Goal: Task Accomplishment & Management: Use online tool/utility

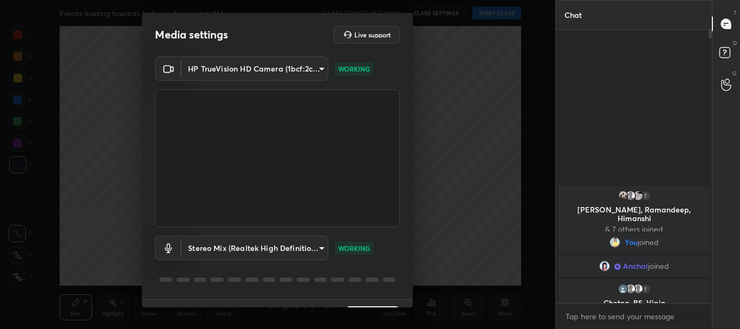
click at [321, 67] on body "1 2 3 4 5 6 7 C X Z C X Z E E Erase all H H Events leading towards Independence…" at bounding box center [370, 164] width 740 height 329
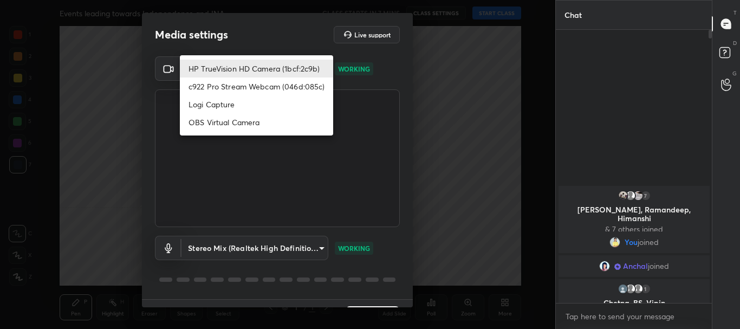
click at [240, 85] on li "c922 Pro Stream Webcam (046d:085c)" at bounding box center [256, 86] width 153 height 18
type input "cf6f1d9c9196770b674763ebae9c9090a67b9c374037f1dacf70ba34fe4ccc53"
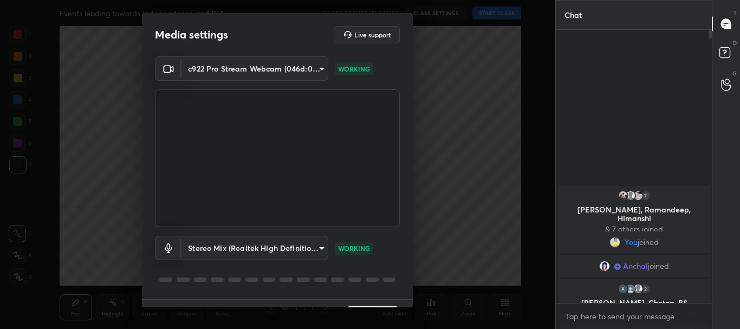
scroll to position [27, 0]
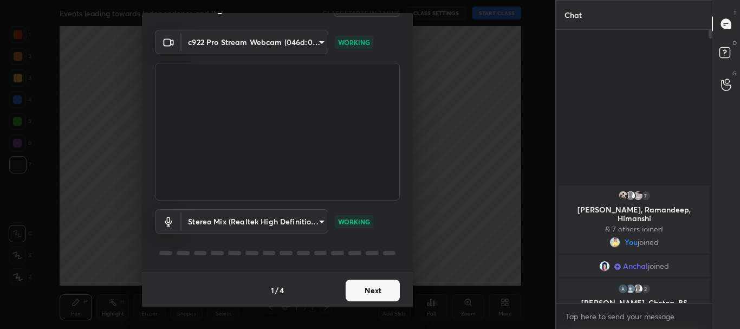
click at [318, 220] on body "1 2 3 4 5 6 7 C X Z C X Z E E Erase all H H Events leading towards Independence…" at bounding box center [370, 164] width 740 height 329
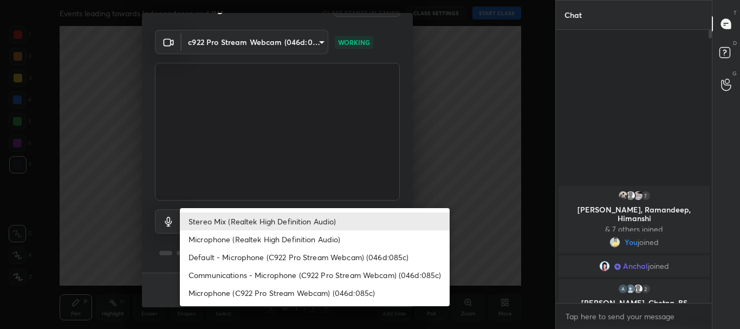
click at [265, 290] on li "Microphone (C922 Pro Stream Webcam) (046d:085c)" at bounding box center [315, 293] width 270 height 18
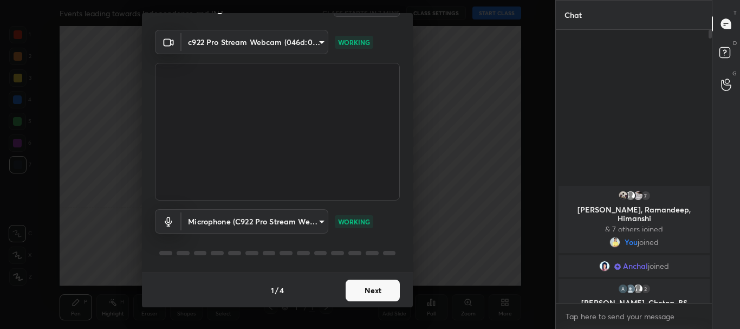
type input "5a2e1d91a4130efb8e5aaf232c1d4573c7f2dece8cbe552fab50709de06aa807"
click at [367, 290] on button "Next" at bounding box center [372, 290] width 54 height 22
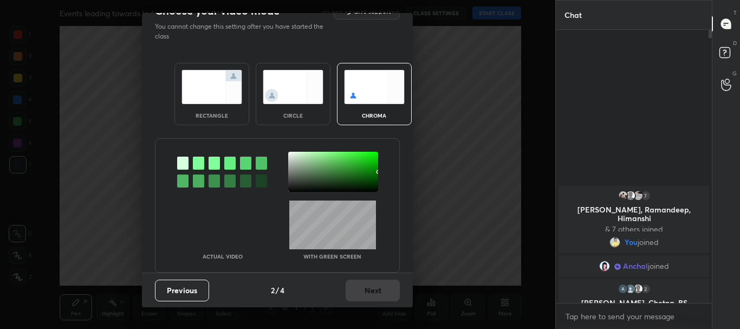
scroll to position [0, 0]
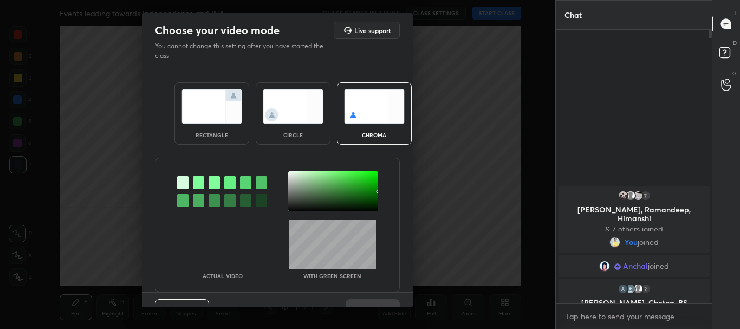
click at [235, 128] on div "rectangle" at bounding box center [211, 113] width 75 height 62
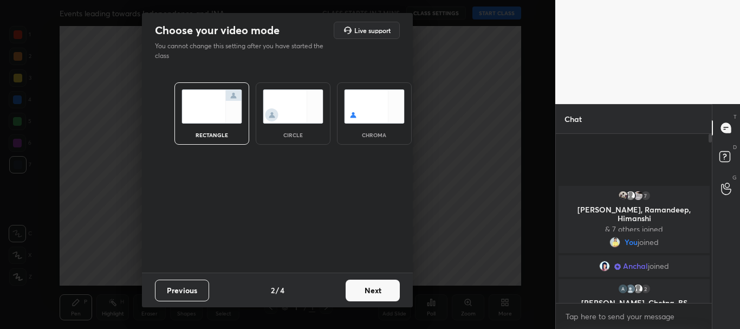
scroll to position [75, 153]
click at [375, 290] on button "Next" at bounding box center [372, 290] width 54 height 22
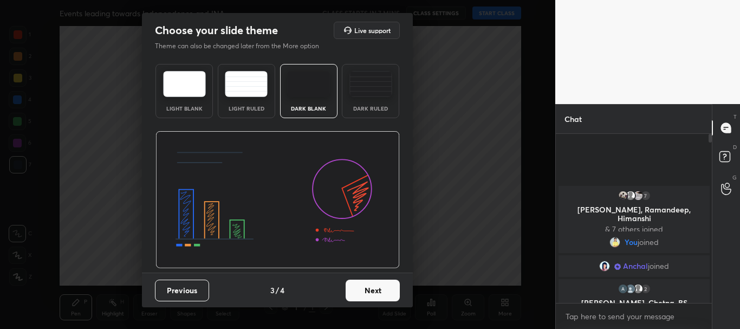
click at [389, 286] on button "Next" at bounding box center [372, 290] width 54 height 22
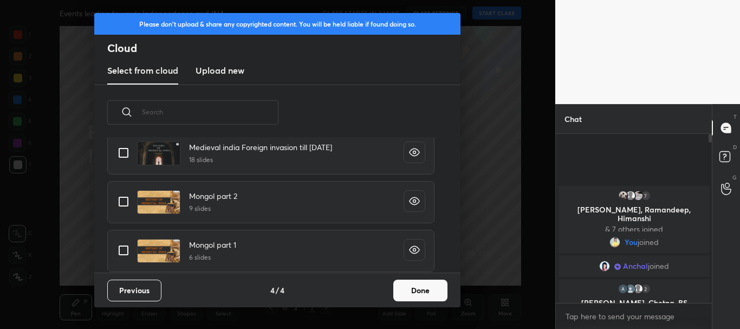
scroll to position [638, 0]
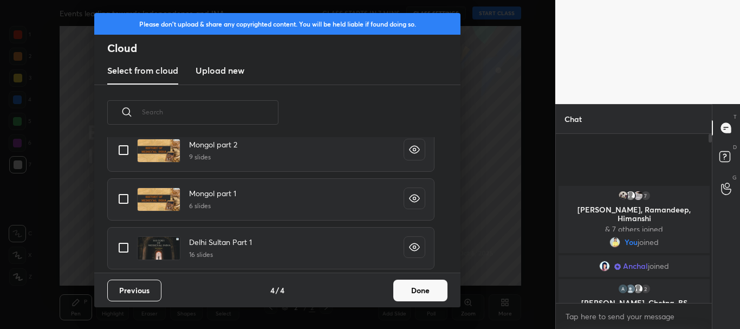
click at [426, 290] on button "Done" at bounding box center [420, 290] width 54 height 22
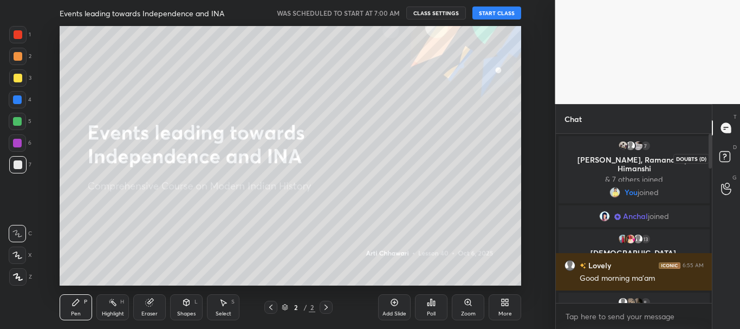
click at [727, 156] on rect at bounding box center [724, 157] width 10 height 10
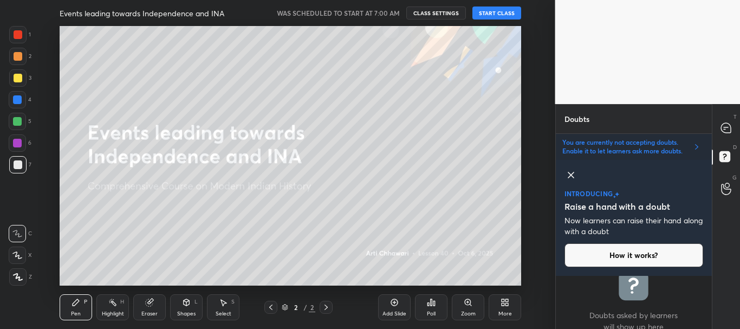
scroll to position [49, 153]
click at [572, 172] on icon at bounding box center [570, 174] width 13 height 13
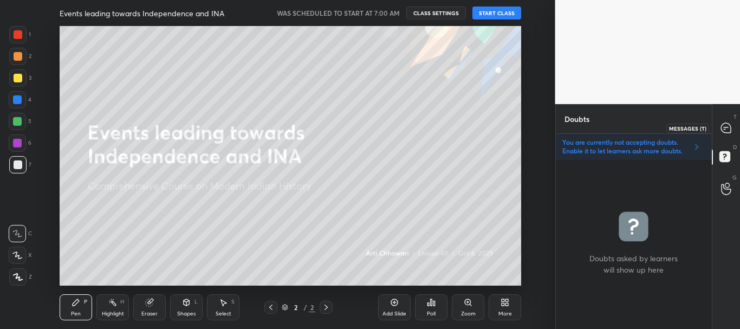
click at [727, 129] on icon at bounding box center [726, 128] width 10 height 10
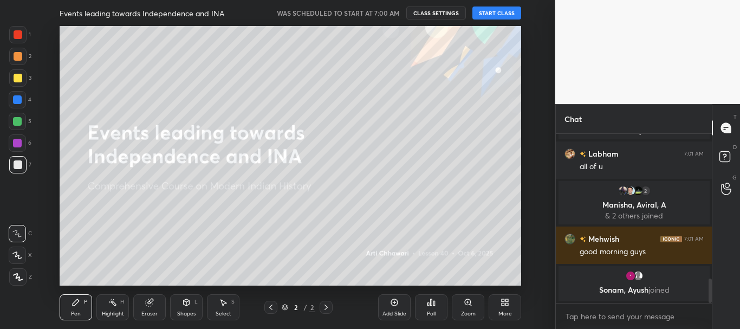
drag, startPoint x: 709, startPoint y: 283, endPoint x: 714, endPoint y: 305, distance: 22.1
click at [709, 297] on div at bounding box center [709, 290] width 3 height 24
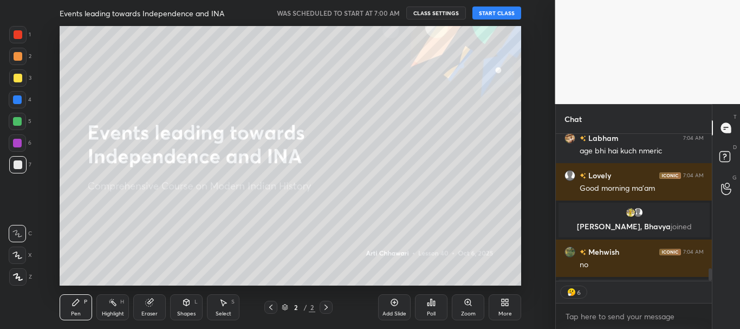
scroll to position [1843, 0]
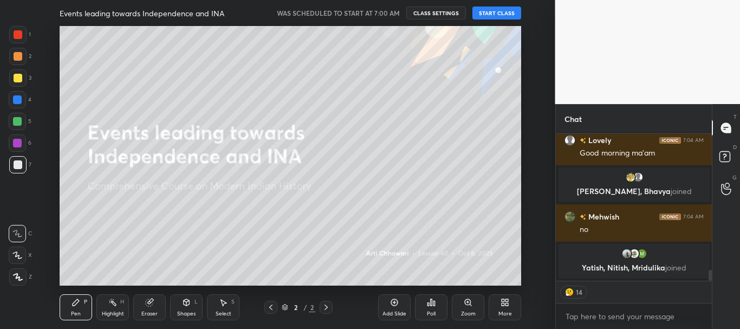
click at [493, 10] on button "START CLASS" at bounding box center [496, 12] width 49 height 13
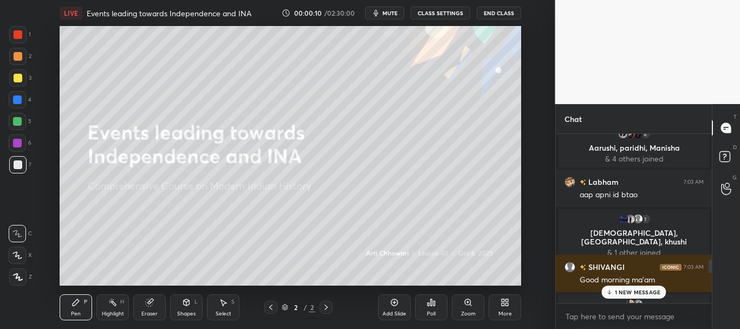
scroll to position [1429, 0]
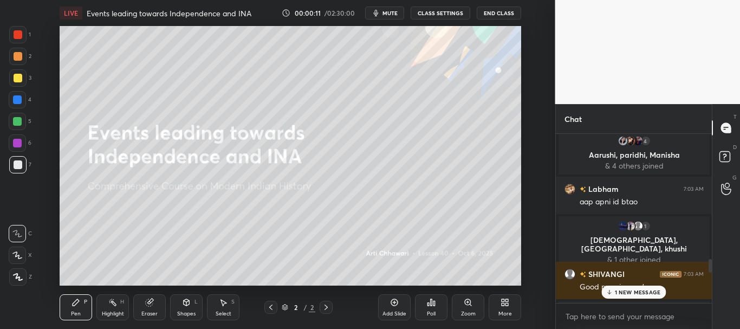
drag, startPoint x: 710, startPoint y: 300, endPoint x: 712, endPoint y: 261, distance: 38.5
click at [712, 261] on div "Chat Manisha 7:01 AM Hi Guys. Good Morning paras, Sajal, Roji joined Progyashre…" at bounding box center [647, 216] width 185 height 225
click at [450, 14] on button "CLASS SETTINGS" at bounding box center [440, 12] width 60 height 13
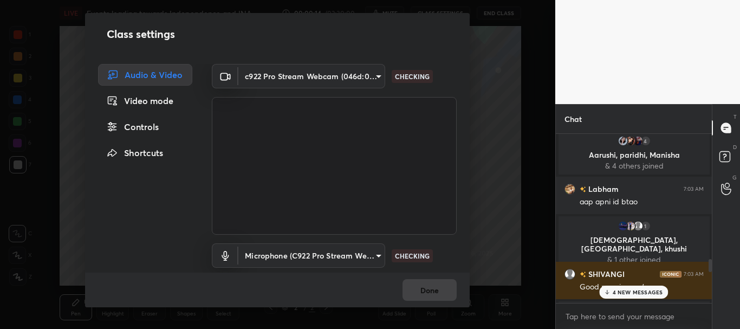
click at [151, 121] on div "Controls" at bounding box center [145, 127] width 94 height 22
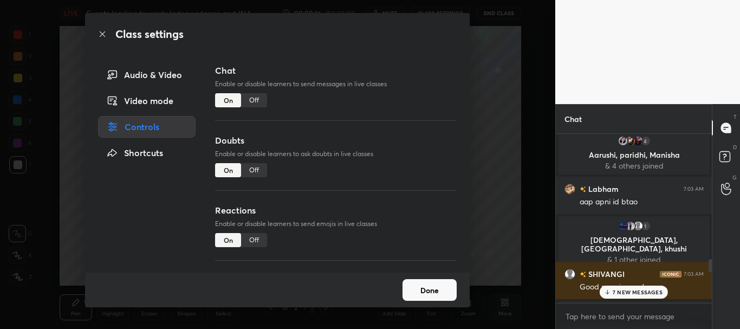
click at [249, 168] on div "Off" at bounding box center [254, 170] width 26 height 14
click at [104, 34] on icon at bounding box center [102, 34] width 9 height 9
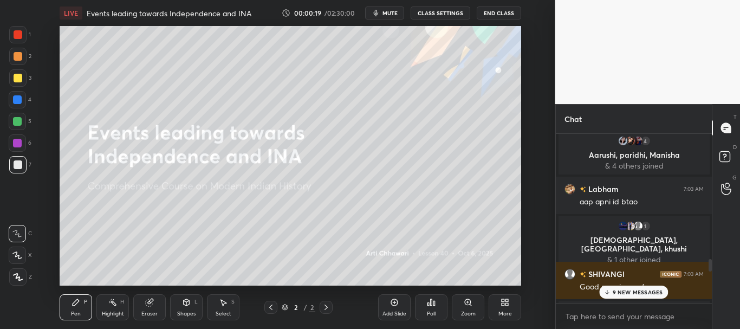
click at [644, 291] on p "9 NEW MESSAGES" at bounding box center [637, 292] width 50 height 6
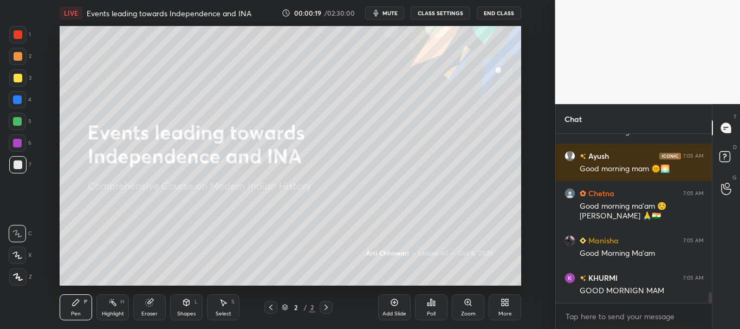
scroll to position [2485, 0]
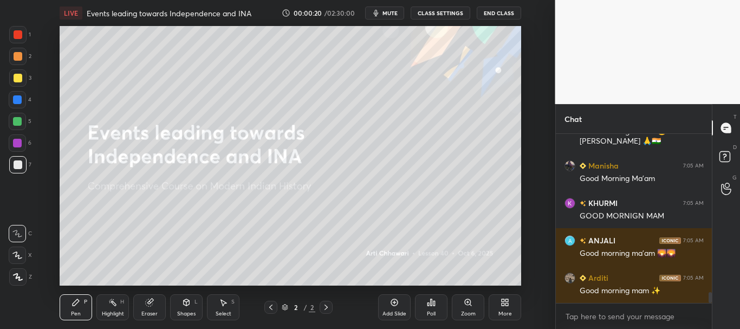
drag, startPoint x: 709, startPoint y: 298, endPoint x: 711, endPoint y: 307, distance: 9.3
click at [711, 307] on div "Ayush 7:05 AM Good morning mam 🌞🌅 Chetna 7:05 AM Good morning ma'am ☺️ JAI HIND…" at bounding box center [633, 231] width 156 height 195
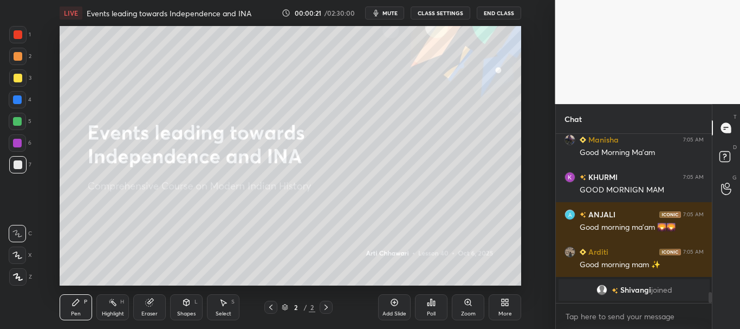
scroll to position [2236, 0]
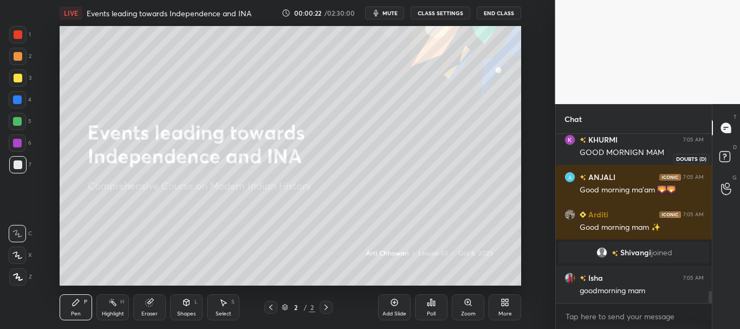
click at [733, 155] on icon at bounding box center [725, 157] width 19 height 19
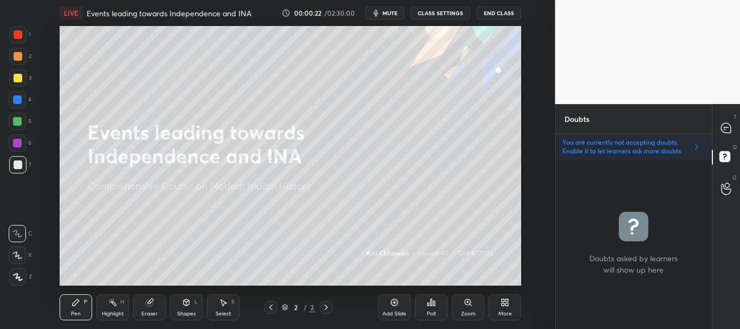
scroll to position [166, 153]
drag, startPoint x: 718, startPoint y: 127, endPoint x: 732, endPoint y: 122, distance: 14.4
click at [720, 127] on div at bounding box center [726, 127] width 22 height 19
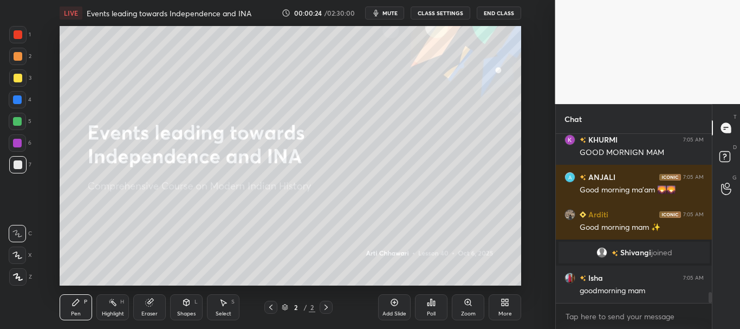
scroll to position [2450, 0]
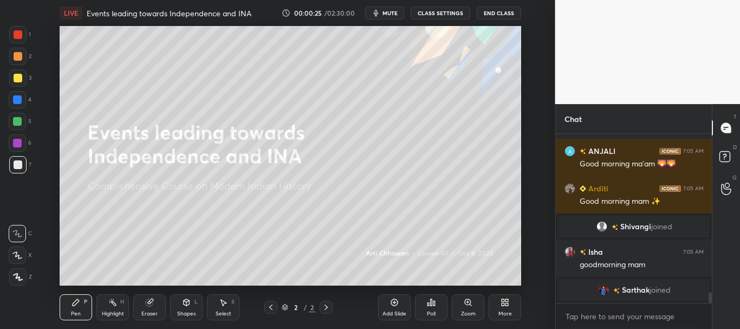
drag, startPoint x: 709, startPoint y: 295, endPoint x: 710, endPoint y: 303, distance: 7.6
click at [710, 303] on div "Manisha 7:05 AM Good Morning Ma'am KHURMI 7:05 AM GOOD MORNIGN MAM ANJALI 7:05 …" at bounding box center [633, 231] width 156 height 195
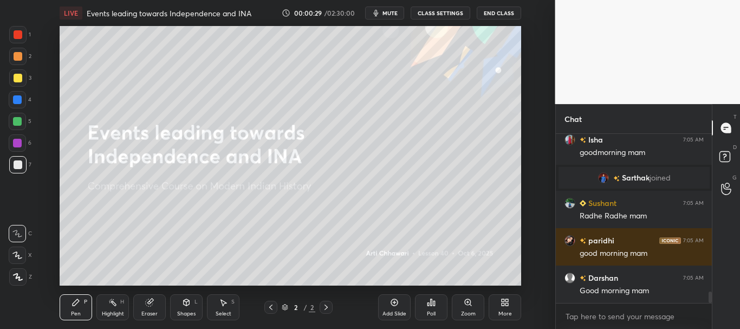
scroll to position [2388, 0]
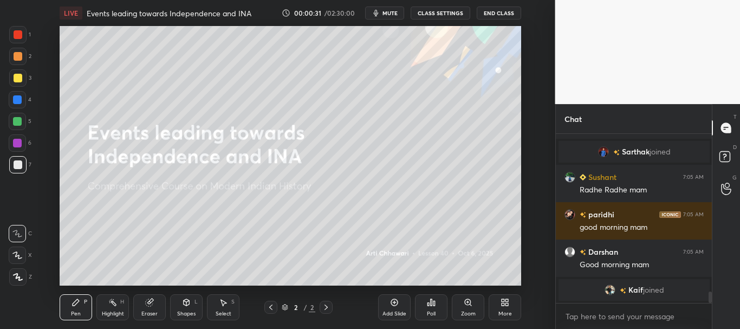
click at [509, 308] on div "More" at bounding box center [504, 307] width 32 height 26
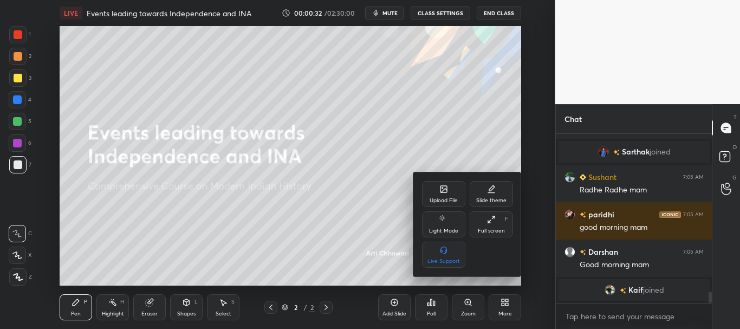
click at [444, 192] on icon at bounding box center [443, 189] width 9 height 9
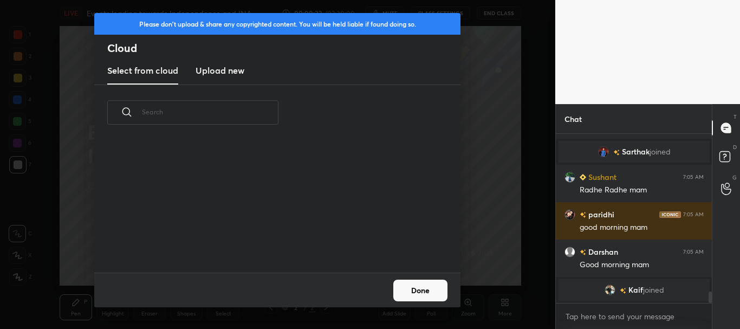
scroll to position [132, 348]
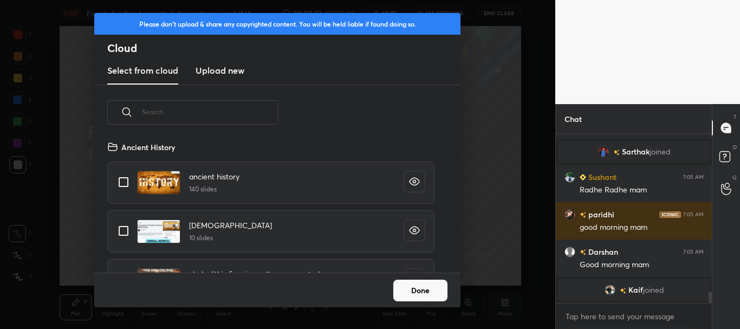
click at [238, 70] on h3 "Upload new" at bounding box center [219, 70] width 49 height 13
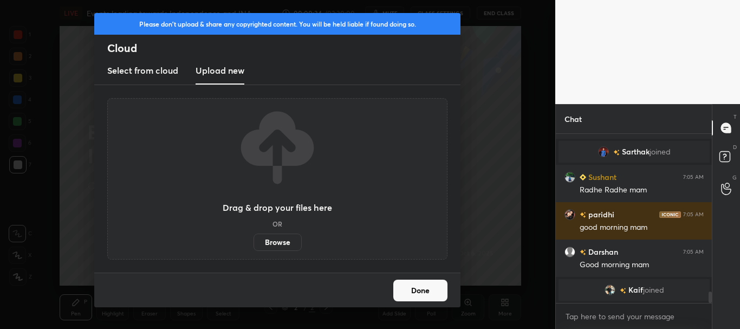
click at [290, 237] on label "Browse" at bounding box center [277, 241] width 48 height 17
click at [253, 237] on input "Browse" at bounding box center [253, 241] width 0 height 17
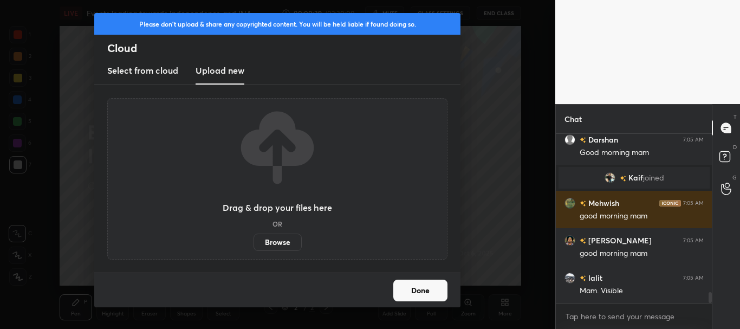
scroll to position [2496, 0]
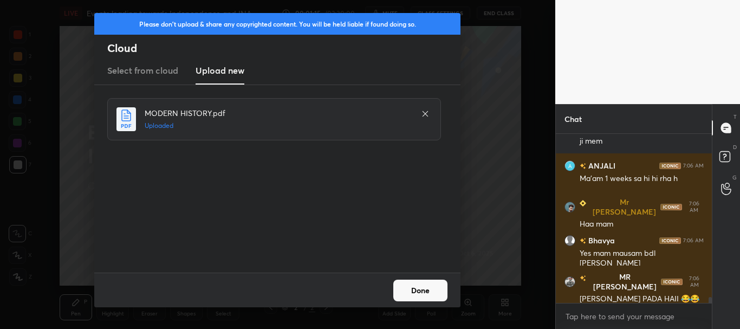
click at [418, 286] on button "Done" at bounding box center [420, 290] width 54 height 22
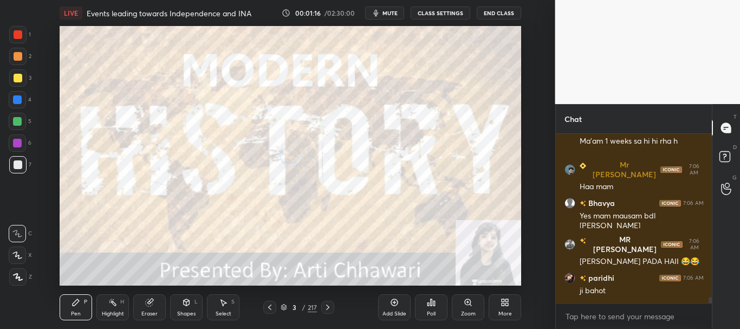
click at [268, 300] on div "Pen P Highlight H Eraser Shapes L Select S 3 / 217 Add Slide Poll Zoom More" at bounding box center [290, 306] width 461 height 43
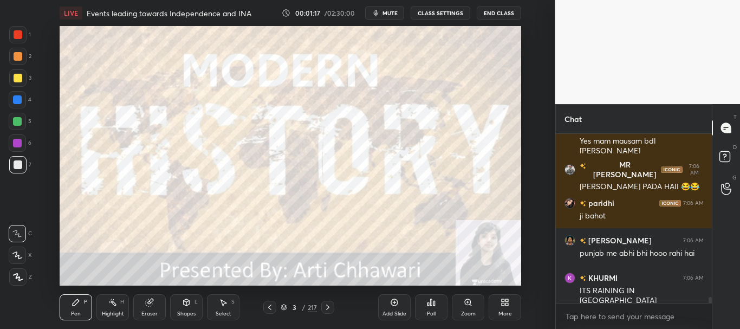
click at [284, 305] on icon at bounding box center [283, 307] width 6 height 6
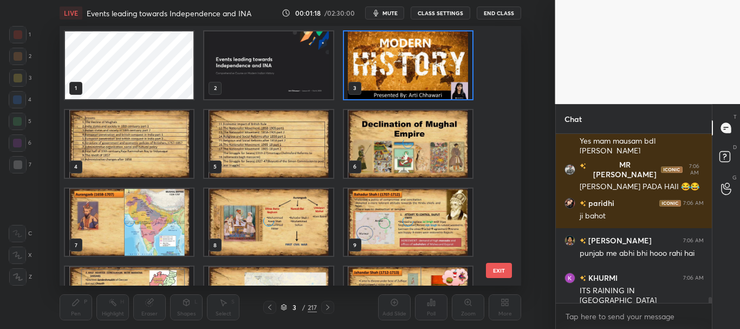
click at [284, 308] on icon at bounding box center [283, 307] width 6 height 6
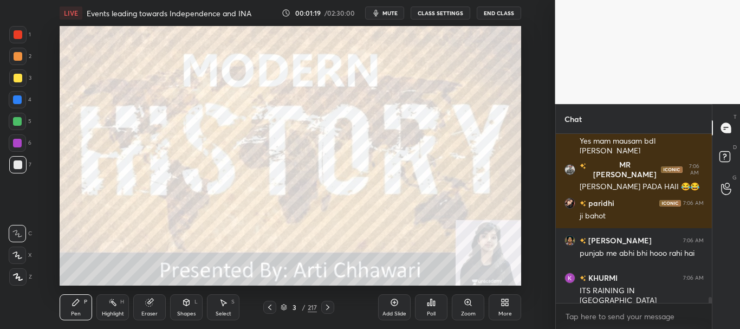
click at [270, 306] on icon at bounding box center [269, 307] width 9 height 9
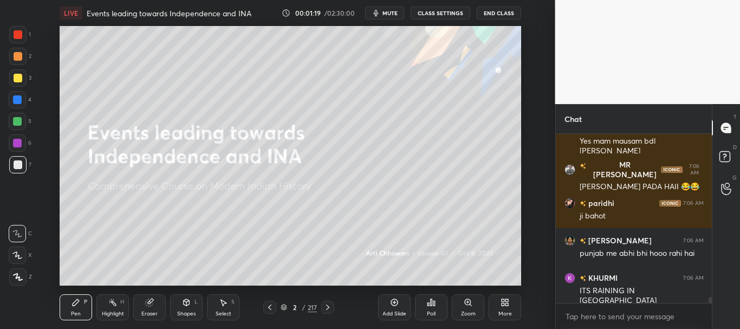
click at [283, 306] on icon at bounding box center [283, 307] width 6 height 6
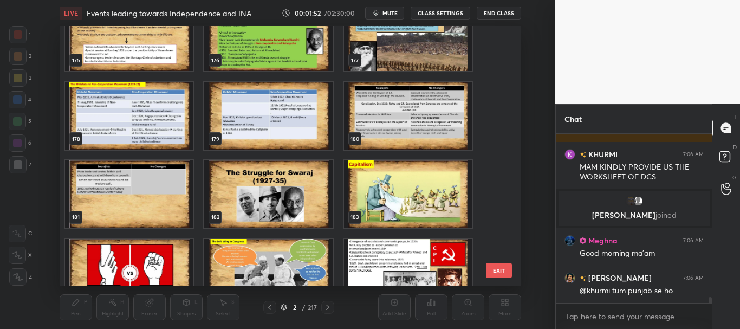
click at [325, 127] on img "grid" at bounding box center [269, 116] width 128 height 68
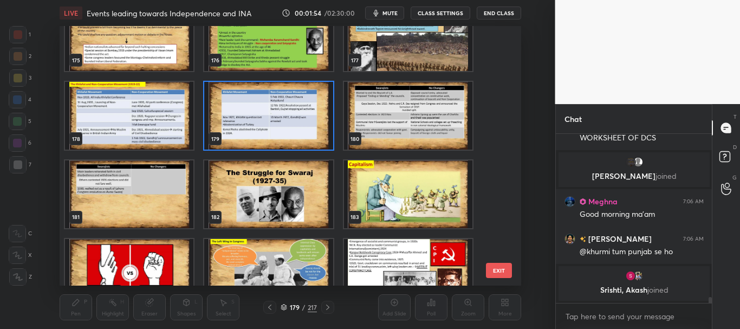
click at [285, 306] on icon at bounding box center [283, 307] width 6 height 6
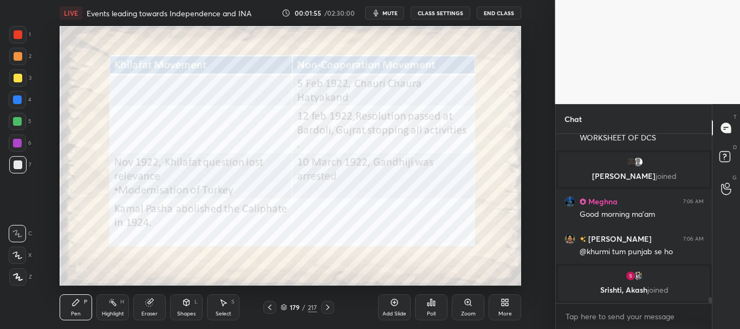
click at [269, 304] on icon at bounding box center [269, 307] width 9 height 9
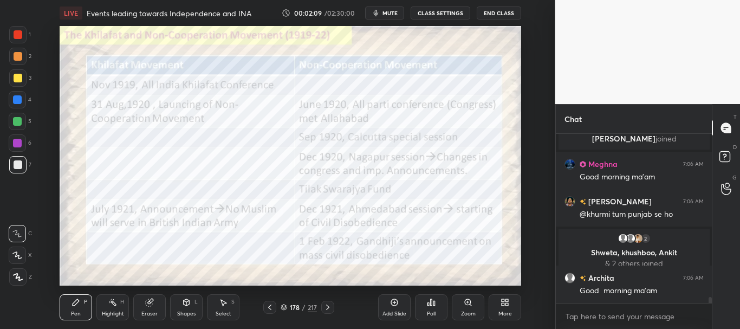
drag, startPoint x: 710, startPoint y: 301, endPoint x: 712, endPoint y: 312, distance: 11.0
click at [712, 312] on div "Chat KHURMI 7:06 AM MAM KINDLY PROVIDE US THE WORKSHEET OF DCS Irfan, Ragini jo…" at bounding box center [647, 216] width 185 height 225
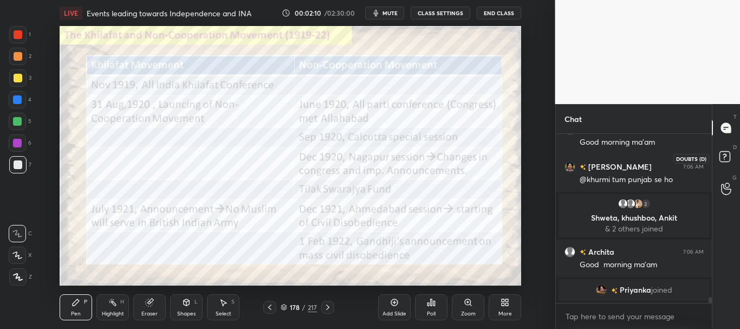
click at [724, 159] on icon at bounding box center [723, 159] width 1 height 1
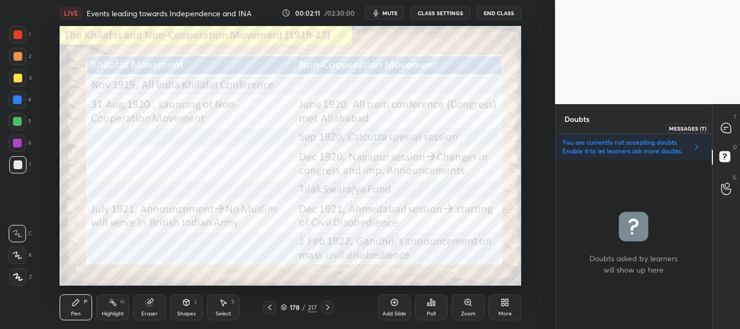
click at [729, 126] on icon at bounding box center [726, 128] width 10 height 10
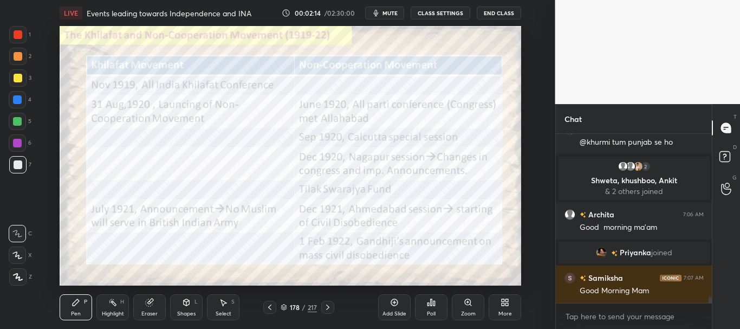
click at [15, 32] on div at bounding box center [18, 34] width 9 height 9
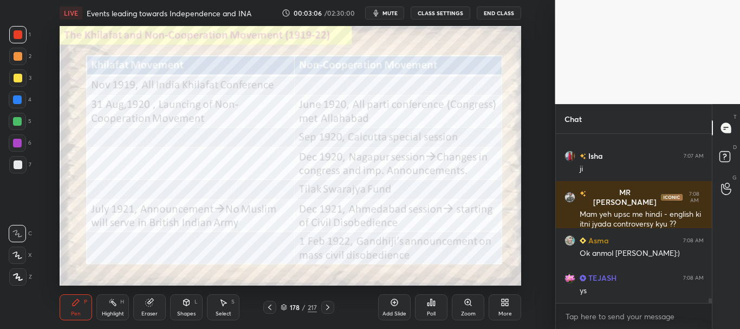
scroll to position [5484, 0]
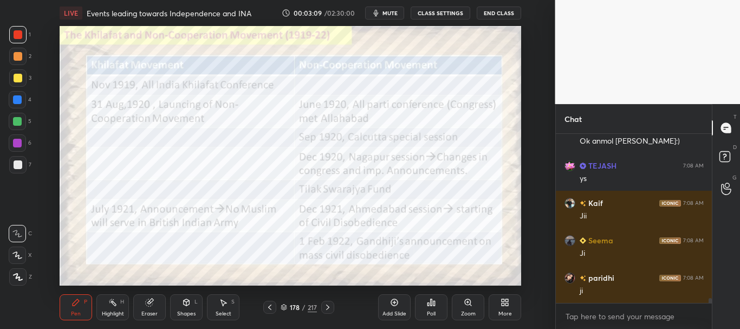
click at [17, 97] on div at bounding box center [17, 99] width 9 height 9
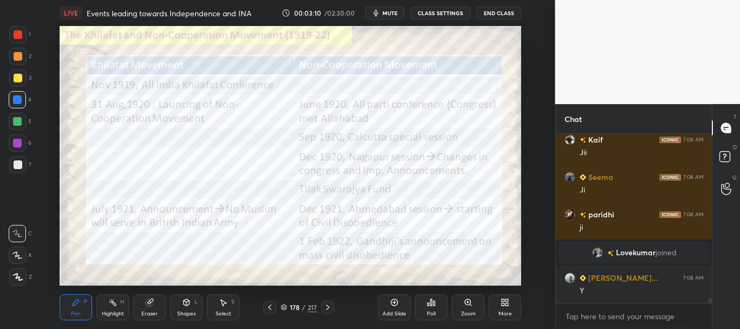
click at [12, 260] on div at bounding box center [17, 254] width 17 height 17
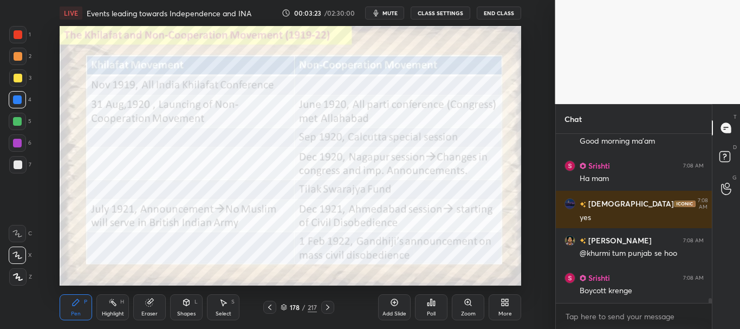
scroll to position [5674, 0]
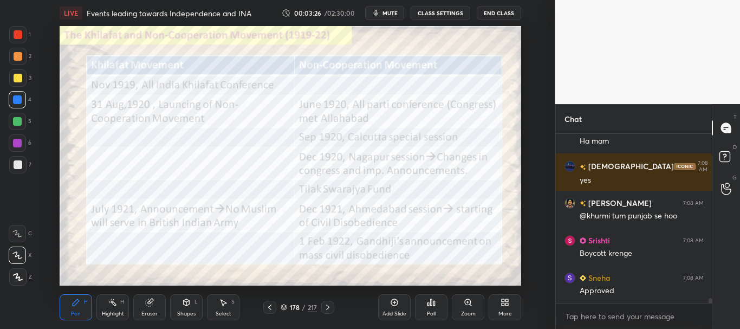
click at [16, 32] on div at bounding box center [18, 34] width 9 height 9
click at [14, 270] on div at bounding box center [17, 276] width 17 height 17
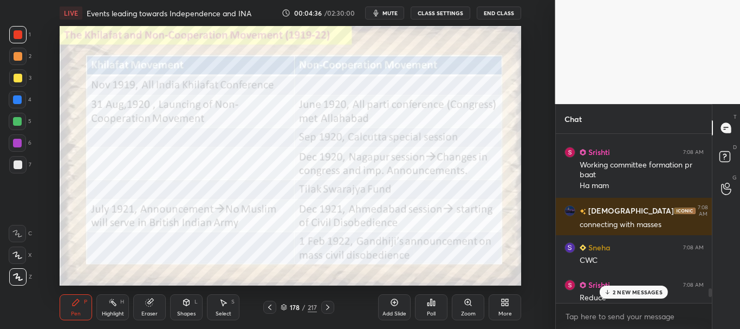
scroll to position [5956, 0]
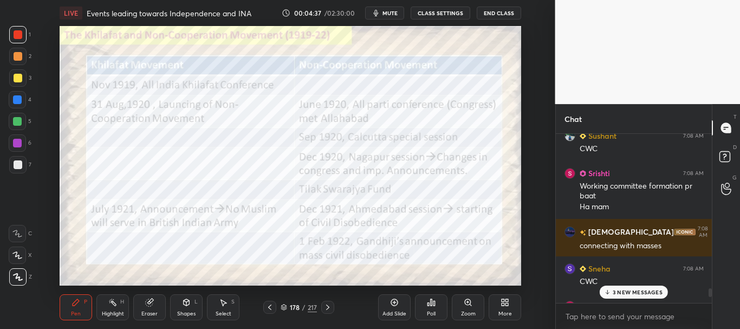
drag, startPoint x: 710, startPoint y: 300, endPoint x: 710, endPoint y: 289, distance: 11.9
click at [710, 289] on div at bounding box center [709, 292] width 3 height 9
click at [650, 289] on p "3 NEW MESSAGES" at bounding box center [637, 292] width 50 height 6
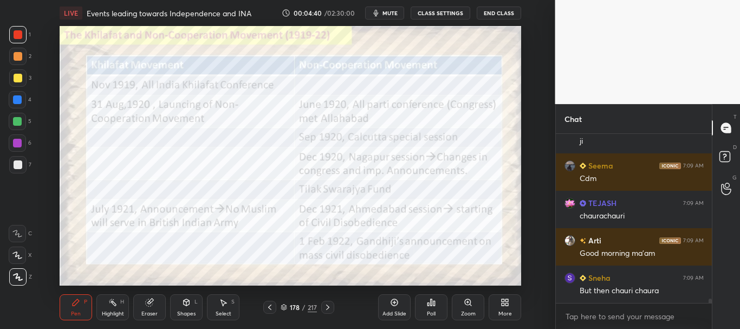
scroll to position [6821, 0]
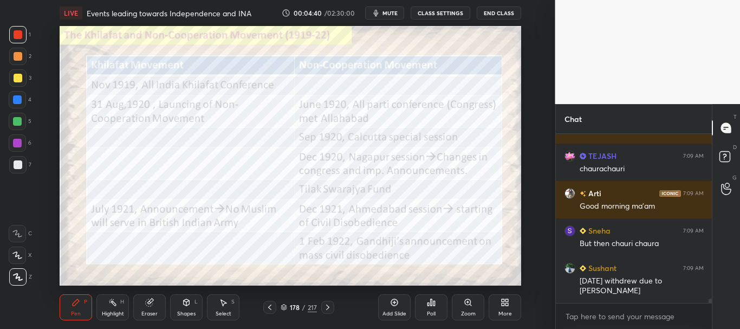
click at [326, 304] on icon at bounding box center [327, 307] width 9 height 9
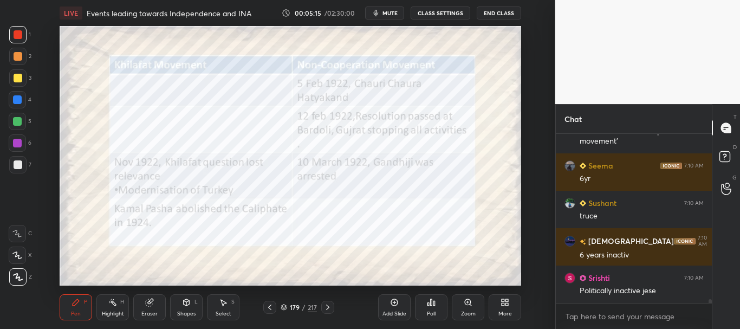
scroll to position [7217, 0]
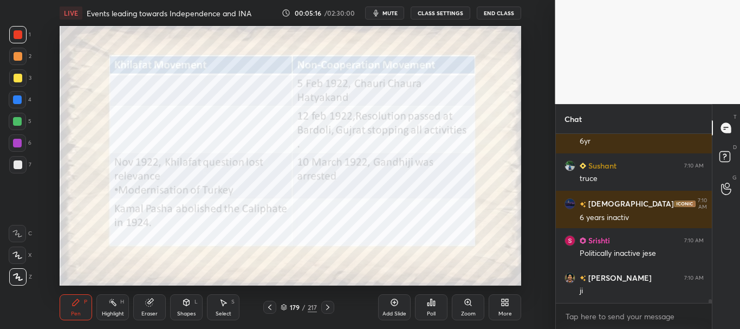
click at [281, 309] on icon at bounding box center [283, 307] width 6 height 6
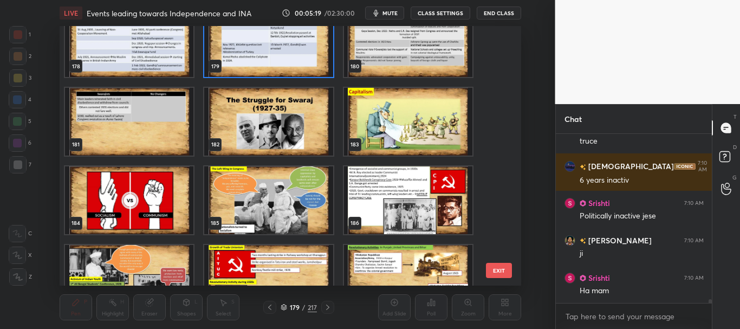
scroll to position [4646, 0]
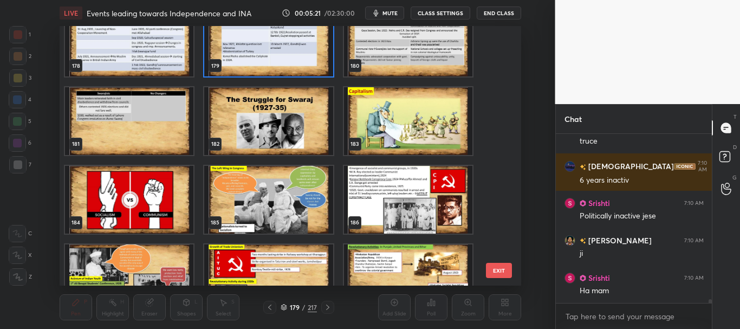
click at [400, 142] on img "grid" at bounding box center [408, 121] width 128 height 68
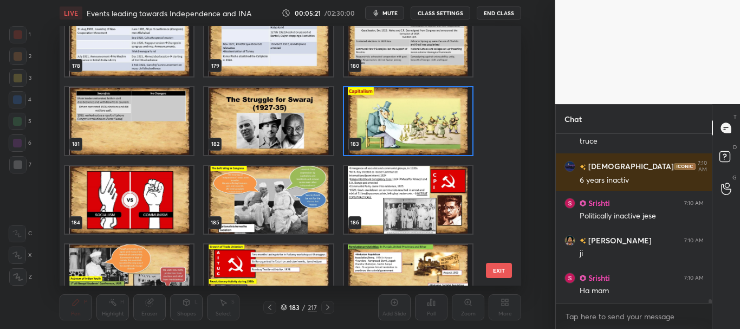
scroll to position [7292, 0]
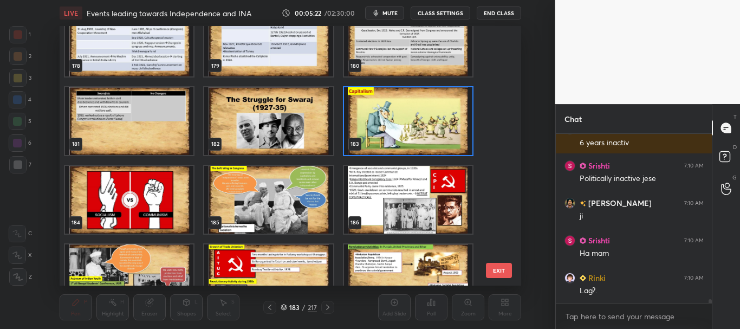
click at [284, 306] on icon at bounding box center [283, 307] width 6 height 6
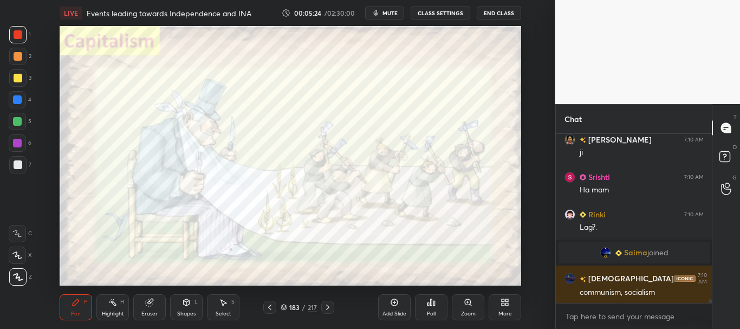
scroll to position [7240, 0]
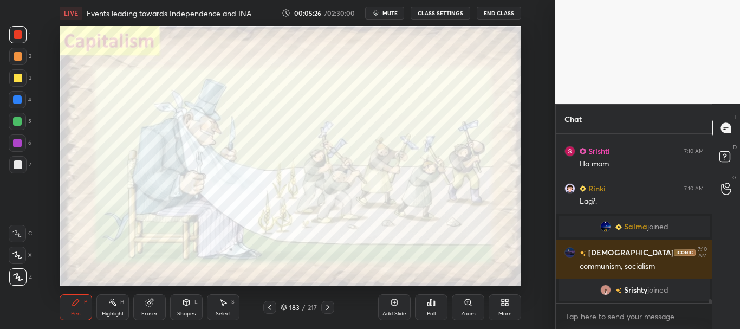
click at [325, 306] on icon at bounding box center [327, 307] width 9 height 9
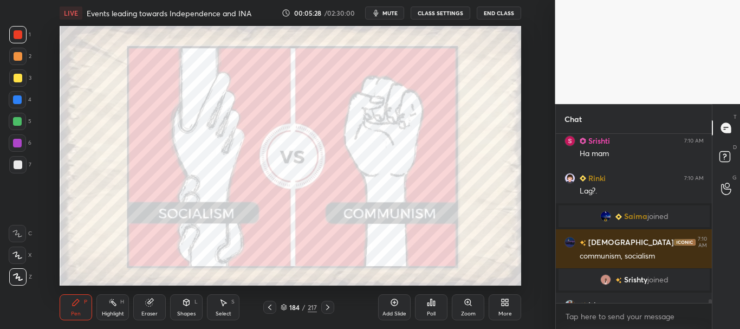
scroll to position [7267, 0]
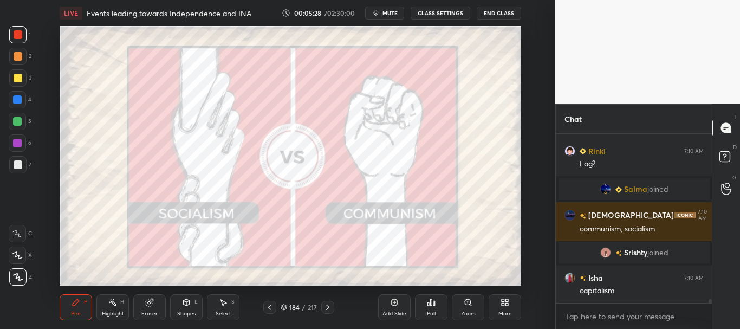
click at [326, 308] on icon at bounding box center [327, 307] width 9 height 9
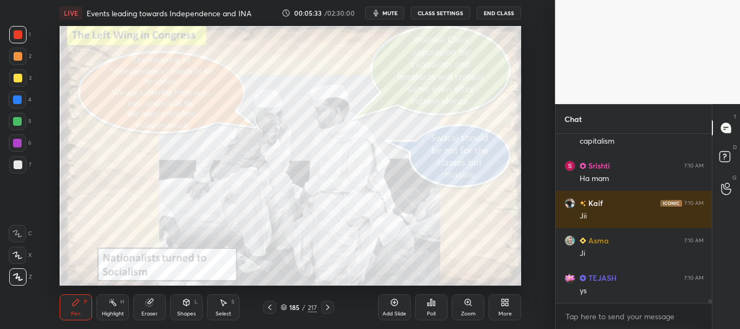
scroll to position [7453, 0]
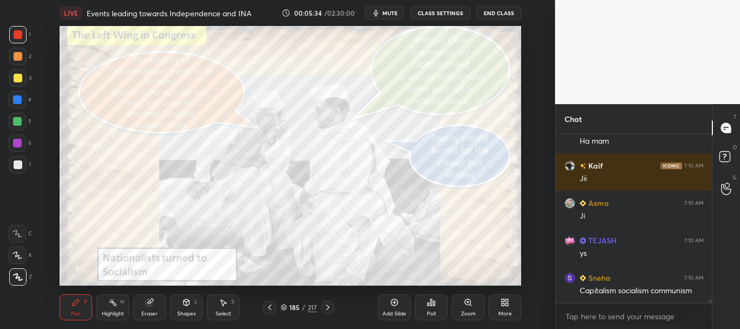
click at [286, 309] on icon at bounding box center [283, 307] width 6 height 6
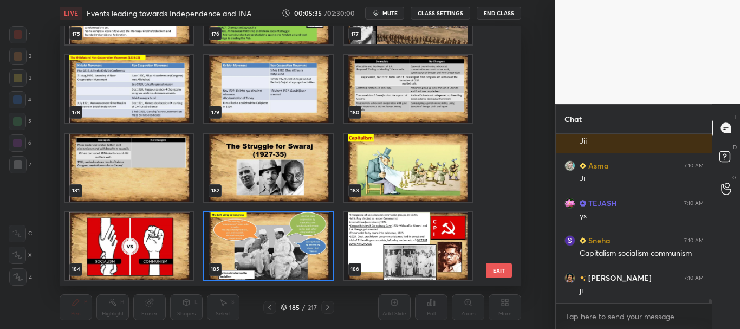
click at [283, 306] on icon at bounding box center [283, 305] width 5 height 3
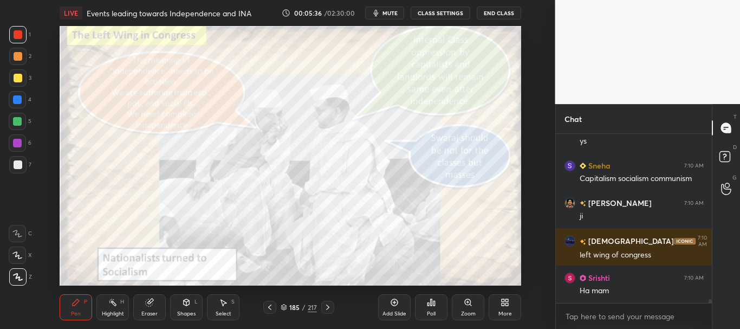
click at [330, 305] on icon at bounding box center [327, 307] width 9 height 9
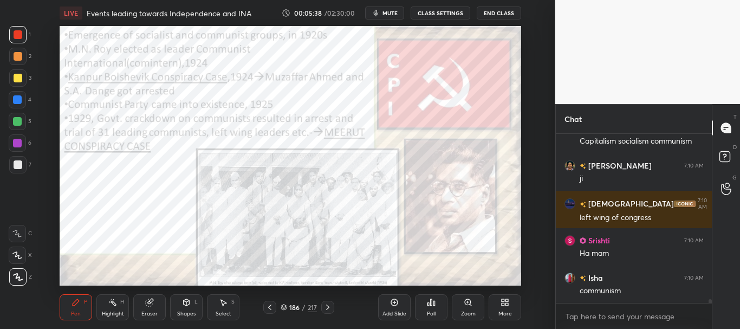
click at [330, 305] on icon at bounding box center [327, 307] width 9 height 9
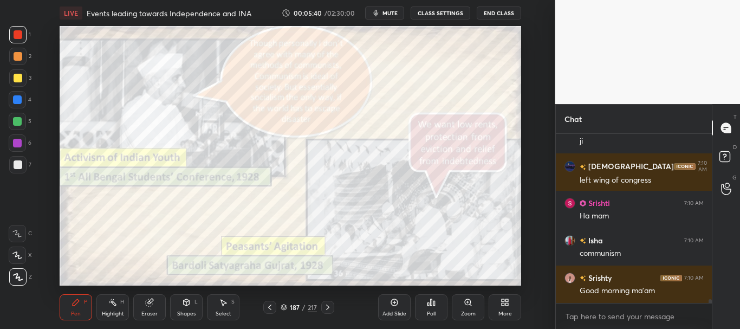
click at [270, 306] on icon at bounding box center [269, 307] width 9 height 9
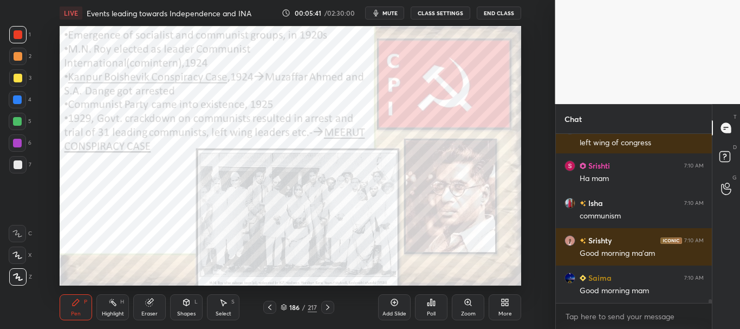
click at [270, 306] on icon at bounding box center [269, 307] width 9 height 9
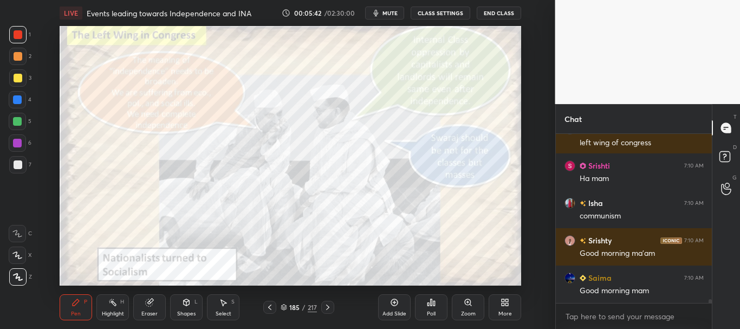
click at [270, 308] on icon at bounding box center [269, 307] width 9 height 9
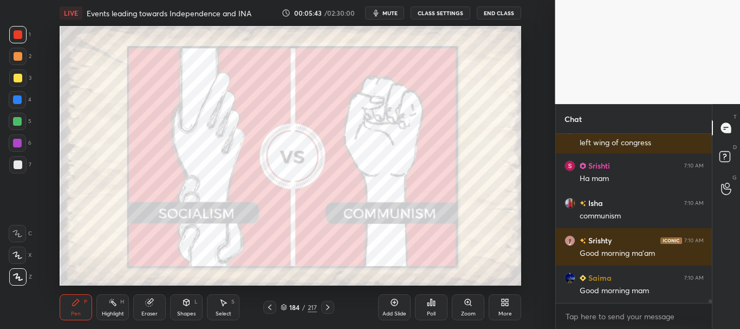
click at [284, 306] on icon at bounding box center [283, 307] width 6 height 6
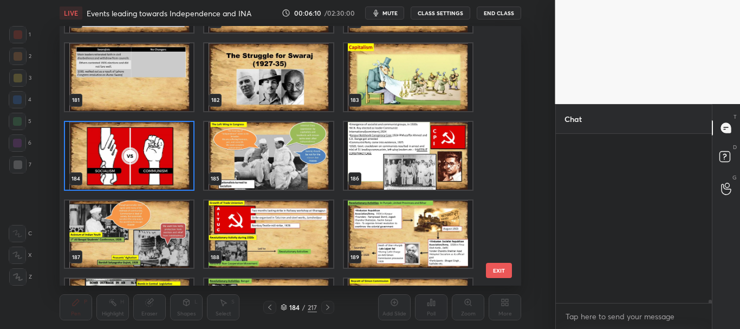
click at [126, 167] on img "grid" at bounding box center [129, 156] width 128 height 68
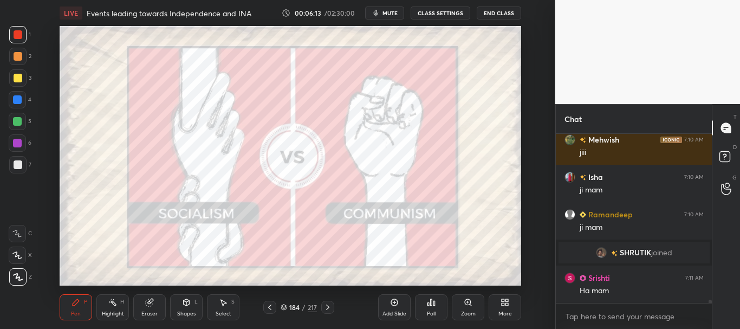
click at [18, 161] on div at bounding box center [18, 164] width 9 height 9
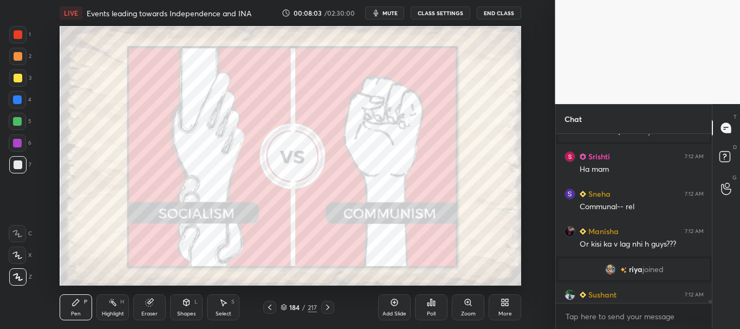
scroll to position [9297, 0]
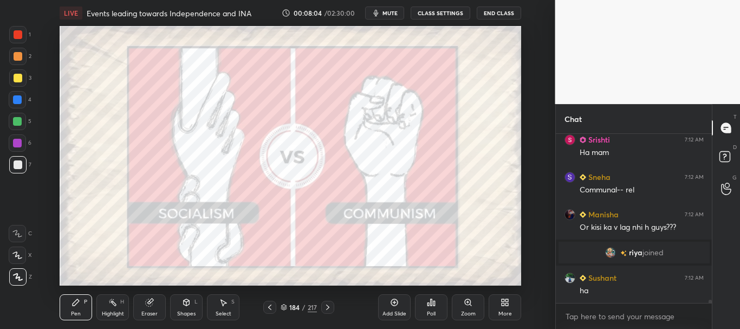
click at [284, 304] on icon at bounding box center [283, 305] width 5 height 3
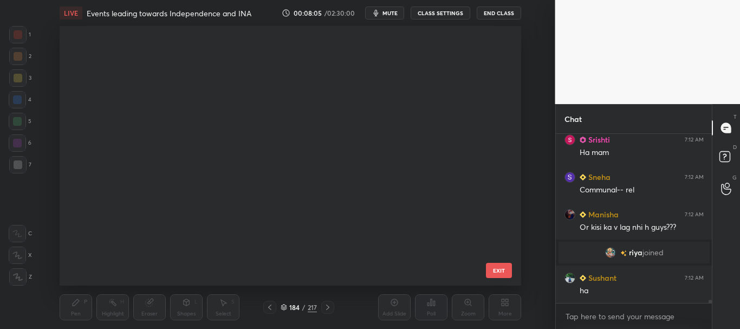
scroll to position [256, 455]
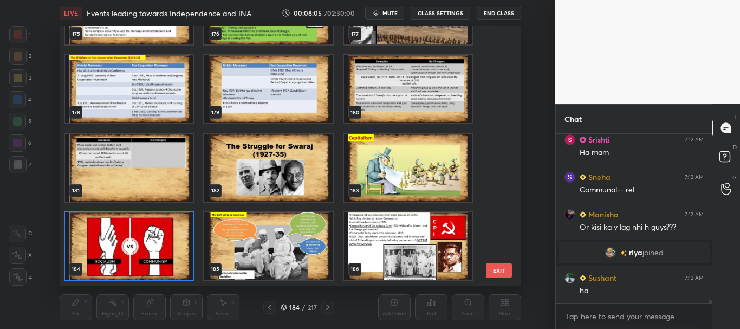
click at [283, 304] on icon at bounding box center [283, 307] width 6 height 6
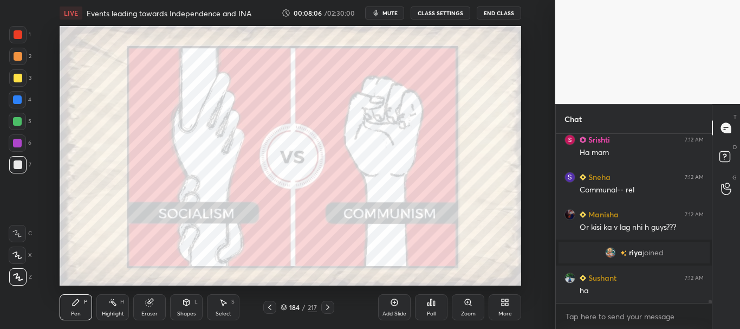
scroll to position [9323, 0]
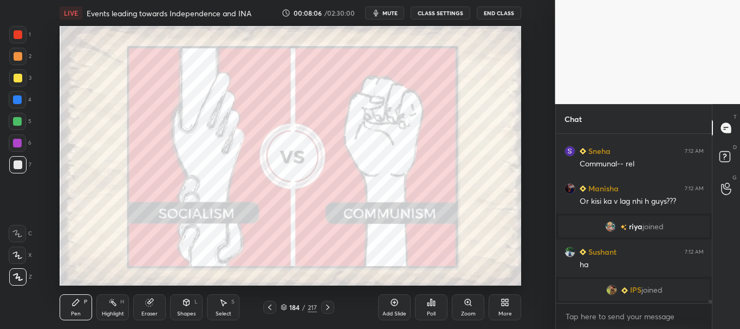
click at [156, 300] on div "Eraser" at bounding box center [149, 307] width 32 height 26
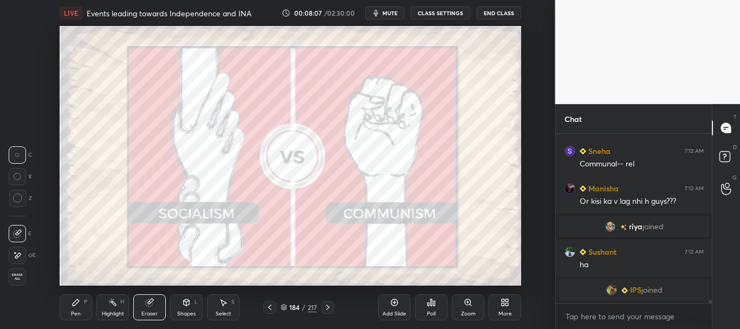
click at [19, 276] on span "Erase all" at bounding box center [17, 277] width 16 height 8
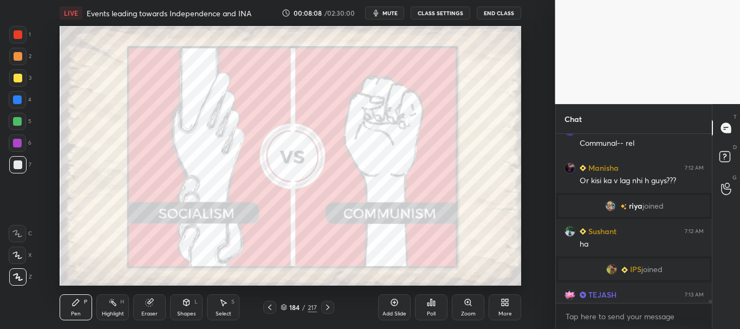
scroll to position [9340, 0]
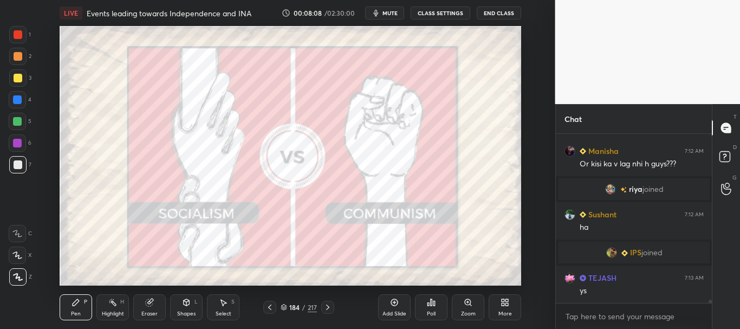
click at [283, 306] on icon at bounding box center [283, 307] width 6 height 6
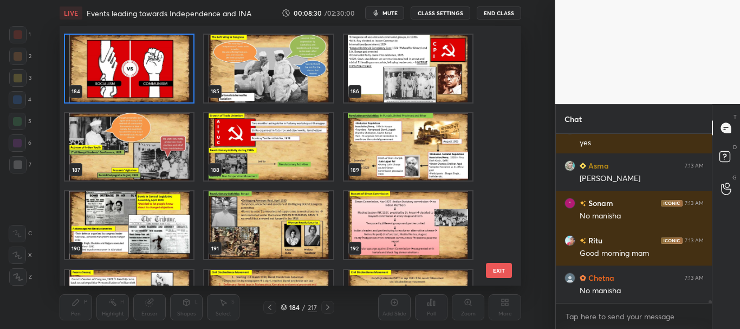
scroll to position [4719, 0]
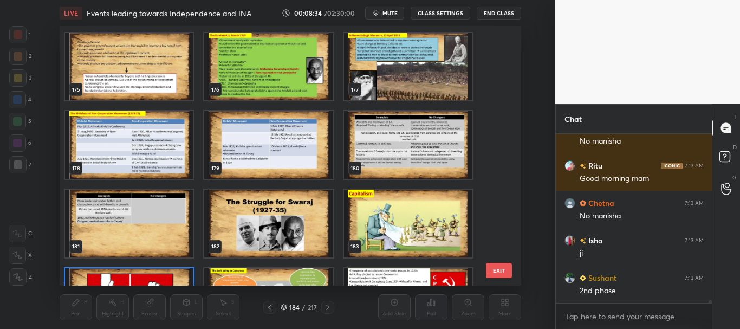
click at [309, 165] on img "grid" at bounding box center [269, 145] width 128 height 68
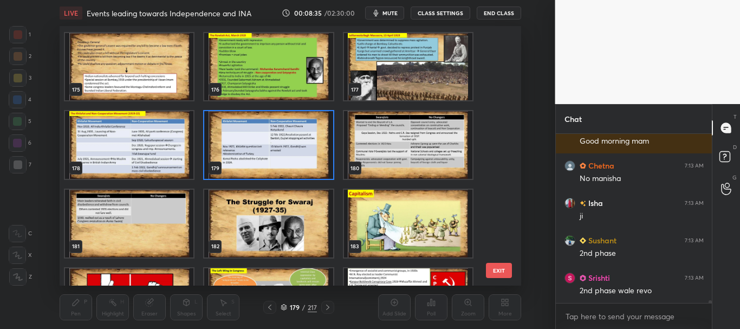
click at [283, 305] on icon at bounding box center [283, 307] width 6 height 6
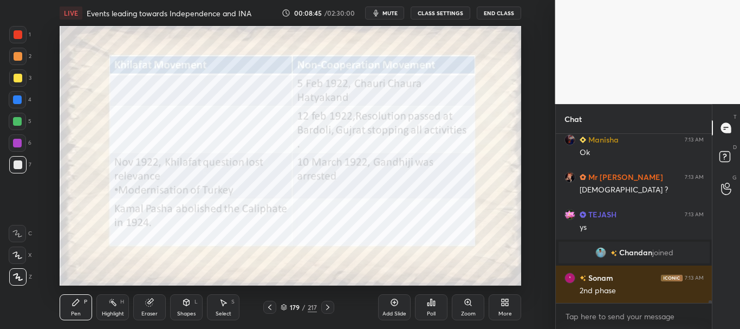
click at [285, 305] on icon at bounding box center [283, 307] width 6 height 6
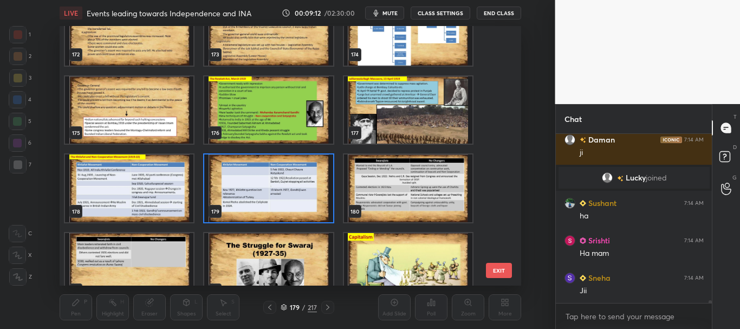
click at [295, 208] on img "grid" at bounding box center [269, 188] width 128 height 68
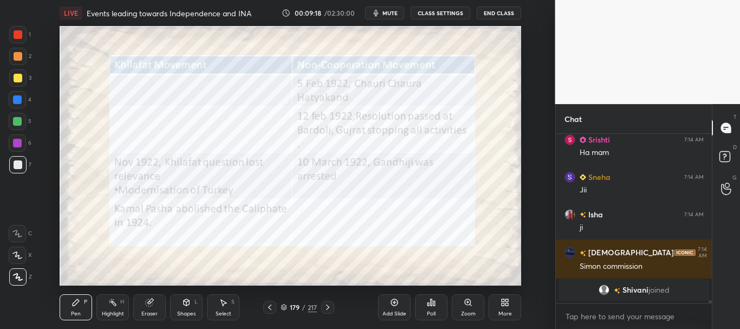
click at [19, 34] on div at bounding box center [18, 34] width 9 height 9
click at [14, 256] on icon at bounding box center [17, 255] width 10 height 8
click at [14, 272] on div at bounding box center [17, 276] width 17 height 17
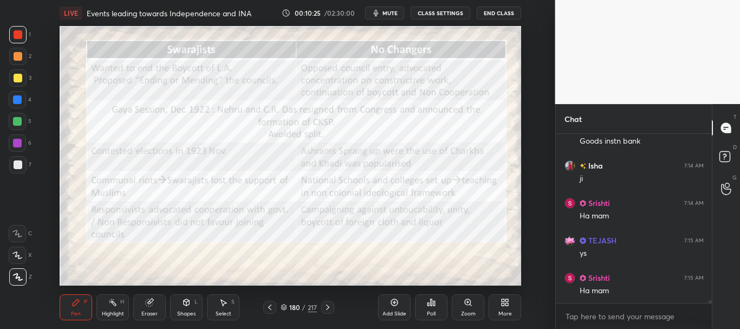
scroll to position [10749, 0]
click at [15, 96] on div at bounding box center [17, 99] width 9 height 9
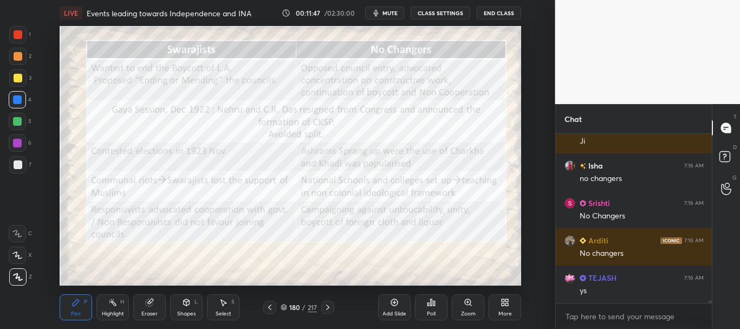
scroll to position [11163, 0]
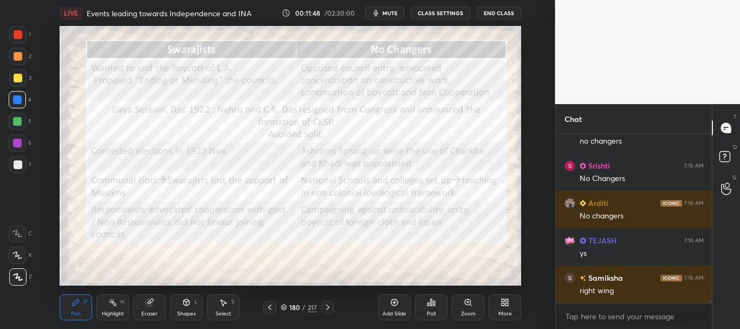
click at [12, 30] on div at bounding box center [17, 34] width 17 height 17
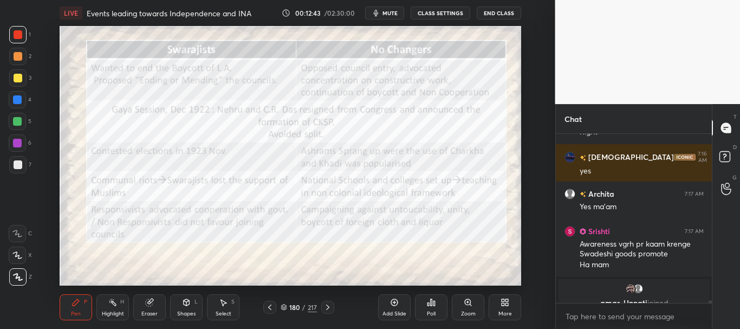
scroll to position [11409, 0]
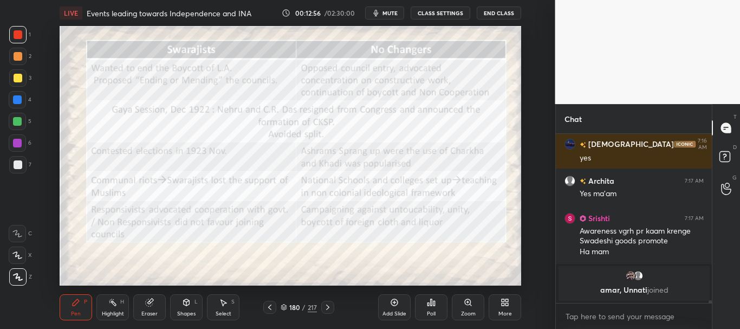
click at [15, 97] on div at bounding box center [17, 99] width 9 height 9
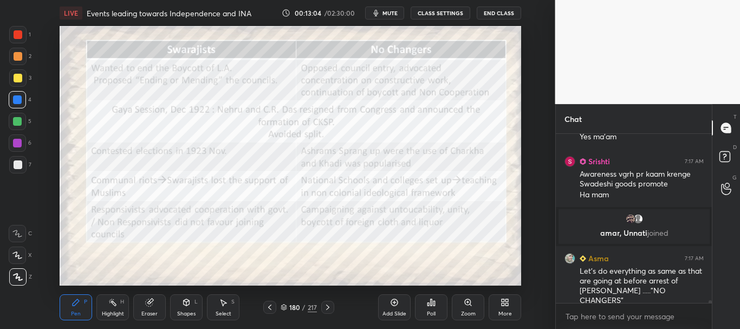
click at [146, 305] on icon at bounding box center [149, 302] width 9 height 9
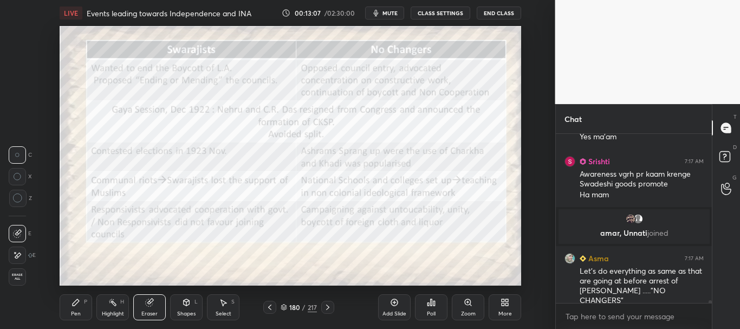
click at [73, 305] on icon at bounding box center [76, 302] width 6 height 6
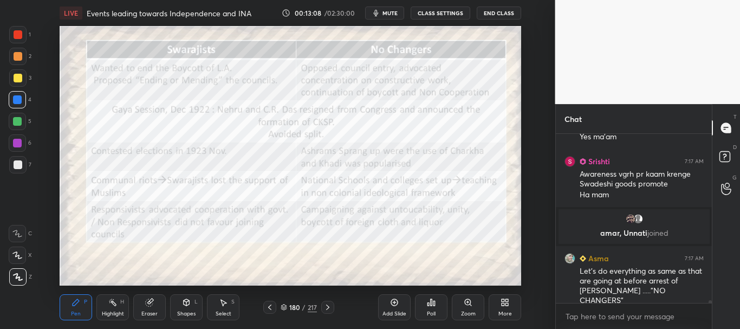
scroll to position [11340, 0]
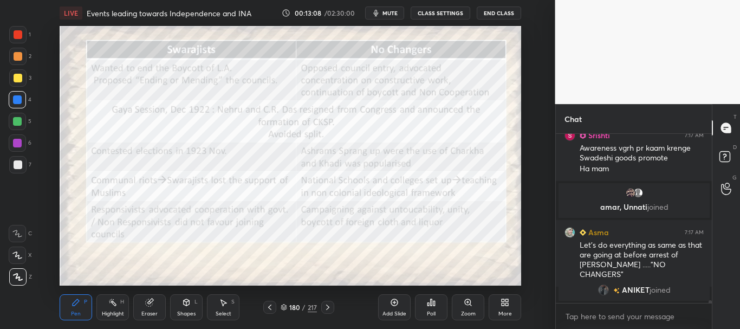
click at [21, 167] on div at bounding box center [18, 164] width 9 height 9
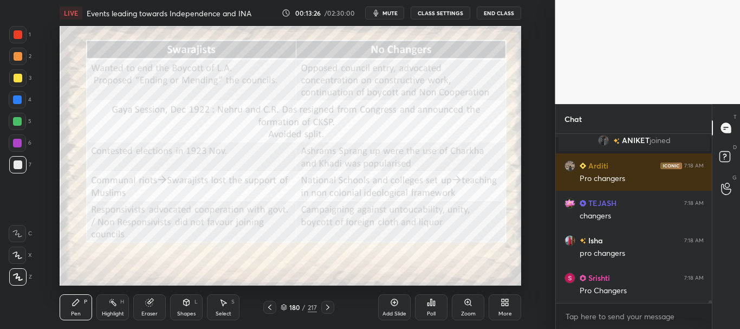
scroll to position [11528, 0]
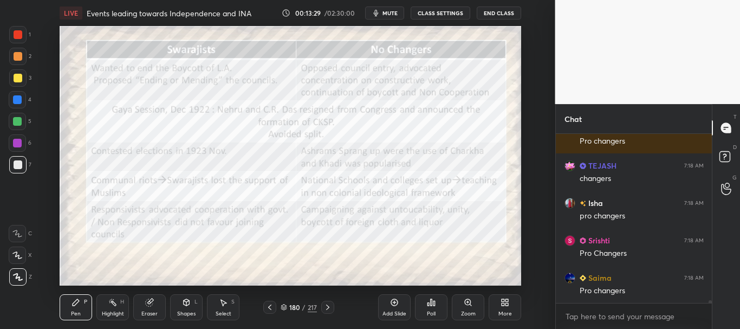
click at [18, 31] on div at bounding box center [18, 34] width 9 height 9
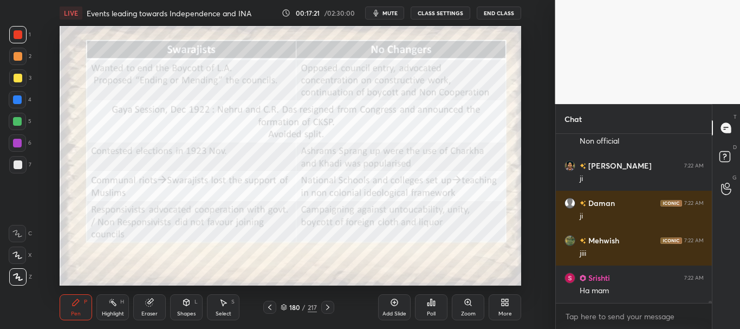
scroll to position [13725, 0]
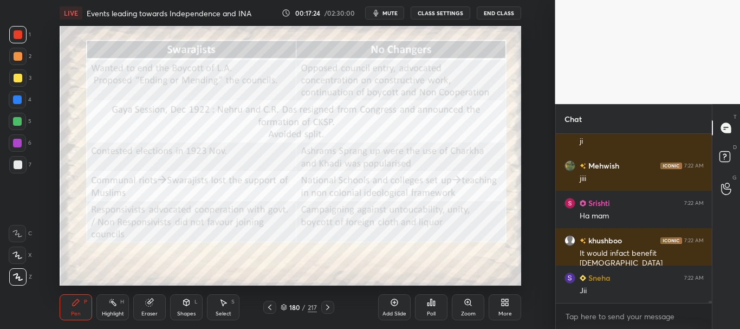
click at [15, 79] on div at bounding box center [18, 78] width 9 height 9
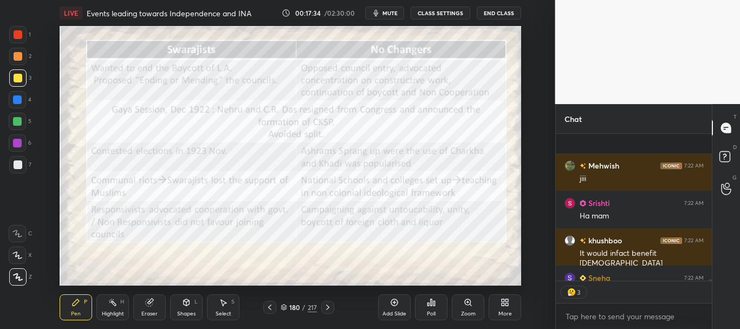
scroll to position [13785, 0]
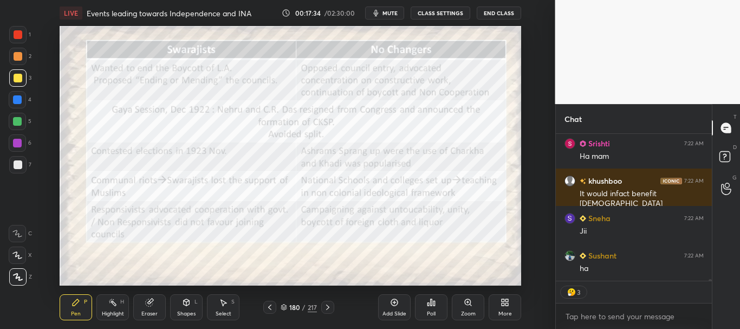
click at [710, 284] on div "Mehwish 7:22 AM jiii Srishti 7:22 AM Ha mam khushboo 7:22 AM It would infact be…" at bounding box center [633, 231] width 156 height 195
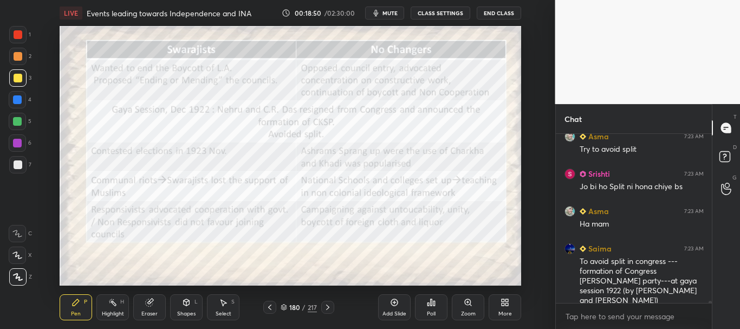
scroll to position [14521, 0]
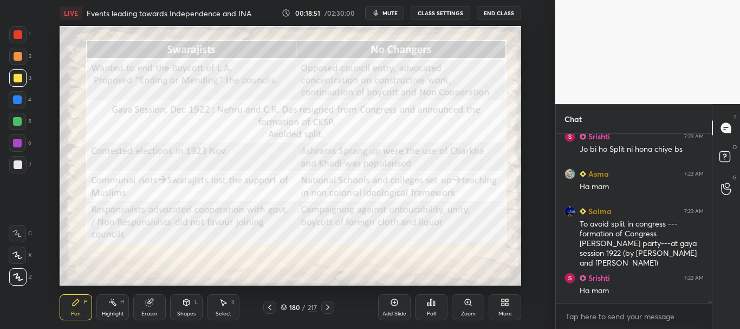
click at [17, 32] on div at bounding box center [18, 34] width 9 height 9
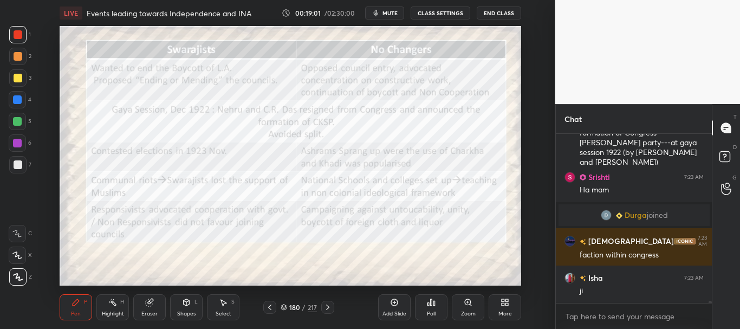
scroll to position [14259, 0]
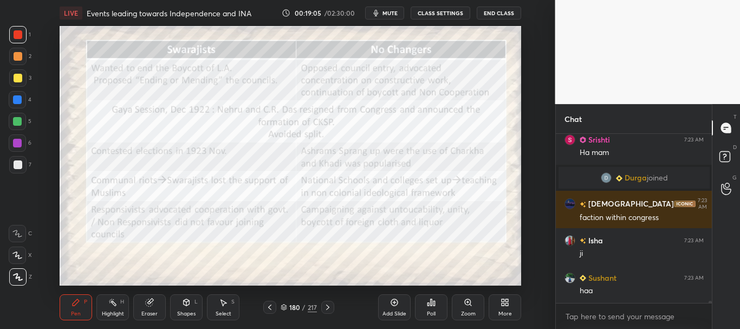
click at [18, 93] on div at bounding box center [17, 99] width 17 height 17
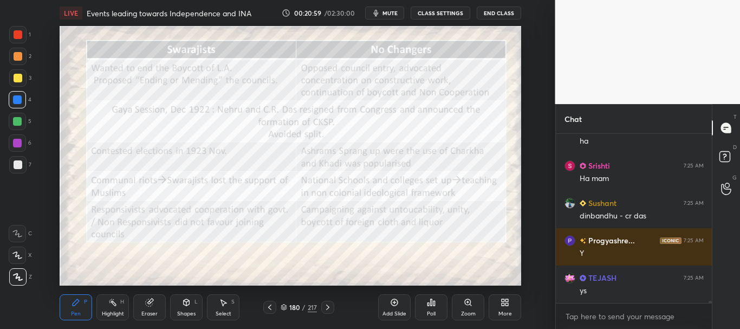
scroll to position [14893, 0]
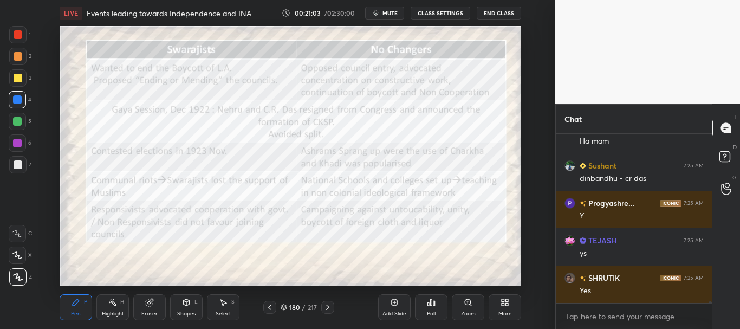
click at [11, 29] on div at bounding box center [17, 34] width 17 height 17
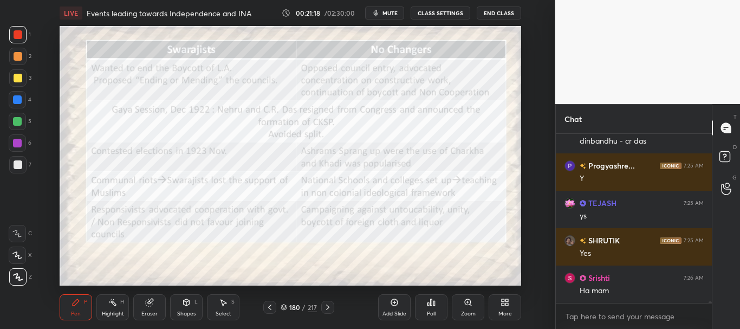
scroll to position [14968, 0]
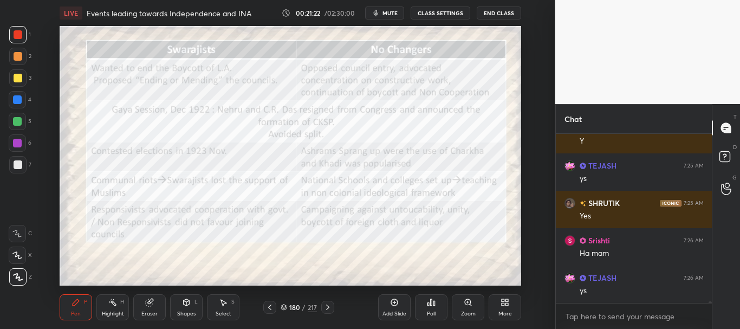
click at [19, 102] on div at bounding box center [17, 99] width 9 height 9
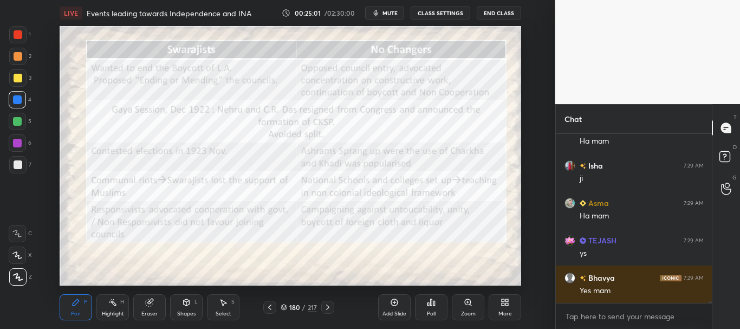
scroll to position [16083, 0]
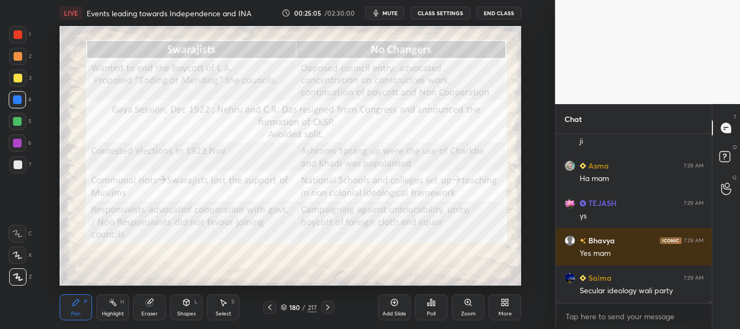
click at [18, 36] on div at bounding box center [18, 34] width 9 height 9
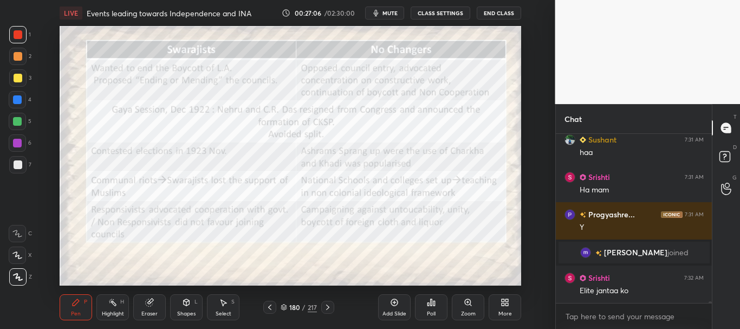
scroll to position [16533, 0]
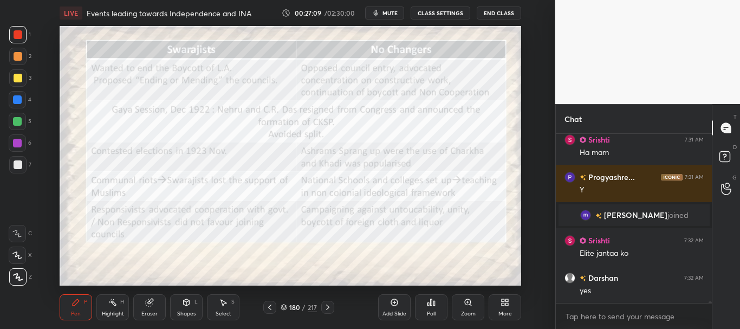
click at [17, 96] on div at bounding box center [17, 99] width 9 height 9
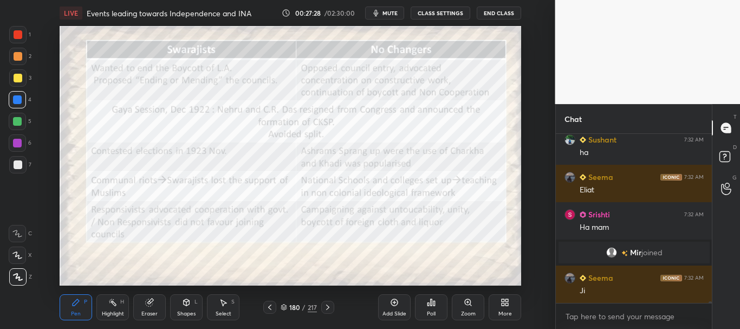
scroll to position [16617, 0]
click at [18, 147] on div at bounding box center [17, 143] width 9 height 9
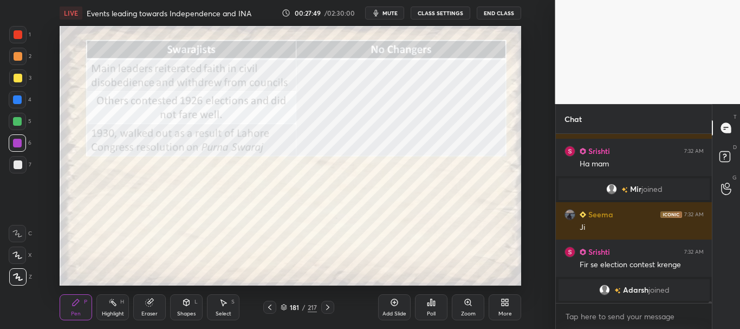
scroll to position [16693, 0]
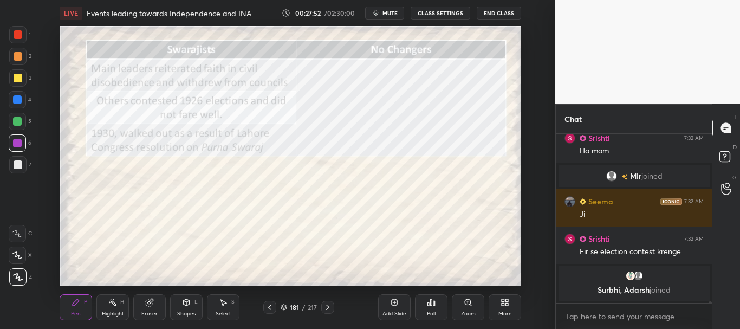
click at [15, 35] on div at bounding box center [18, 34] width 9 height 9
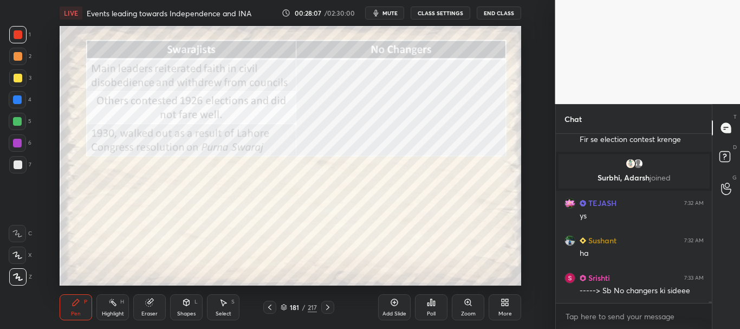
scroll to position [16771, 0]
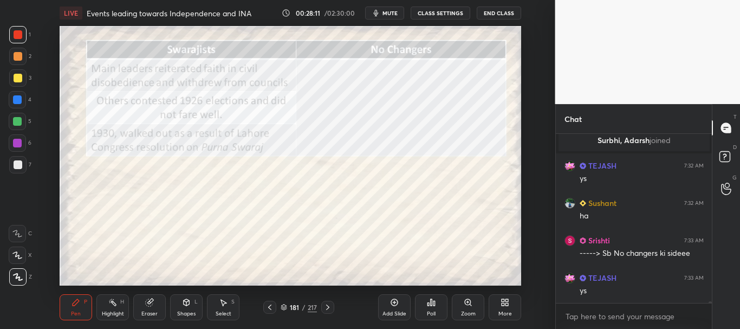
click at [270, 304] on icon at bounding box center [269, 307] width 9 height 9
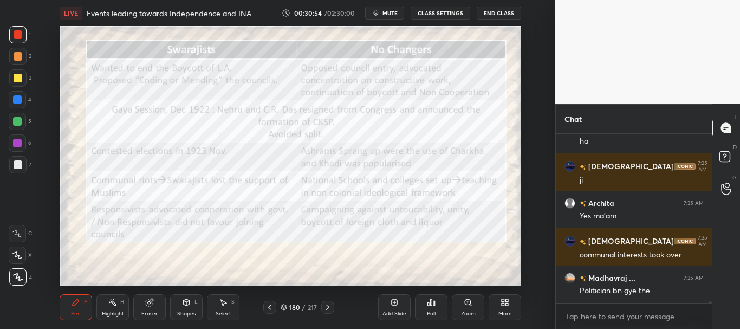
scroll to position [17857, 0]
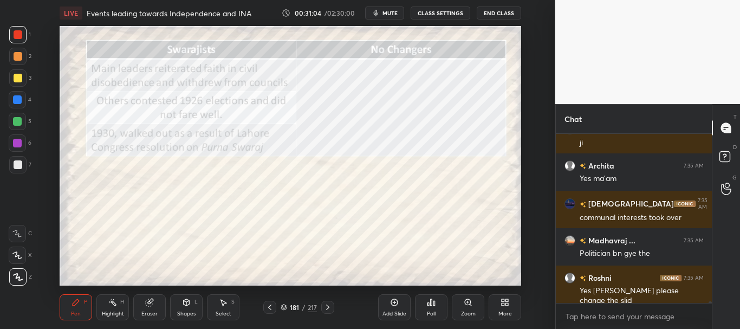
click at [286, 308] on icon at bounding box center [283, 307] width 6 height 6
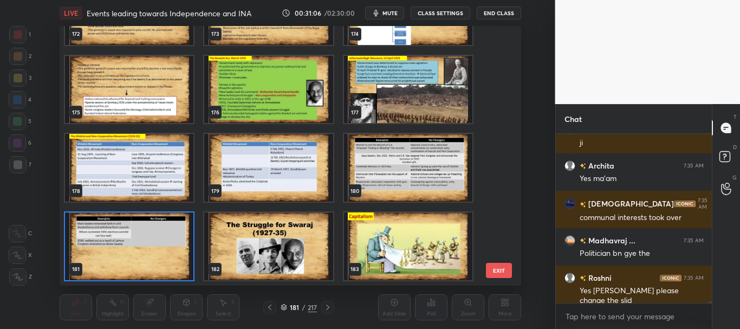
scroll to position [4588, 0]
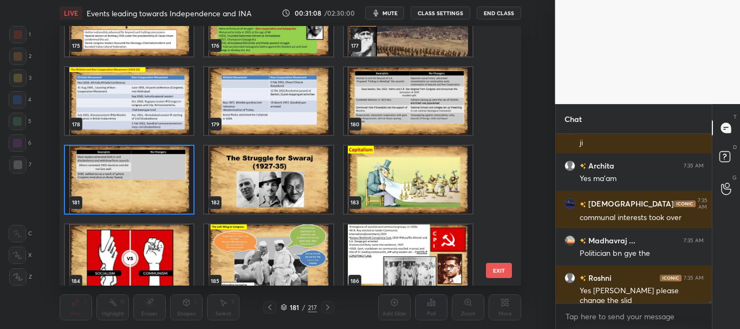
click at [191, 202] on img "grid" at bounding box center [129, 180] width 128 height 68
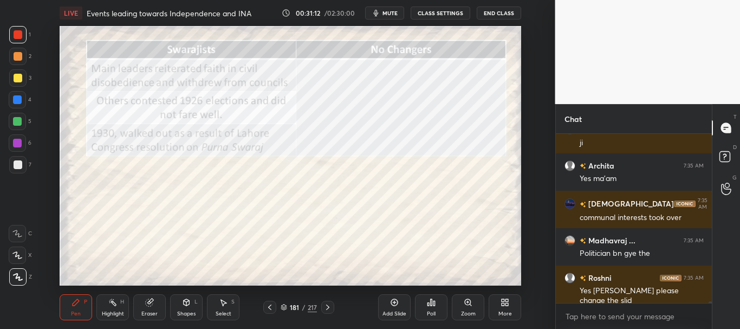
click at [266, 306] on icon at bounding box center [269, 307] width 9 height 9
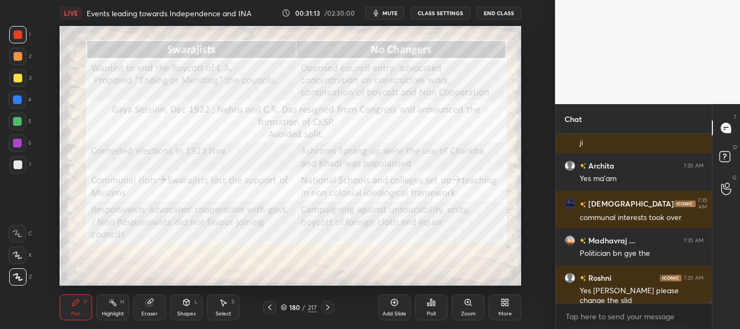
click at [331, 303] on icon at bounding box center [327, 307] width 9 height 9
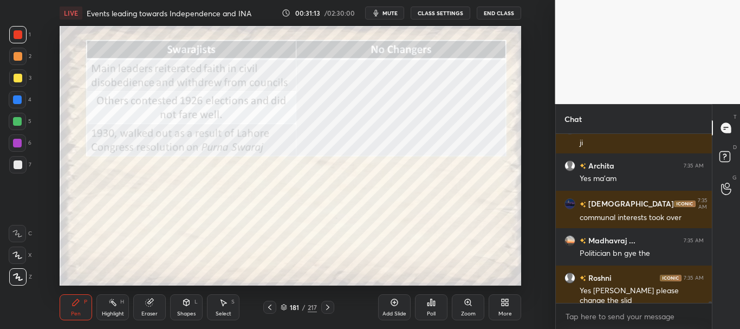
scroll to position [17895, 0]
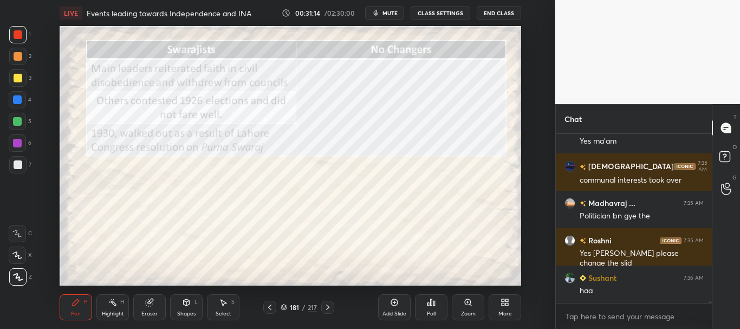
click at [284, 303] on div "181 / 217" at bounding box center [298, 307] width 36 height 10
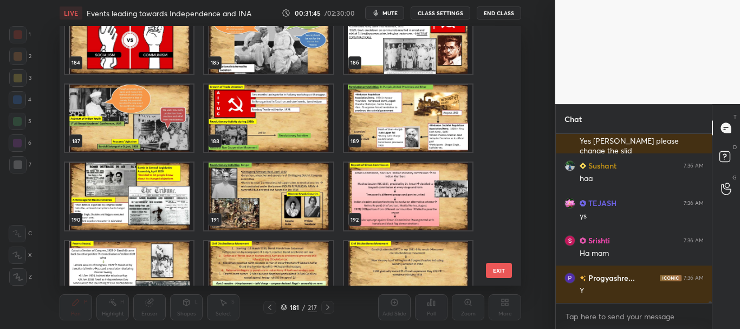
scroll to position [4777, 0]
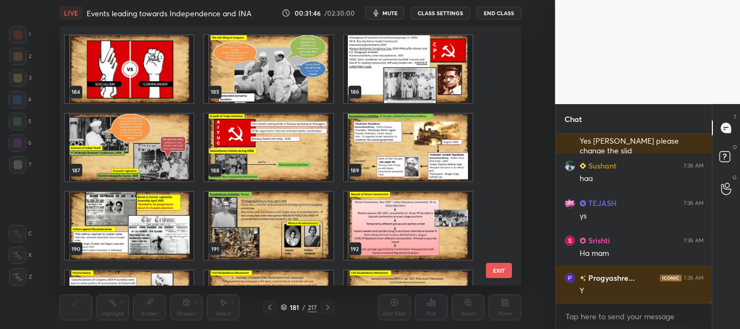
click at [413, 167] on img "grid" at bounding box center [408, 148] width 128 height 68
click at [282, 306] on icon at bounding box center [283, 305] width 5 height 3
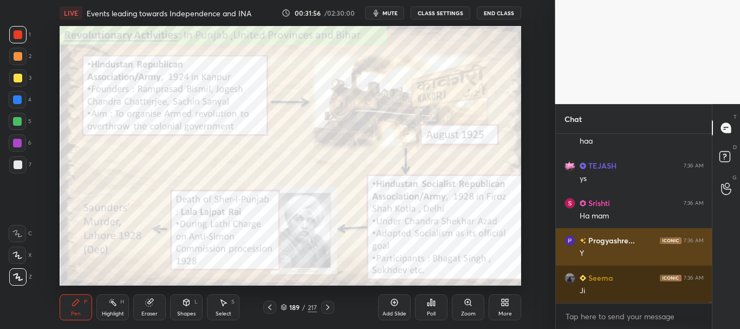
scroll to position [18082, 0]
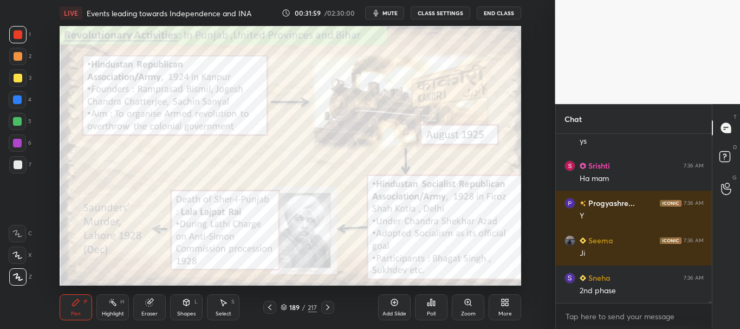
click at [19, 32] on div at bounding box center [18, 34] width 9 height 9
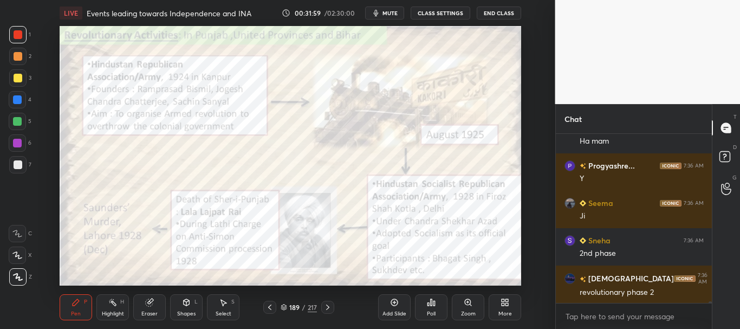
click at [17, 160] on div at bounding box center [18, 164] width 9 height 9
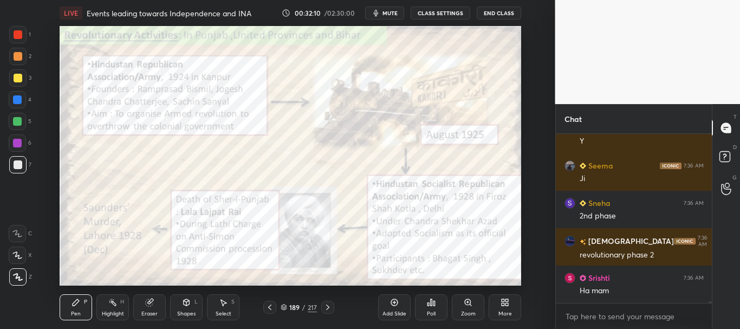
scroll to position [18194, 0]
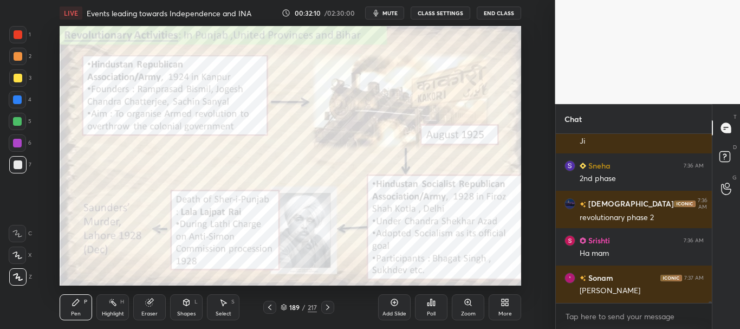
click at [21, 163] on div at bounding box center [18, 164] width 9 height 9
click at [18, 174] on div "7" at bounding box center [20, 167] width 22 height 22
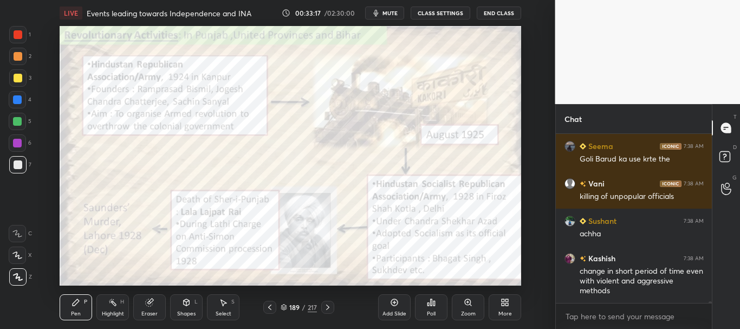
scroll to position [19129, 0]
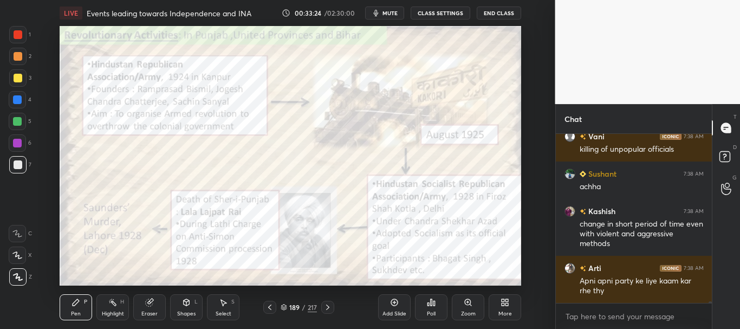
click at [442, 278] on div "Poll" at bounding box center [431, 307] width 32 height 61
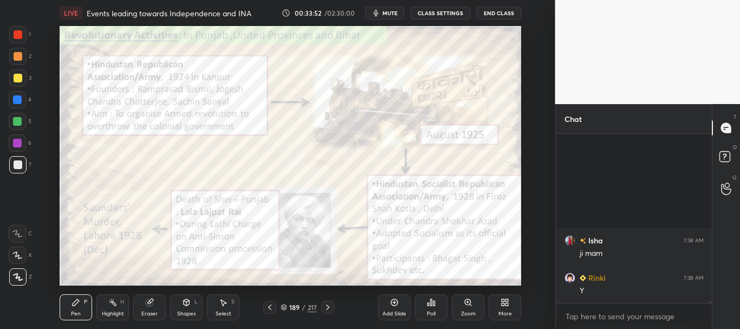
scroll to position [19550, 0]
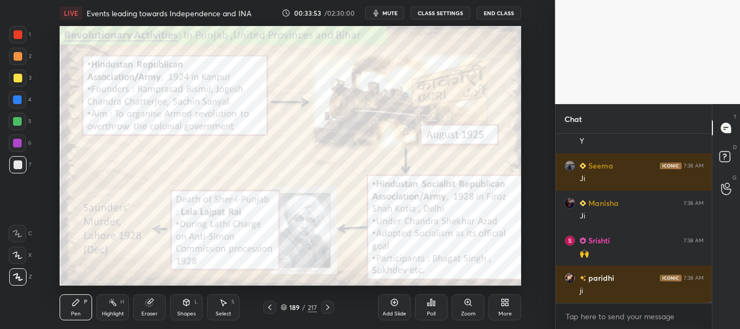
click at [282, 307] on icon at bounding box center [283, 307] width 6 height 6
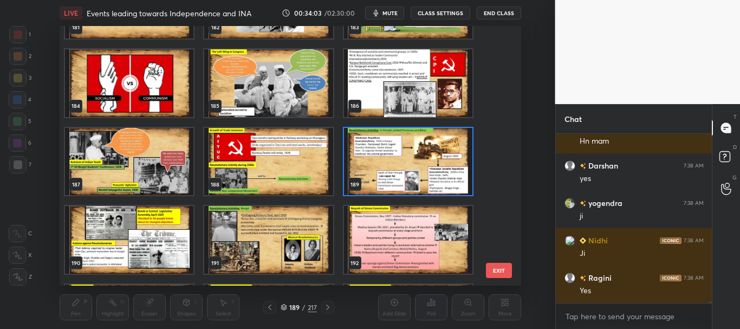
scroll to position [19774, 0]
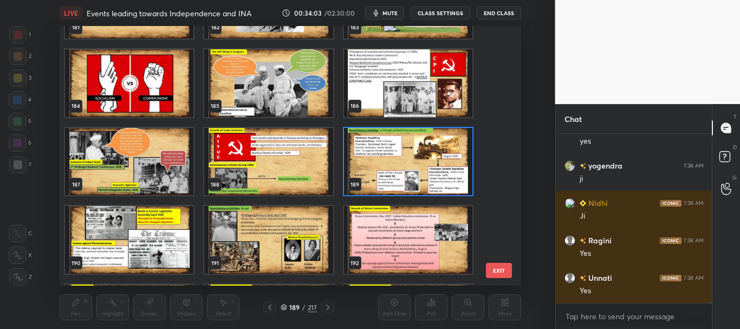
click at [410, 166] on img "grid" at bounding box center [408, 162] width 128 height 68
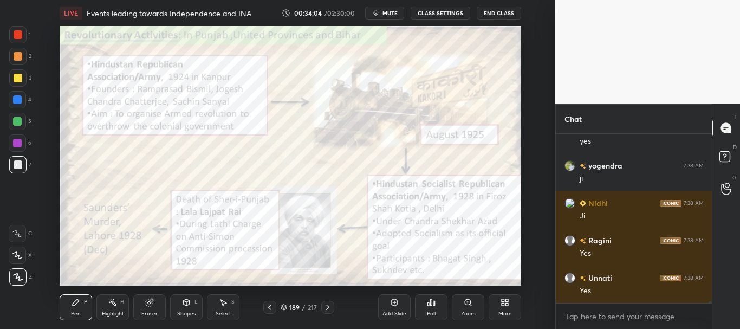
scroll to position [19811, 0]
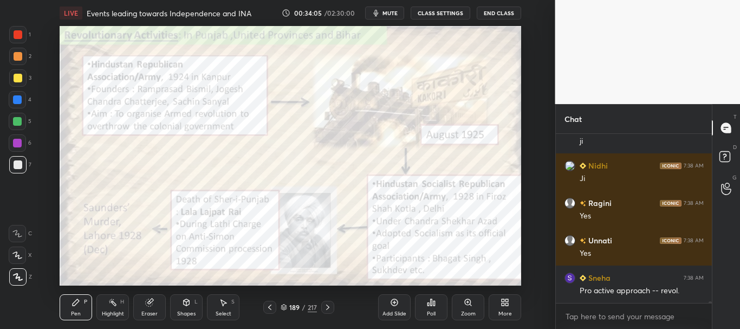
click at [18, 34] on div at bounding box center [18, 34] width 9 height 9
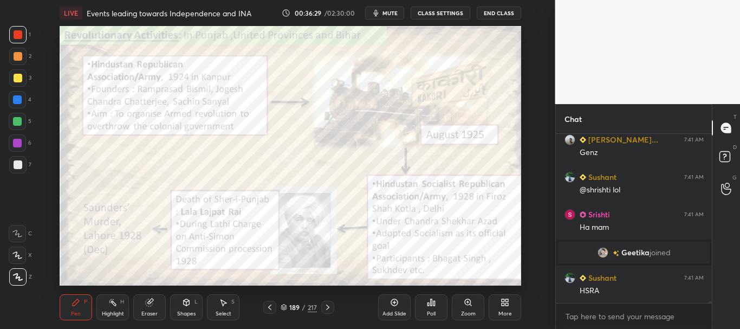
scroll to position [20354, 0]
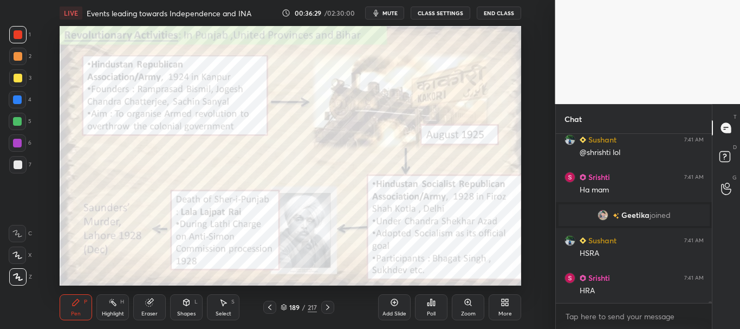
click at [19, 37] on div at bounding box center [18, 34] width 9 height 9
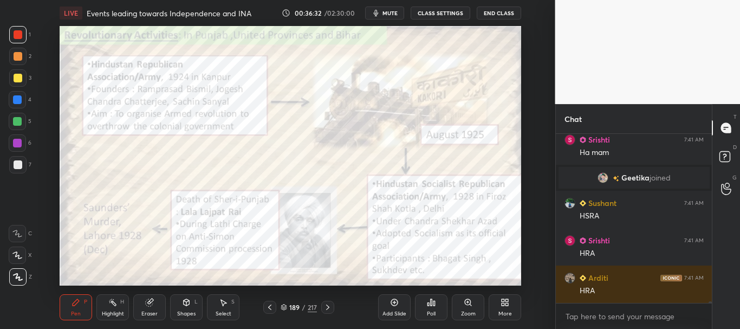
scroll to position [20429, 0]
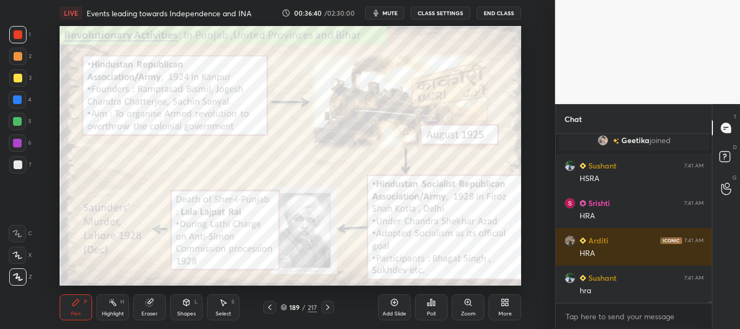
click at [18, 95] on div at bounding box center [17, 99] width 9 height 9
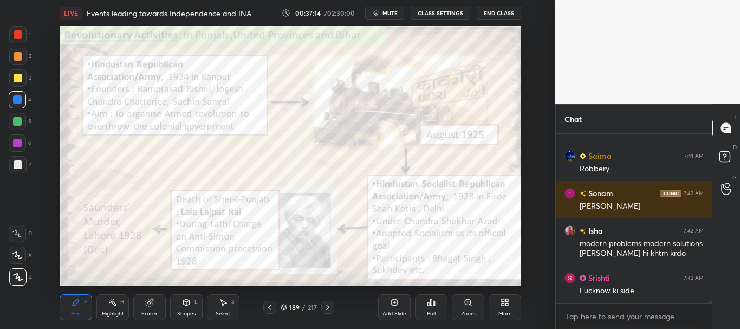
scroll to position [20711, 0]
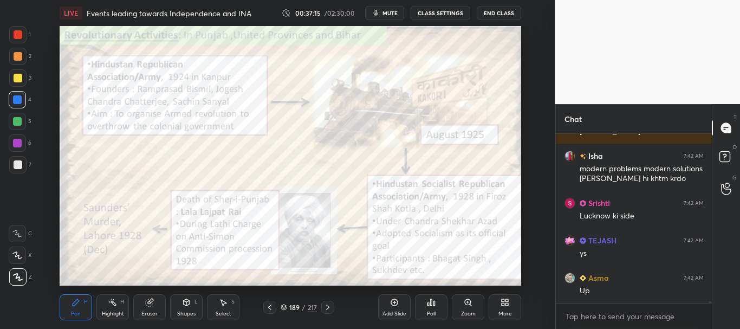
click at [12, 32] on div at bounding box center [17, 34] width 17 height 17
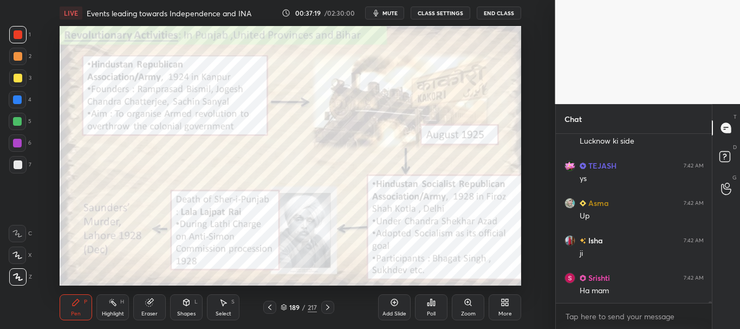
scroll to position [20823, 0]
click at [19, 31] on div at bounding box center [18, 34] width 9 height 9
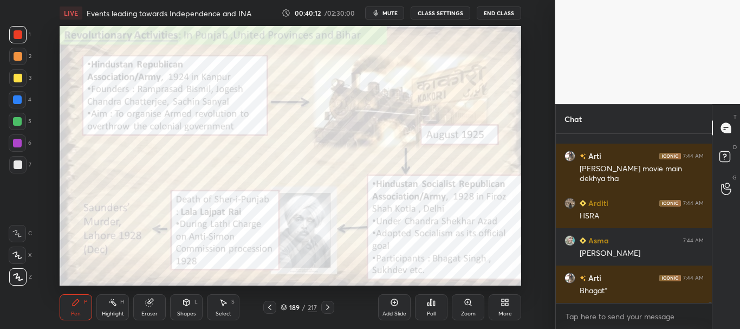
scroll to position [22689, 0]
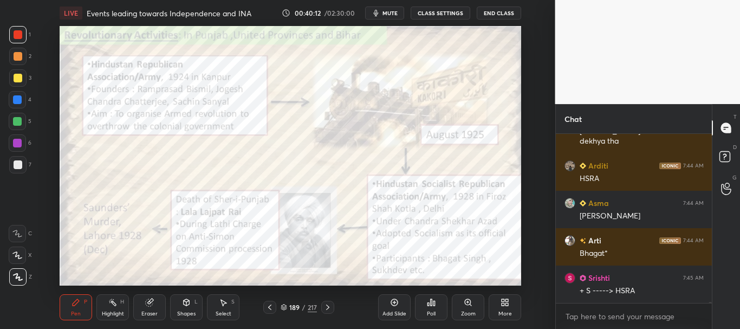
click at [15, 101] on div at bounding box center [17, 99] width 9 height 9
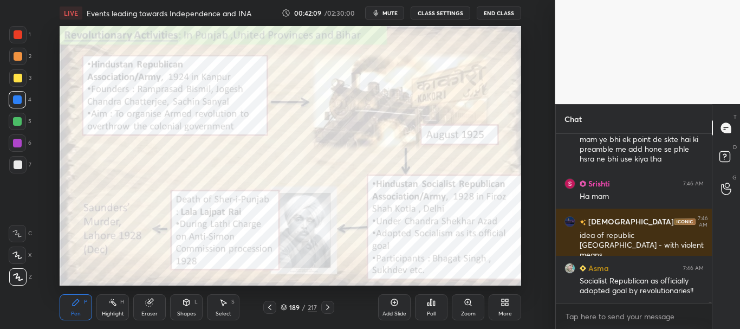
scroll to position [23812, 0]
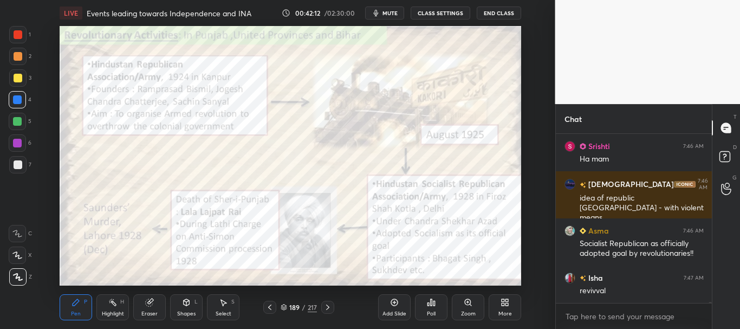
click at [421, 277] on div "LIVE Events leading towards Independence and INA 00:42:12 / 02:30:00 mute CLASS…" at bounding box center [291, 164] width 512 height 329
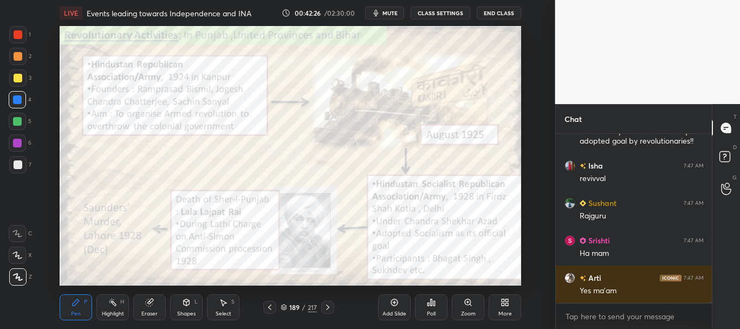
scroll to position [23971, 0]
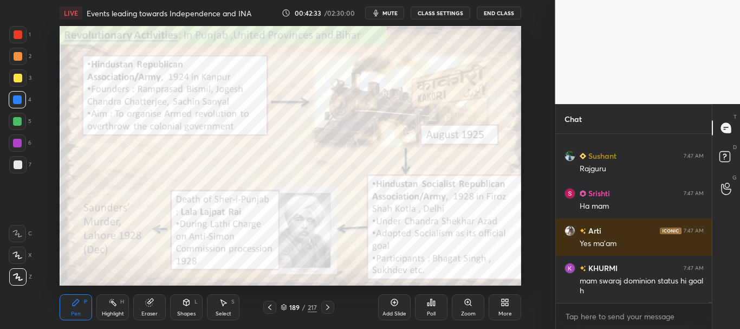
click at [277, 307] on div "189 / 217" at bounding box center [298, 306] width 71 height 13
click at [283, 306] on icon at bounding box center [283, 307] width 6 height 6
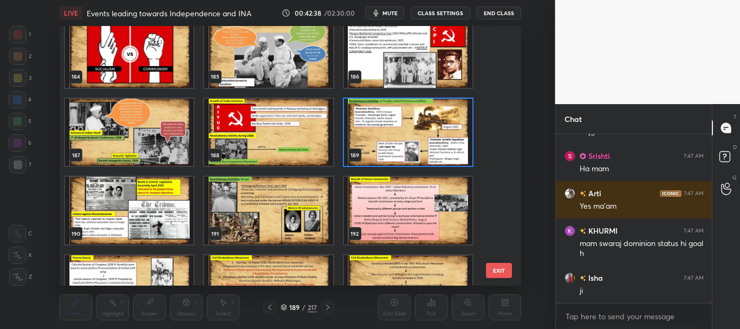
scroll to position [4762, 0]
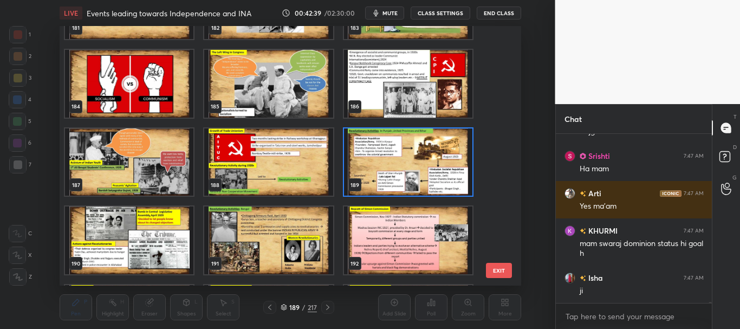
click at [176, 227] on img "grid" at bounding box center [129, 240] width 128 height 68
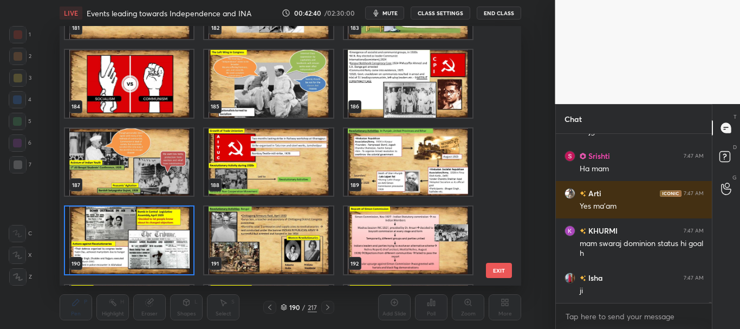
click at [283, 306] on icon at bounding box center [283, 307] width 6 height 6
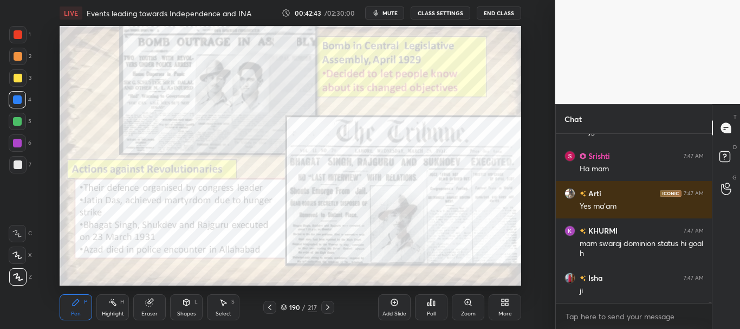
click at [271, 304] on icon at bounding box center [269, 307] width 9 height 9
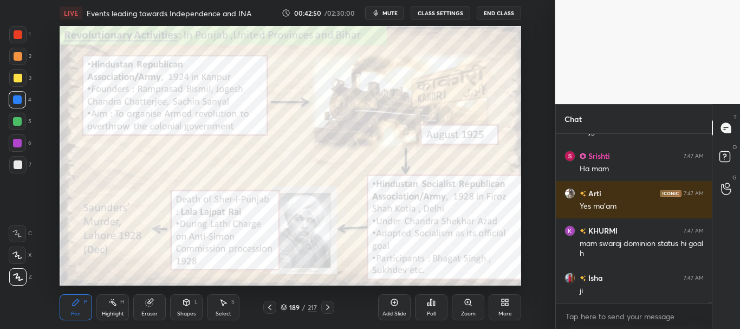
drag, startPoint x: 18, startPoint y: 34, endPoint x: 29, endPoint y: 37, distance: 10.8
click at [18, 34] on div at bounding box center [18, 34] width 9 height 9
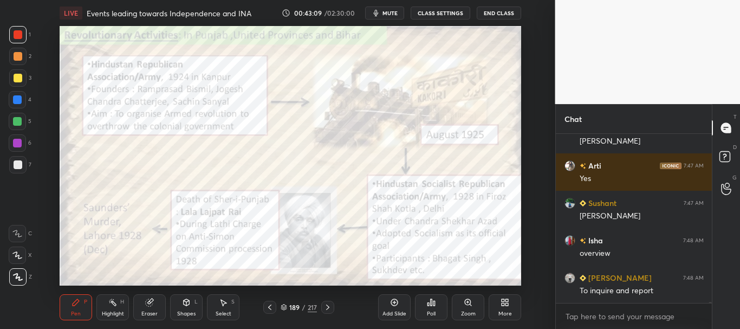
scroll to position [24270, 0]
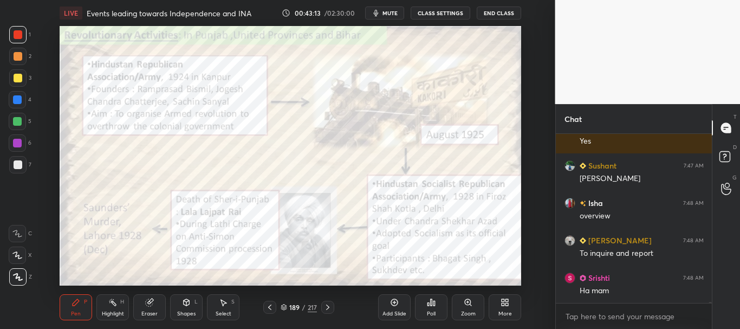
click at [12, 97] on div at bounding box center [17, 99] width 17 height 17
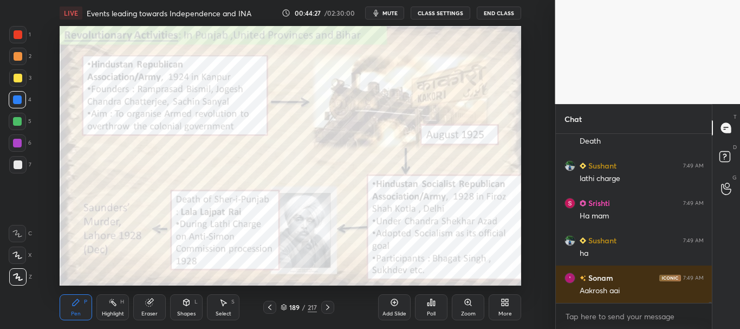
scroll to position [25129, 0]
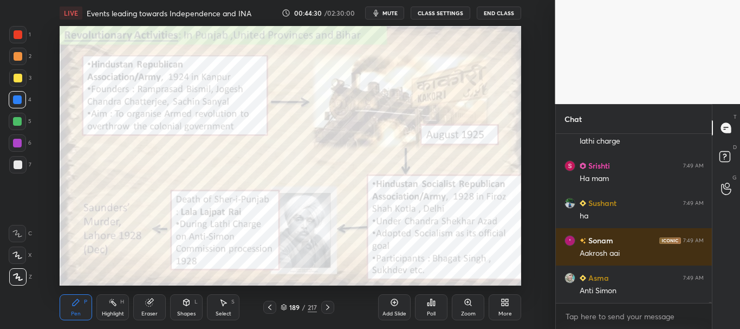
click at [13, 143] on div at bounding box center [17, 143] width 9 height 9
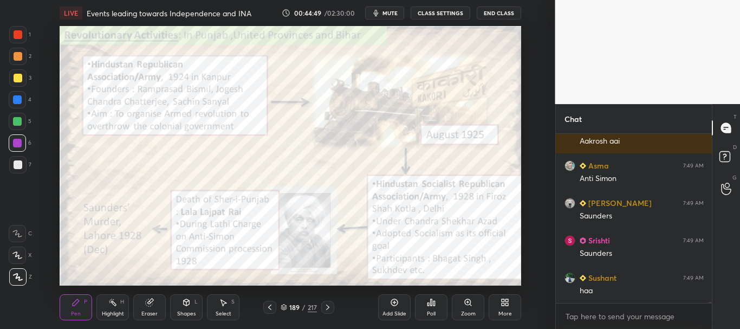
scroll to position [25278, 0]
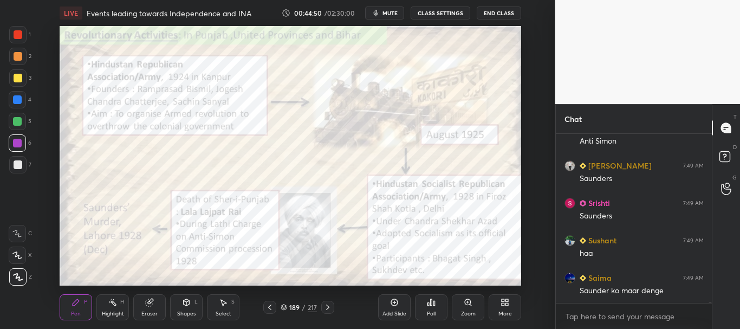
click at [17, 32] on div at bounding box center [18, 34] width 9 height 9
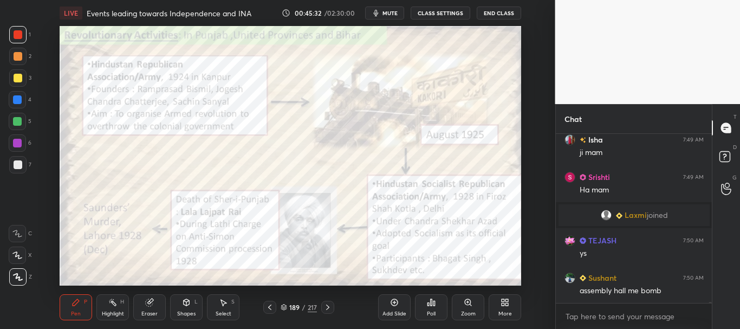
scroll to position [24036, 0]
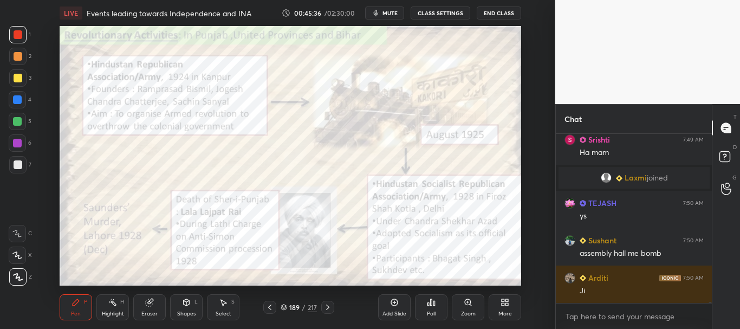
click at [330, 304] on icon at bounding box center [327, 307] width 9 height 9
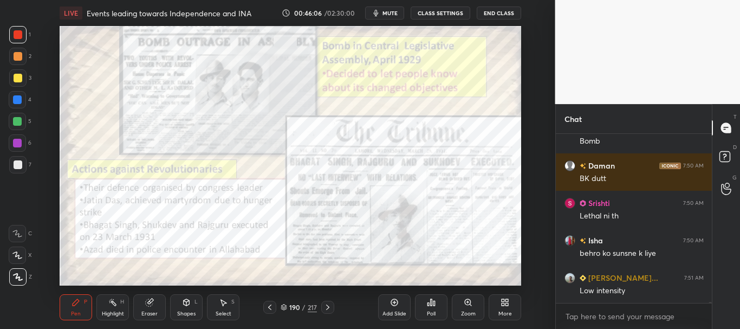
scroll to position [24410, 0]
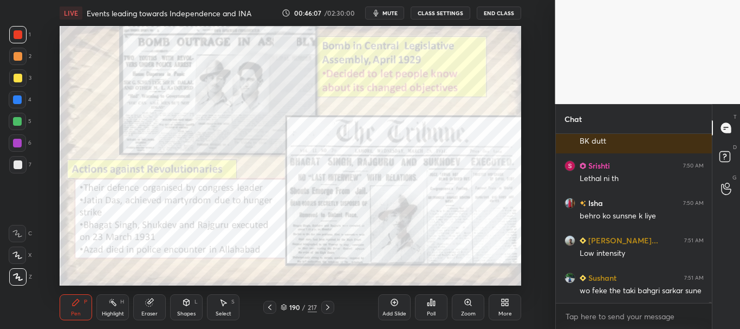
click at [16, 35] on div at bounding box center [18, 34] width 9 height 9
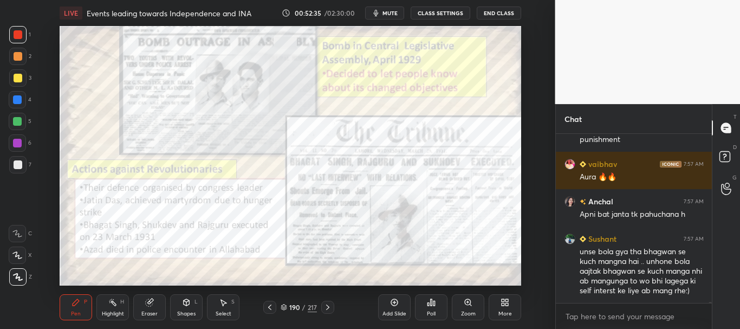
scroll to position [29060, 0]
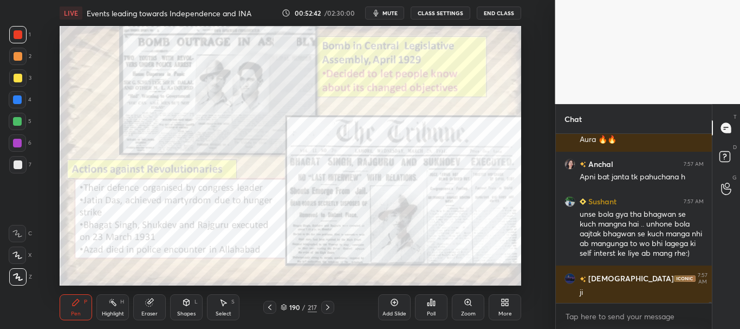
click at [270, 304] on icon at bounding box center [269, 307] width 9 height 9
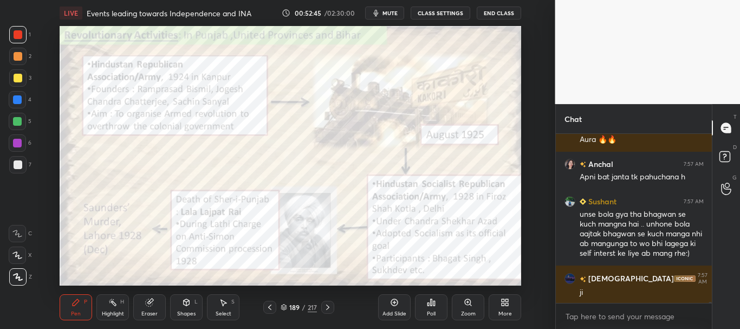
click at [328, 305] on icon at bounding box center [327, 307] width 9 height 9
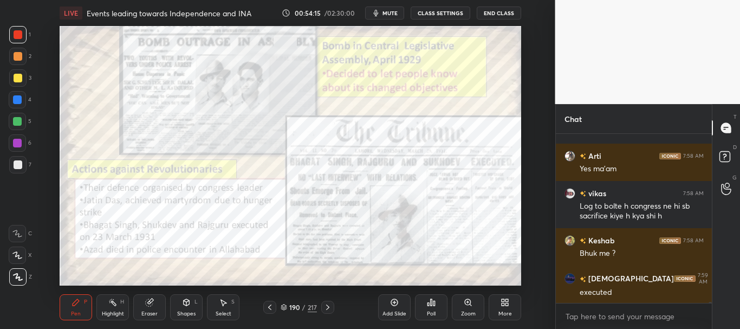
scroll to position [30098, 0]
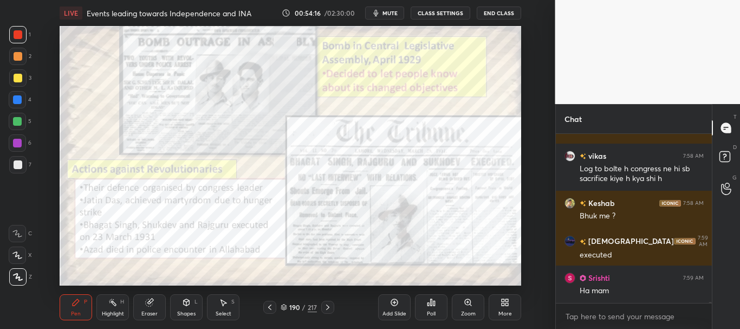
click at [269, 305] on icon at bounding box center [269, 307] width 9 height 9
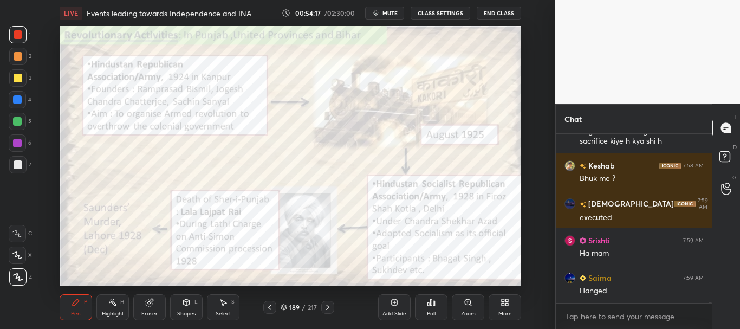
scroll to position [30173, 0]
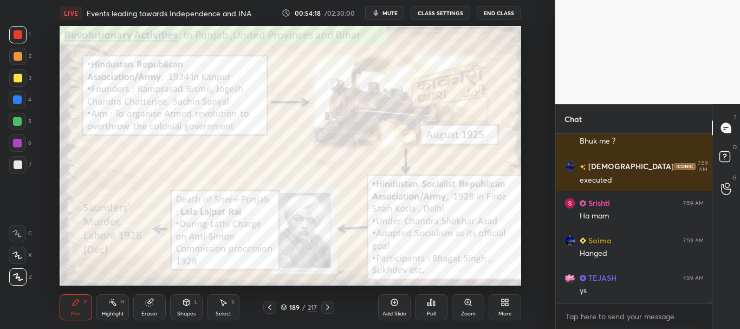
click at [322, 305] on div at bounding box center [327, 306] width 13 height 13
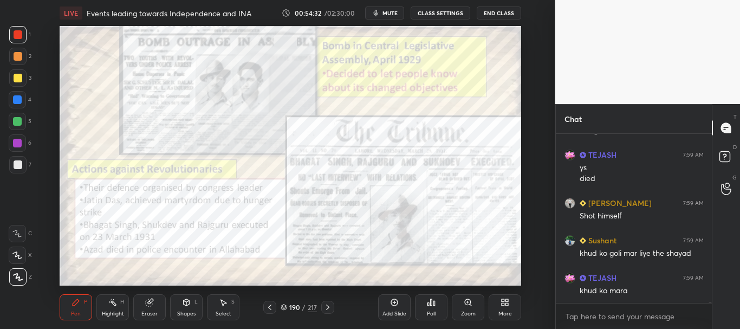
scroll to position [30333, 0]
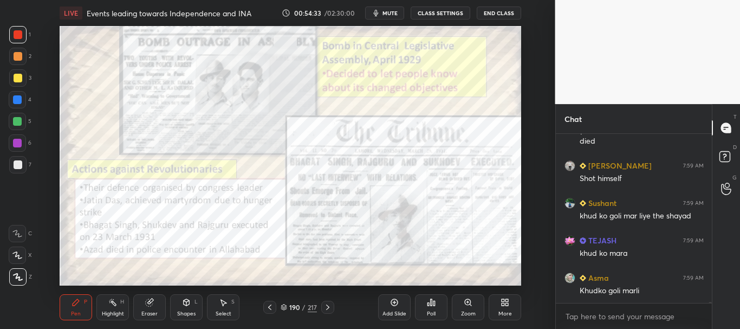
click at [19, 101] on div at bounding box center [17, 99] width 9 height 9
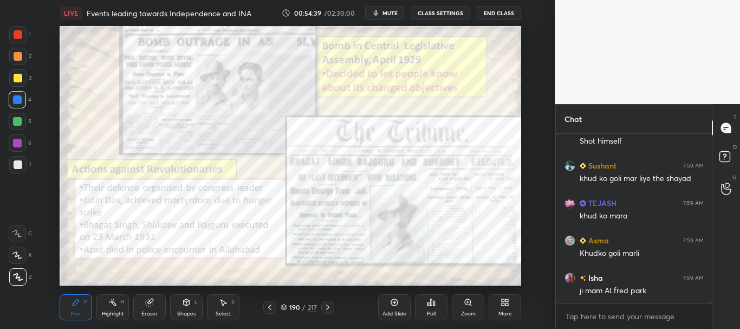
click at [16, 38] on div at bounding box center [18, 34] width 9 height 9
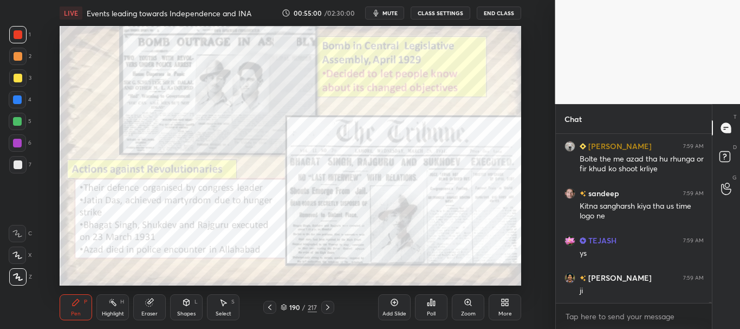
scroll to position [30810, 0]
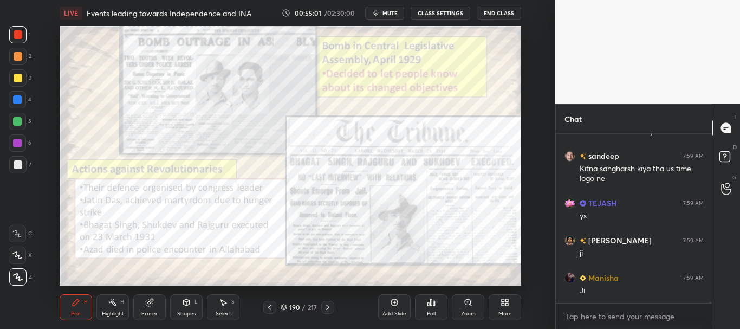
click at [284, 304] on icon at bounding box center [283, 305] width 5 height 3
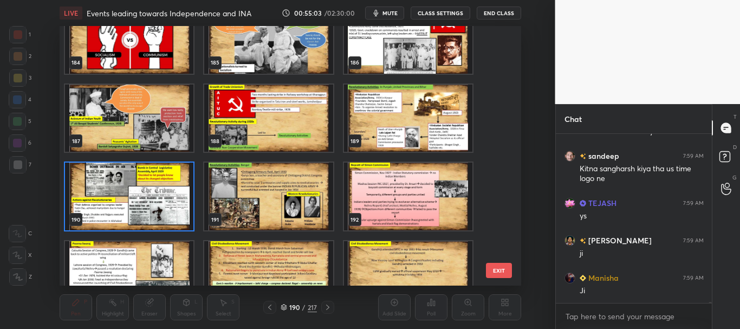
scroll to position [4836, 0]
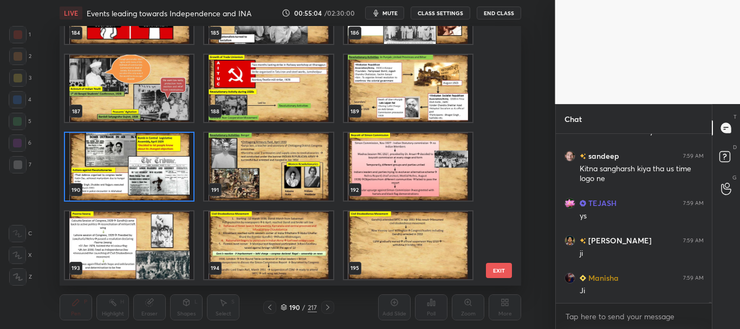
click at [287, 182] on img "grid" at bounding box center [269, 167] width 128 height 68
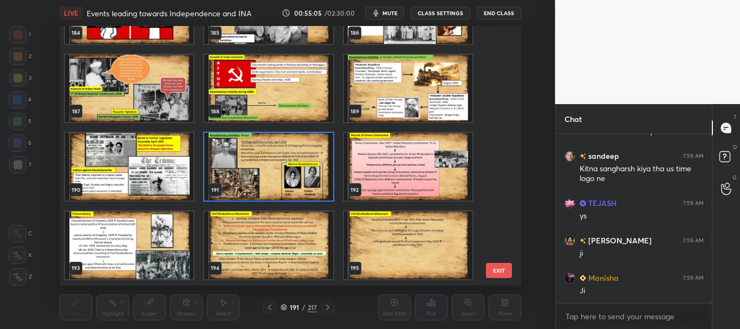
click at [286, 307] on icon at bounding box center [283, 307] width 6 height 6
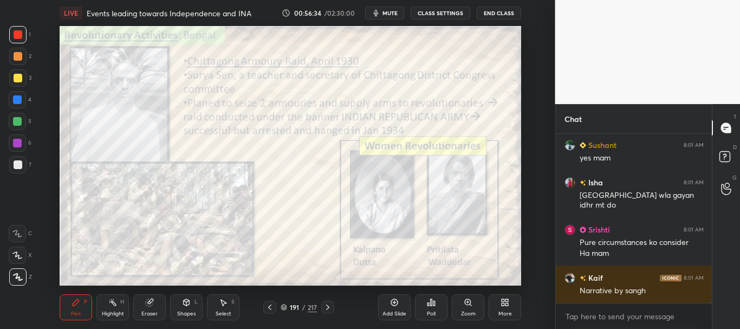
scroll to position [29737, 0]
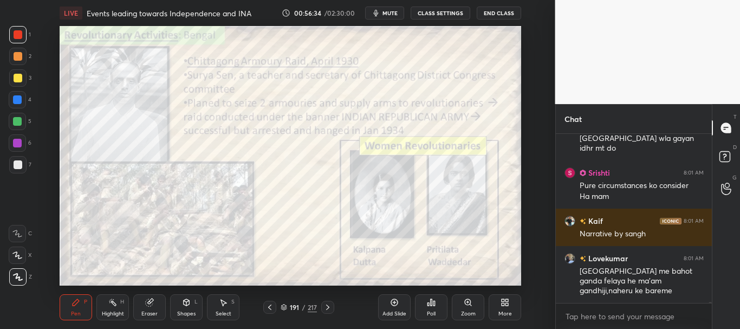
click at [17, 98] on div at bounding box center [17, 99] width 9 height 9
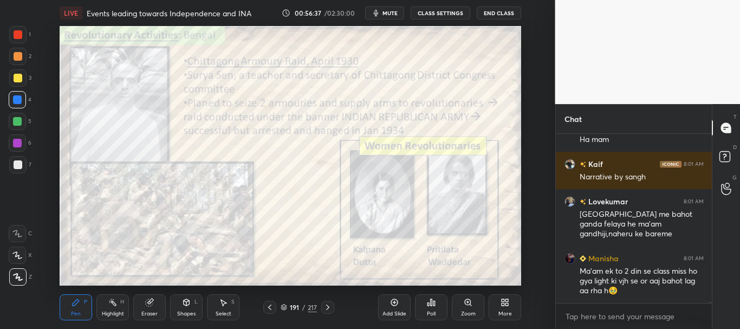
scroll to position [29832, 0]
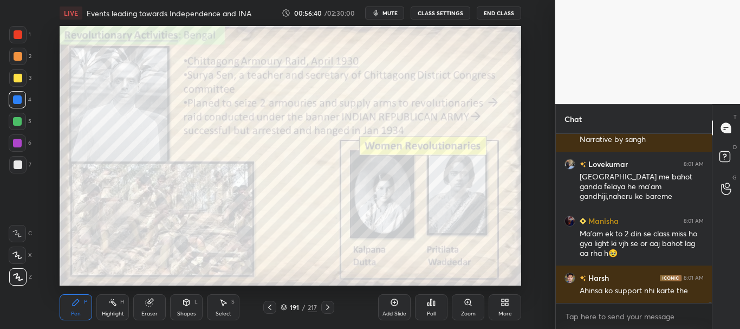
click at [24, 95] on div at bounding box center [17, 99] width 17 height 17
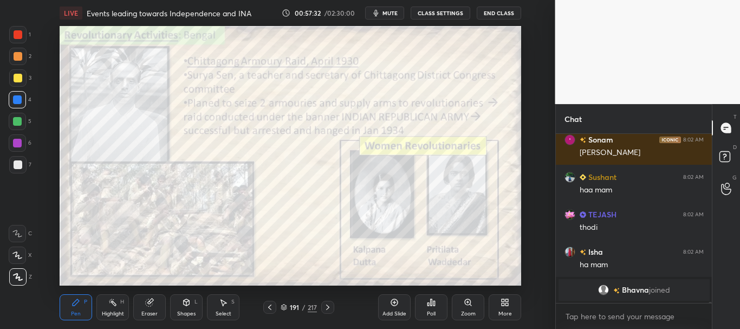
scroll to position [30532, 0]
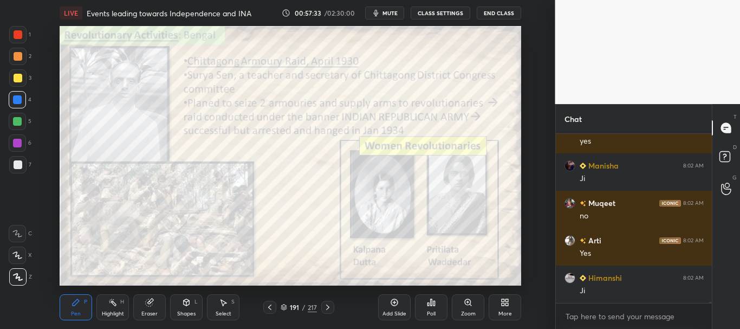
click at [385, 13] on span "mute" at bounding box center [389, 13] width 15 height 8
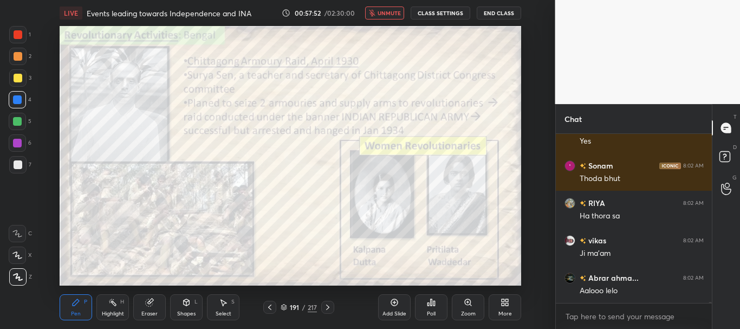
scroll to position [31316, 0]
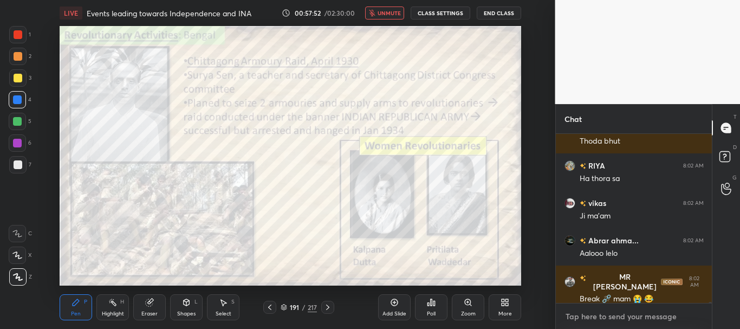
click at [586, 313] on textarea at bounding box center [633, 316] width 139 height 17
type textarea "b"
type textarea "please wait"
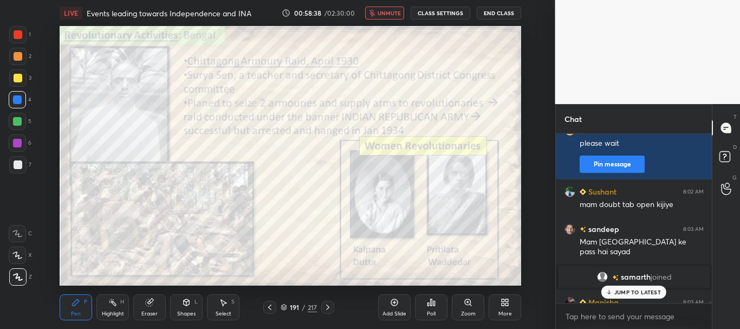
scroll to position [31338, 0]
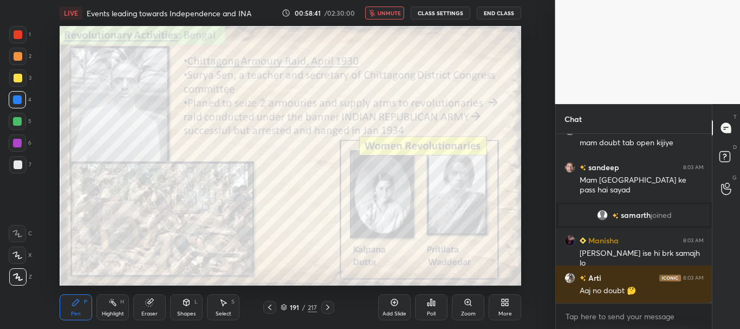
drag, startPoint x: 709, startPoint y: 302, endPoint x: 710, endPoint y: 307, distance: 5.5
click at [708, 305] on div "You 8:02 AM please wait Pin message Sushant 8:02 AM mam doubt tab open kijiye s…" at bounding box center [633, 231] width 156 height 195
click at [18, 40] on div at bounding box center [17, 34] width 17 height 17
click at [22, 97] on div at bounding box center [17, 99] width 9 height 9
click at [385, 14] on span "unmute" at bounding box center [388, 13] width 23 height 8
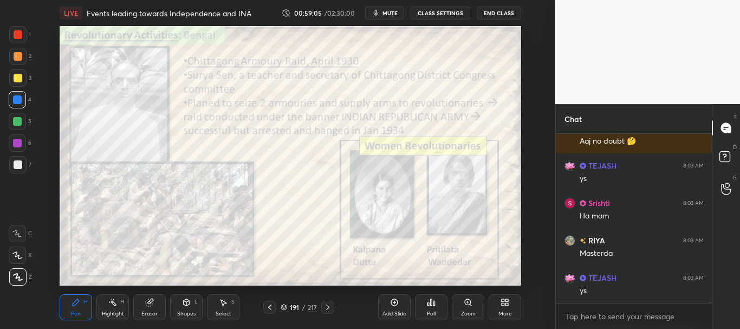
scroll to position [31525, 0]
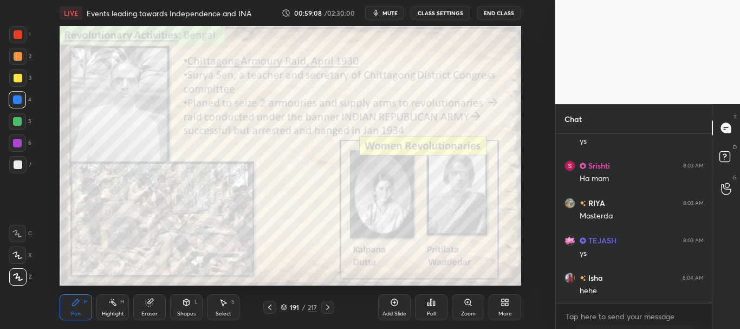
click at [18, 32] on div at bounding box center [18, 34] width 9 height 9
click at [393, 18] on button "mute" at bounding box center [384, 12] width 39 height 13
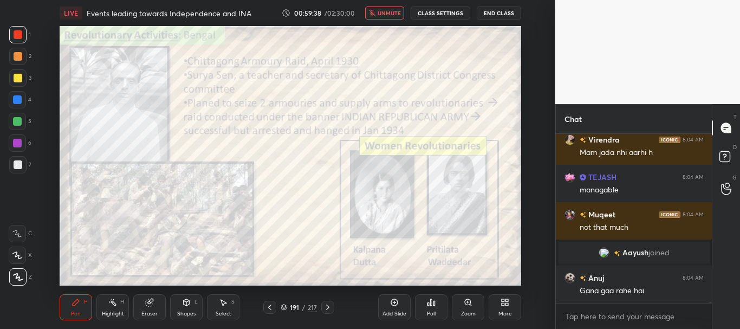
scroll to position [32113, 0]
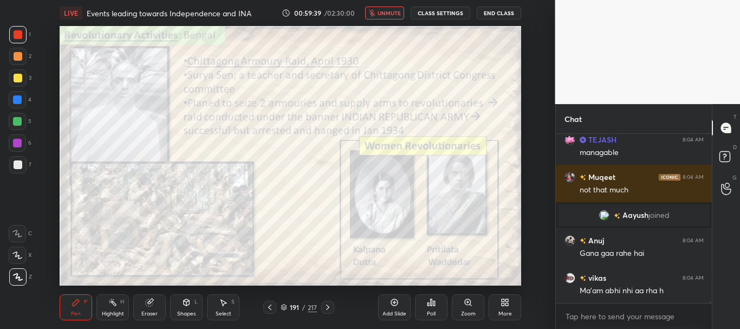
click at [392, 17] on button "unmute" at bounding box center [384, 12] width 39 height 13
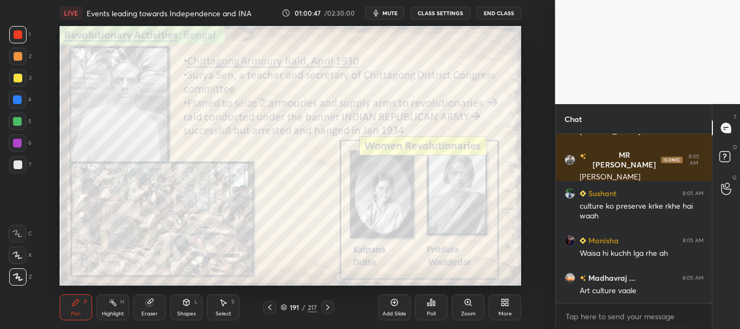
scroll to position [33968, 0]
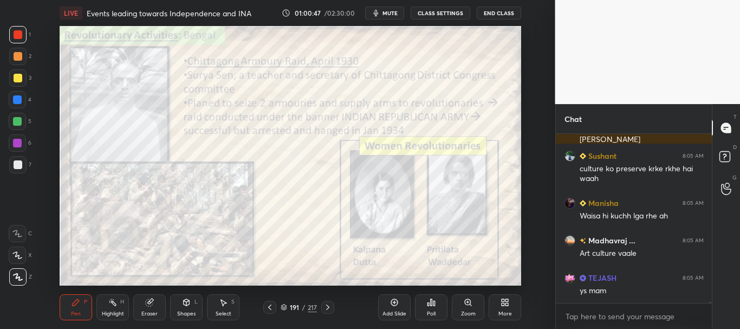
click at [396, 15] on span "mute" at bounding box center [389, 13] width 15 height 8
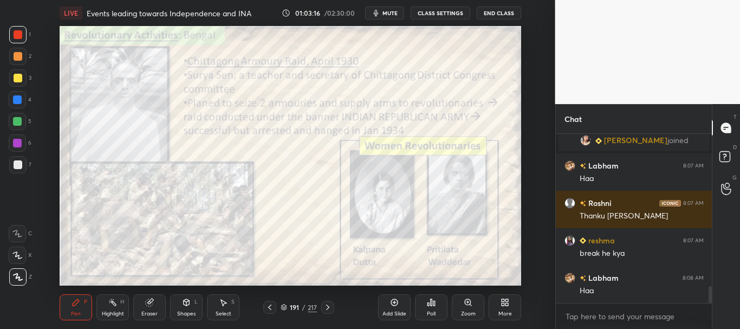
scroll to position [1548, 0]
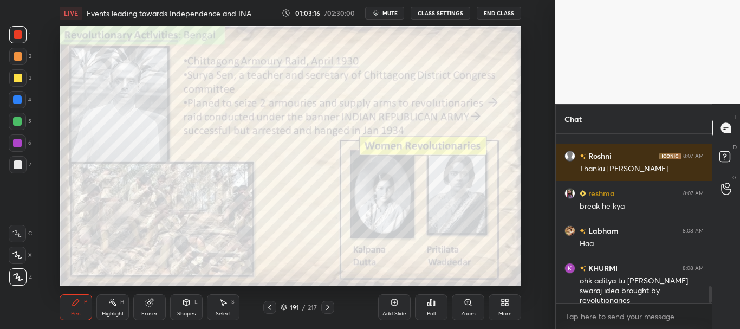
click at [18, 99] on div at bounding box center [17, 99] width 9 height 9
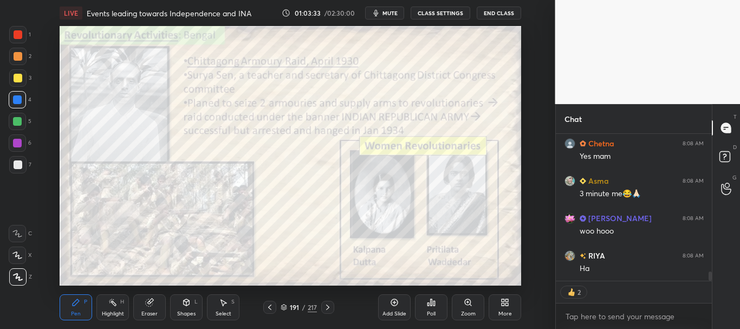
scroll to position [2168, 0]
click at [14, 33] on div at bounding box center [18, 34] width 9 height 9
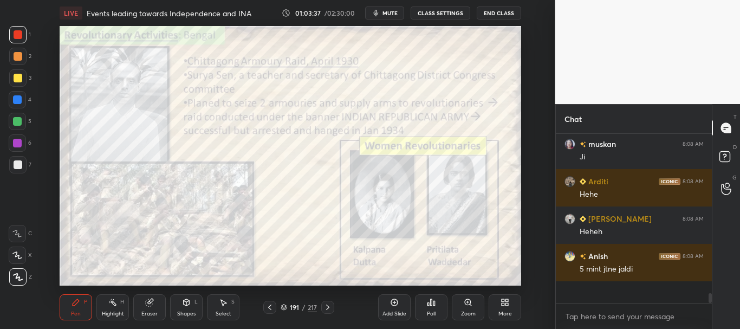
scroll to position [0, 0]
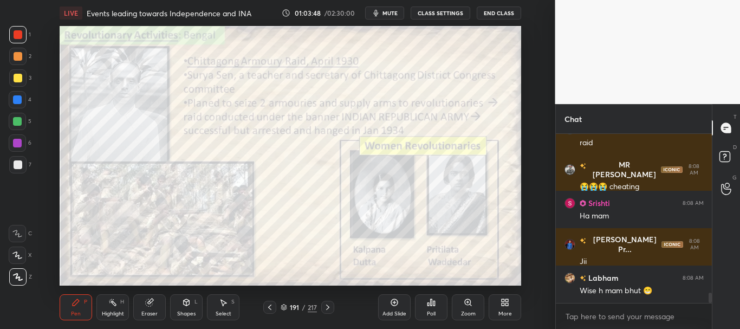
click at [394, 304] on icon at bounding box center [394, 302] width 9 height 9
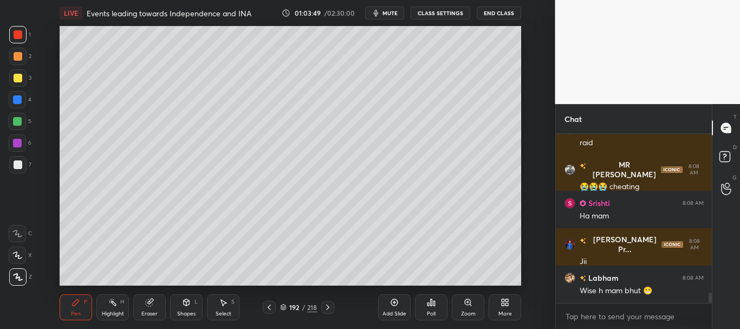
click at [191, 304] on icon at bounding box center [186, 302] width 9 height 9
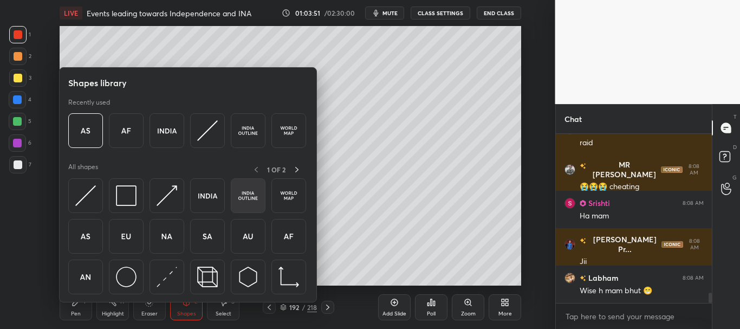
click at [245, 190] on img at bounding box center [248, 195] width 21 height 21
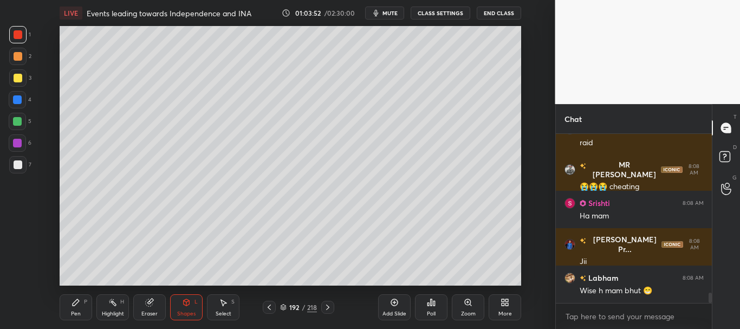
click at [18, 165] on div at bounding box center [18, 164] width 9 height 9
click at [18, 73] on div at bounding box center [17, 77] width 17 height 17
click at [79, 305] on icon at bounding box center [75, 302] width 9 height 9
click at [16, 76] on div at bounding box center [18, 78] width 9 height 9
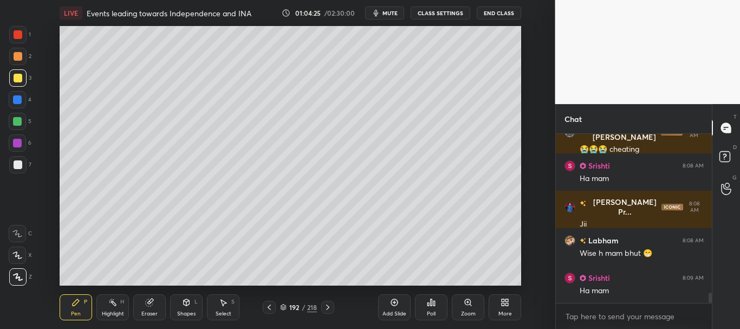
click at [17, 38] on div at bounding box center [18, 34] width 9 height 9
click at [16, 75] on div at bounding box center [18, 78] width 9 height 9
click at [17, 35] on div at bounding box center [18, 34] width 9 height 9
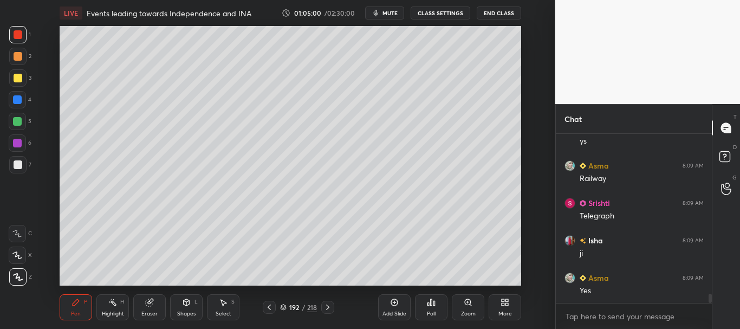
scroll to position [3005, 0]
drag, startPoint x: 18, startPoint y: 96, endPoint x: 42, endPoint y: 88, distance: 24.5
click at [17, 96] on div at bounding box center [17, 99] width 9 height 9
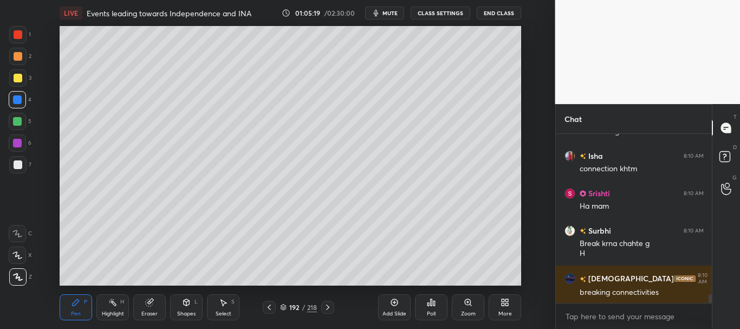
scroll to position [3239, 0]
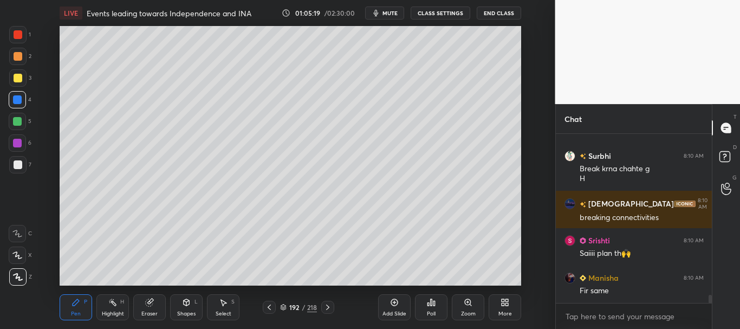
click at [18, 35] on div at bounding box center [18, 34] width 9 height 9
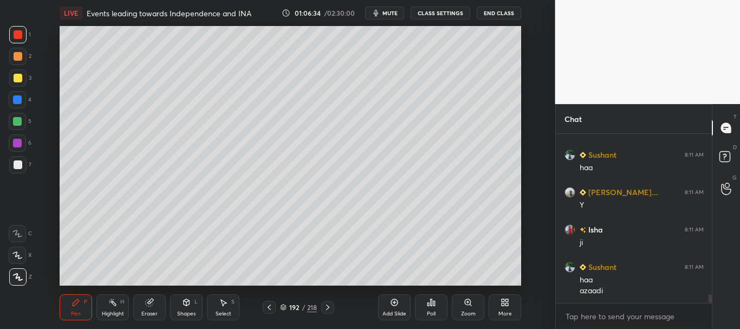
scroll to position [3210, 0]
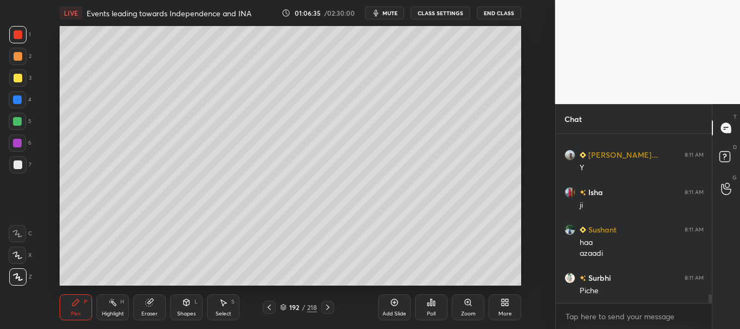
click at [15, 119] on div at bounding box center [17, 121] width 9 height 9
click at [14, 33] on div at bounding box center [18, 34] width 9 height 9
click at [267, 309] on icon at bounding box center [269, 307] width 9 height 9
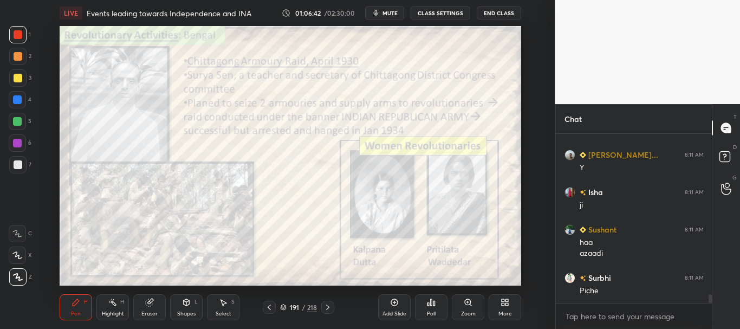
click at [12, 36] on div at bounding box center [17, 34] width 17 height 17
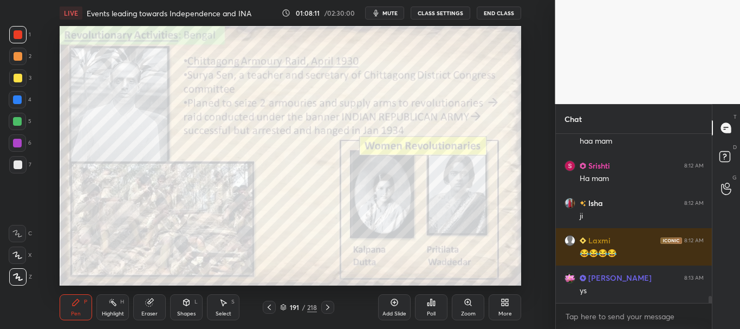
scroll to position [4031, 0]
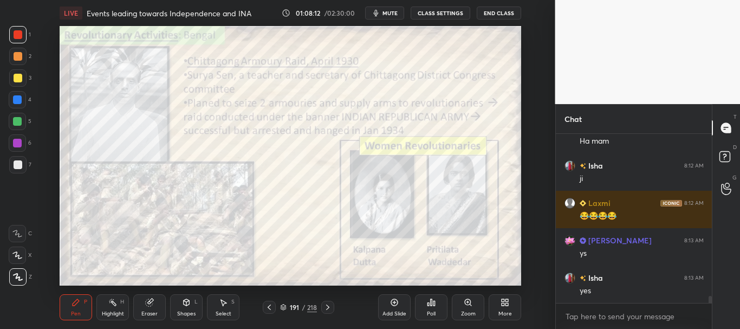
click at [21, 100] on div at bounding box center [17, 99] width 9 height 9
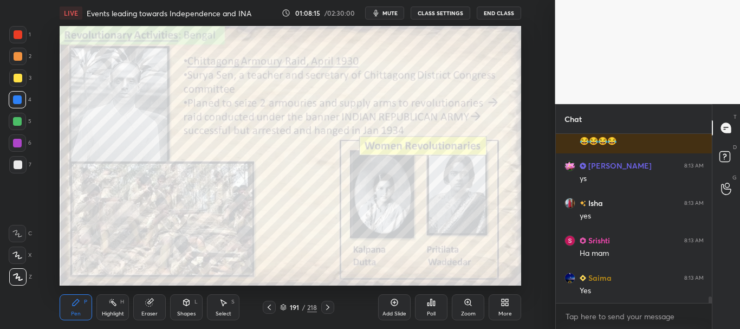
scroll to position [4143, 0]
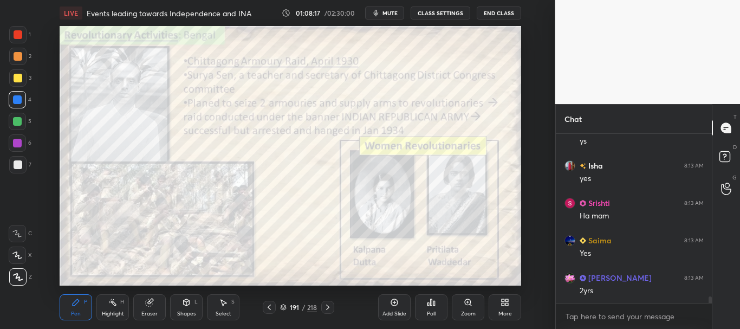
click at [19, 96] on div at bounding box center [17, 99] width 9 height 9
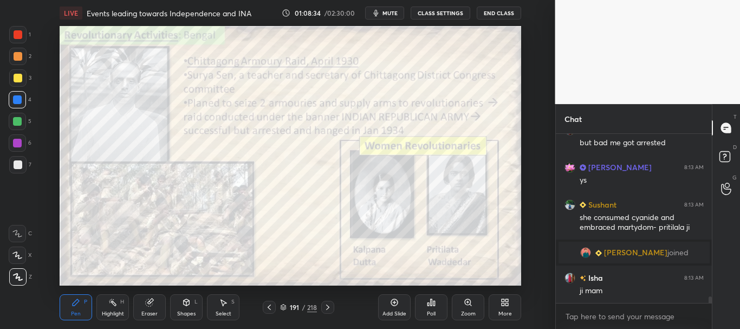
scroll to position [4440, 0]
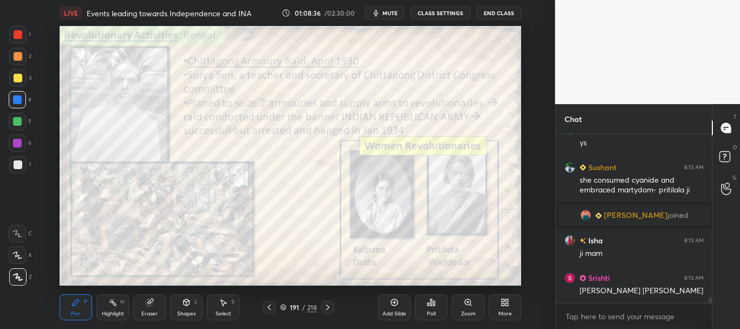
click at [18, 35] on div at bounding box center [18, 34] width 9 height 9
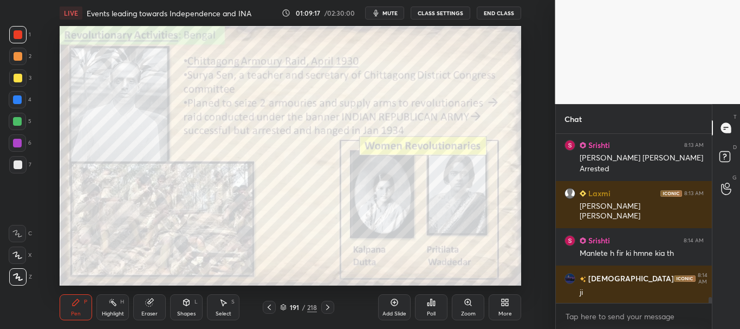
scroll to position [4610, 0]
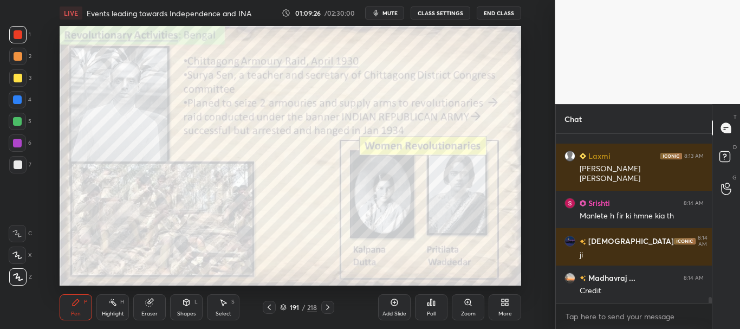
click at [16, 98] on div at bounding box center [17, 99] width 9 height 9
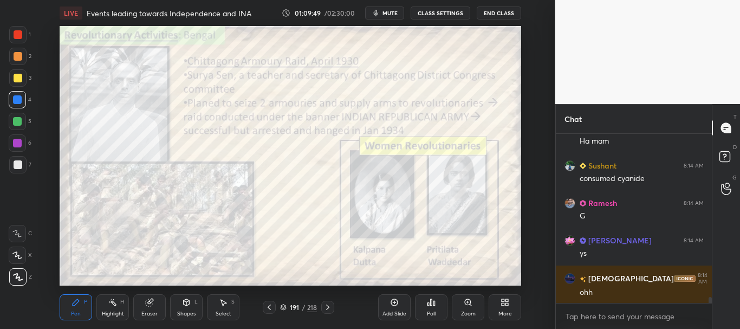
scroll to position [4872, 0]
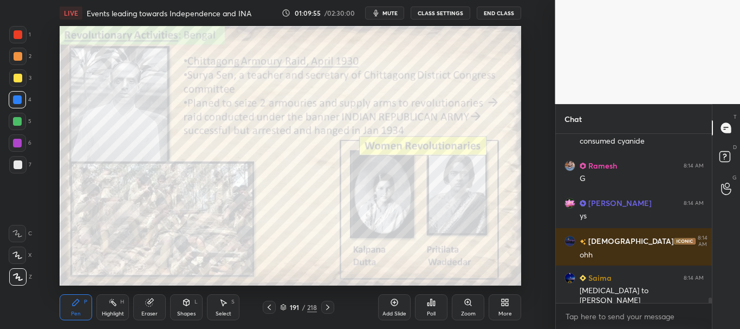
click at [285, 307] on icon at bounding box center [283, 307] width 6 height 6
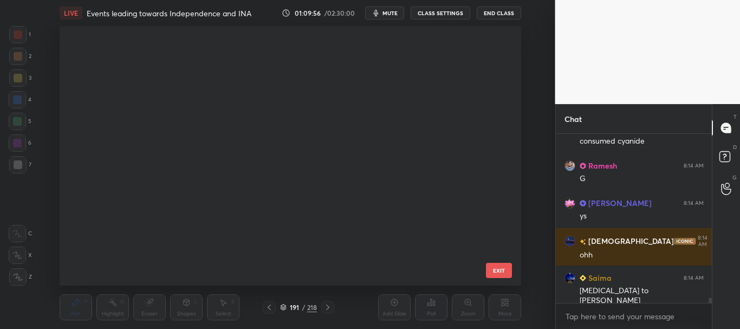
scroll to position [256, 455]
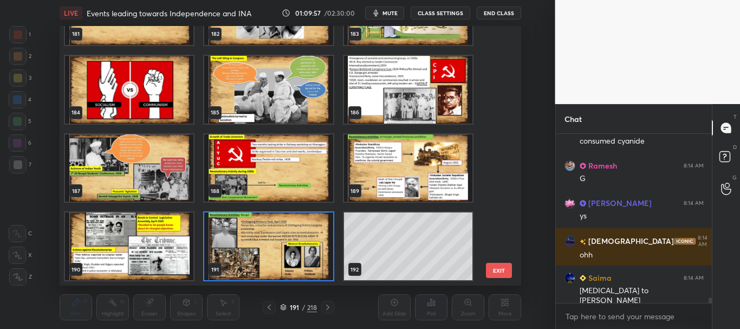
click at [271, 246] on img "grid" at bounding box center [269, 246] width 128 height 68
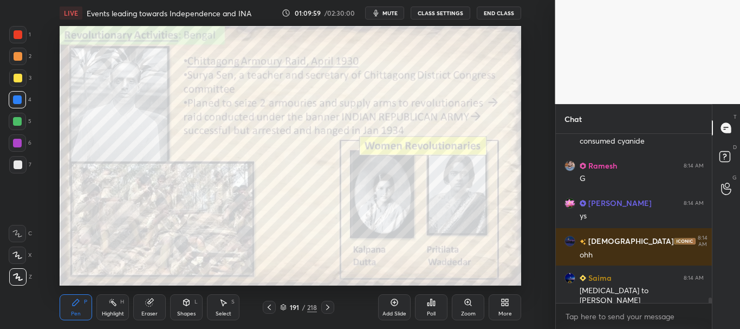
click at [282, 305] on icon at bounding box center [282, 305] width 5 height 3
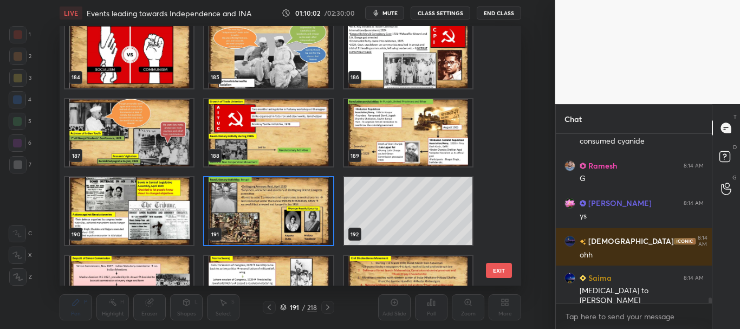
scroll to position [4763, 0]
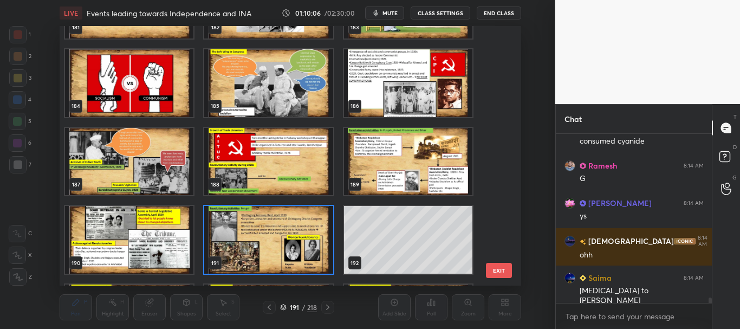
click at [423, 173] on img "grid" at bounding box center [408, 162] width 128 height 68
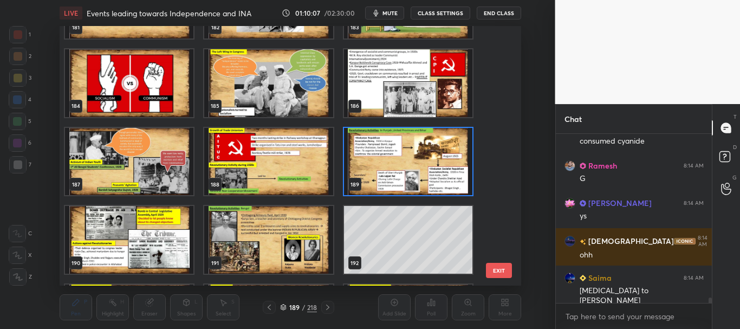
click at [282, 306] on icon at bounding box center [282, 305] width 5 height 3
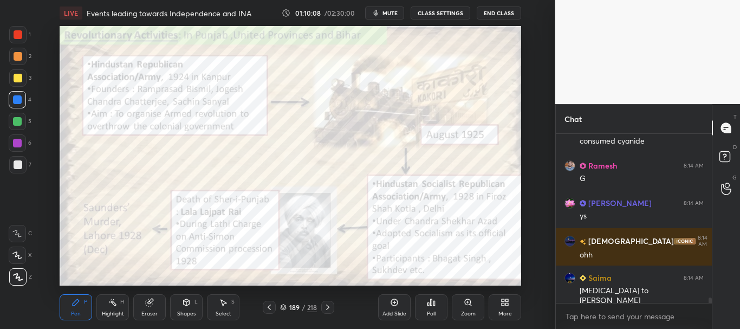
scroll to position [4909, 0]
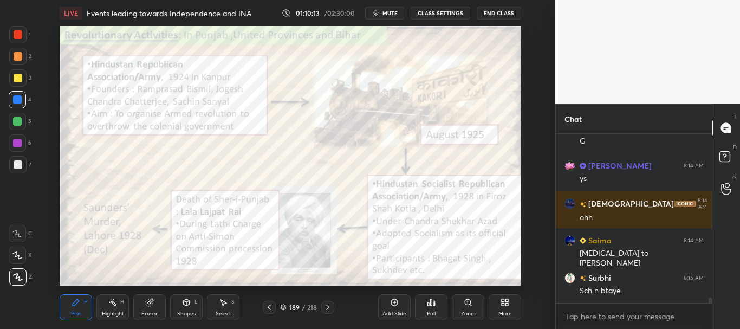
click at [332, 304] on icon at bounding box center [327, 307] width 9 height 9
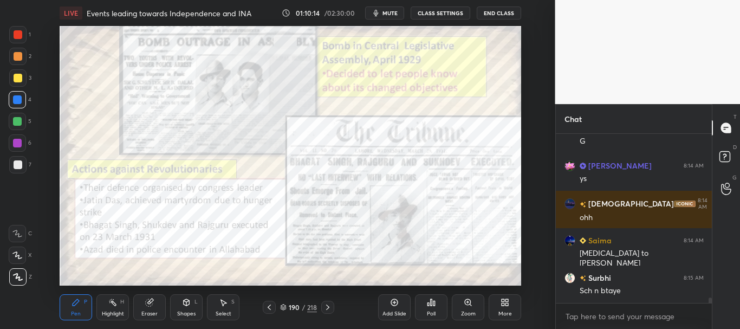
click at [331, 305] on icon at bounding box center [327, 307] width 9 height 9
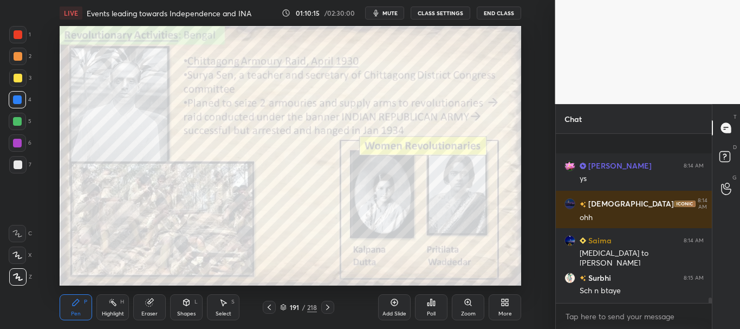
scroll to position [4966, 0]
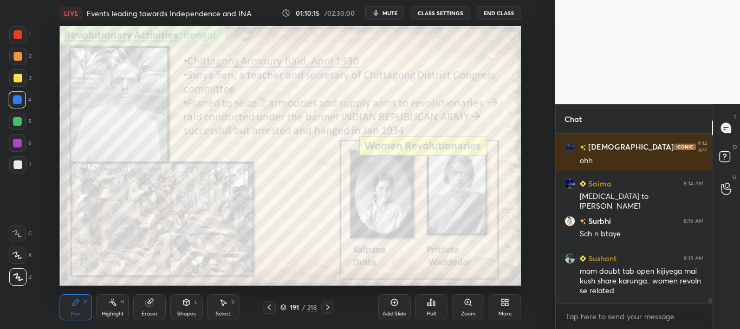
click at [283, 308] on icon at bounding box center [283, 307] width 6 height 6
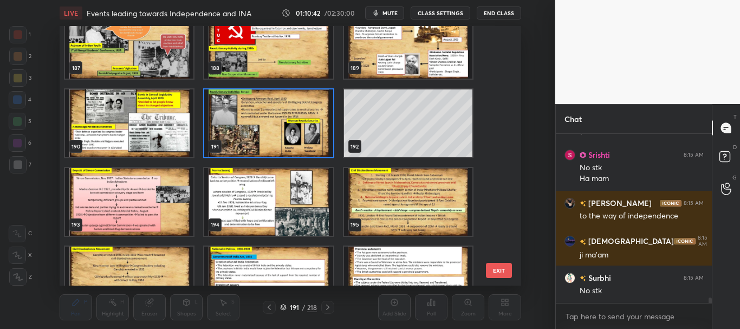
scroll to position [5106, 0]
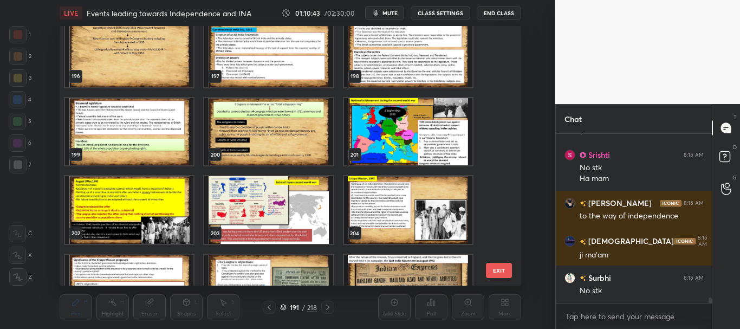
click at [495, 270] on button "EXIT" at bounding box center [499, 270] width 26 height 15
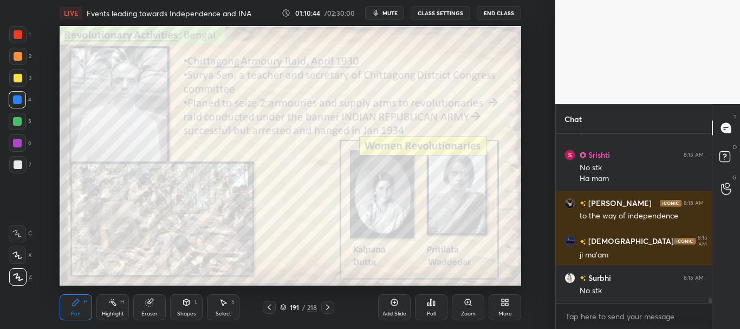
click at [394, 303] on icon at bounding box center [394, 302] width 9 height 9
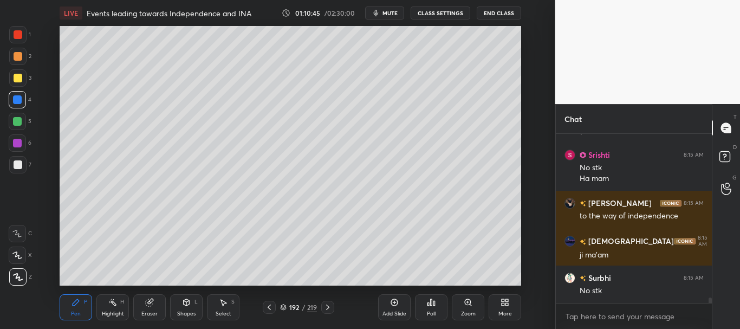
click at [15, 162] on div at bounding box center [18, 164] width 9 height 9
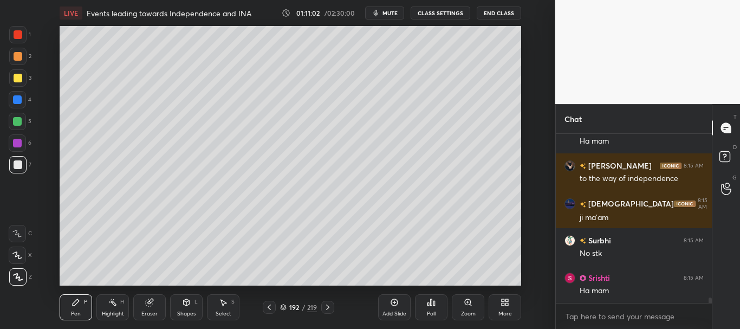
click at [17, 77] on div at bounding box center [18, 78] width 9 height 9
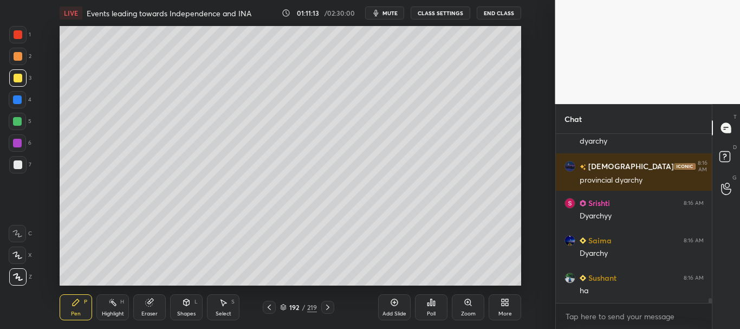
scroll to position [5537, 0]
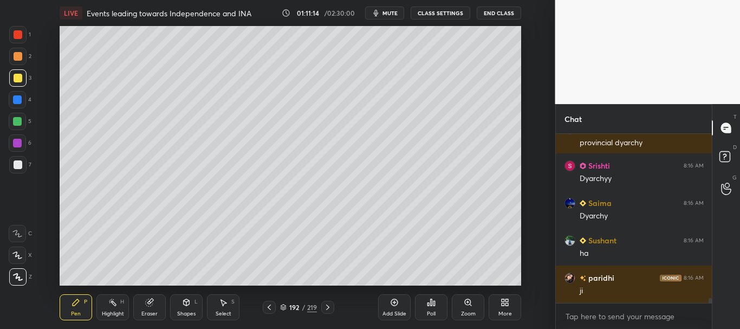
click at [18, 34] on div at bounding box center [18, 34] width 9 height 9
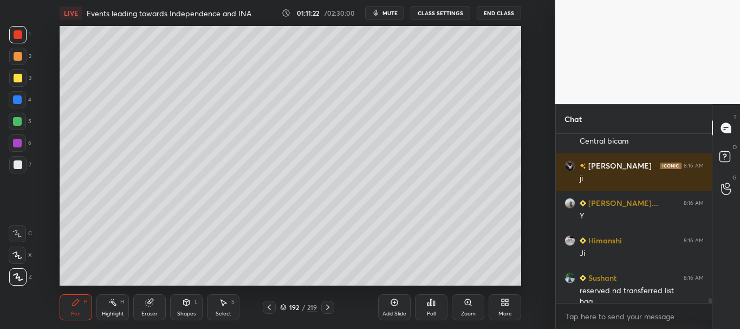
scroll to position [5734, 0]
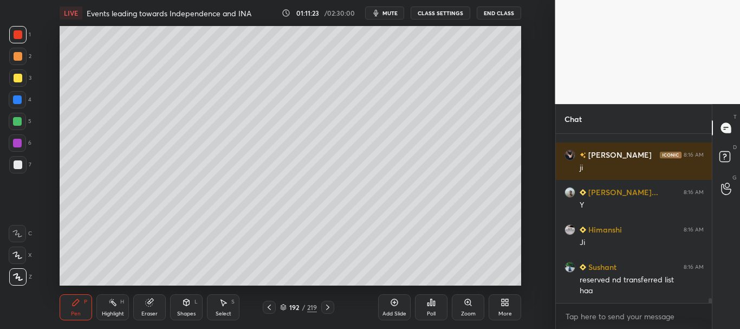
click at [16, 166] on div at bounding box center [18, 164] width 9 height 9
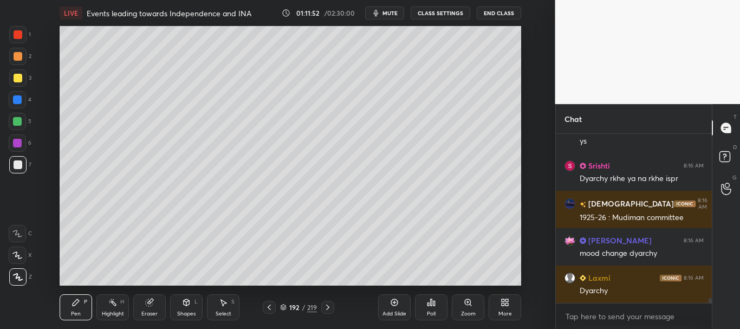
scroll to position [6033, 0]
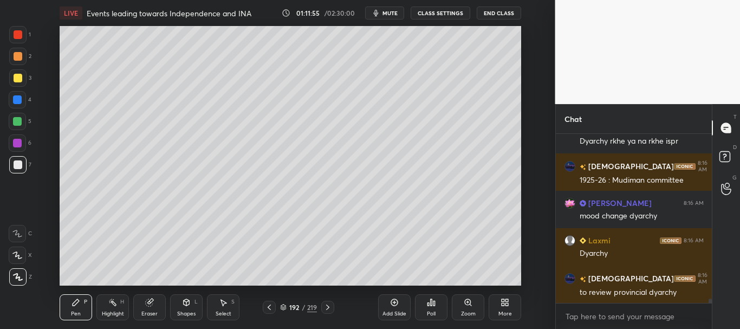
click at [16, 160] on div at bounding box center [18, 164] width 9 height 9
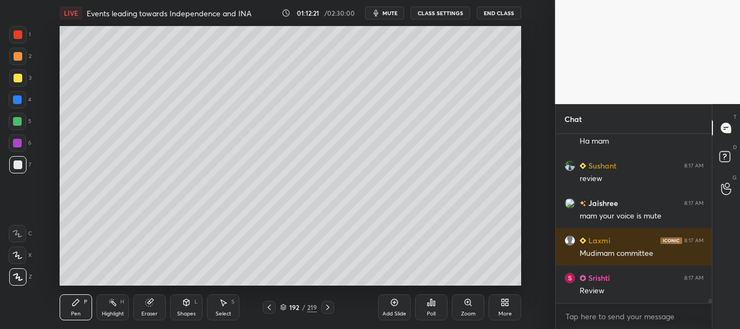
scroll to position [6332, 0]
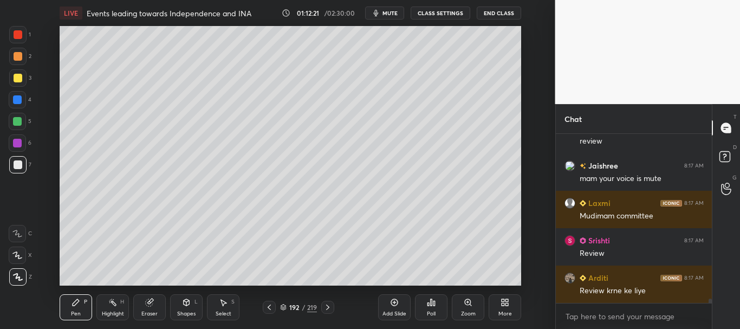
click at [16, 59] on div at bounding box center [18, 56] width 9 height 9
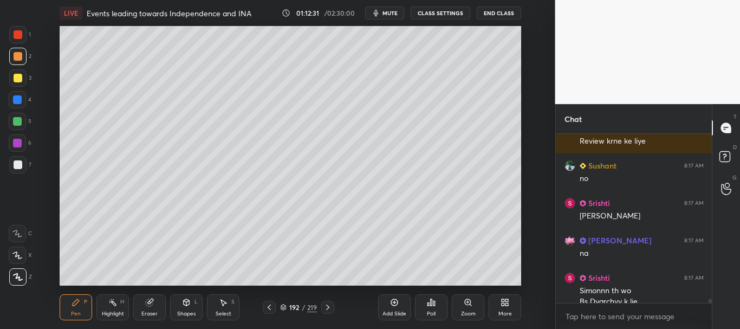
scroll to position [6492, 0]
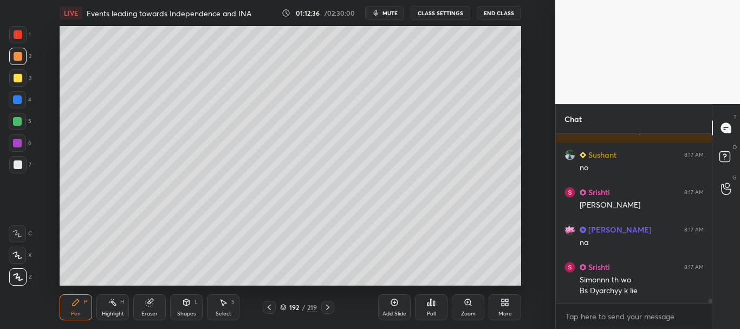
click at [22, 34] on div at bounding box center [18, 34] width 9 height 9
click at [19, 167] on div at bounding box center [18, 164] width 9 height 9
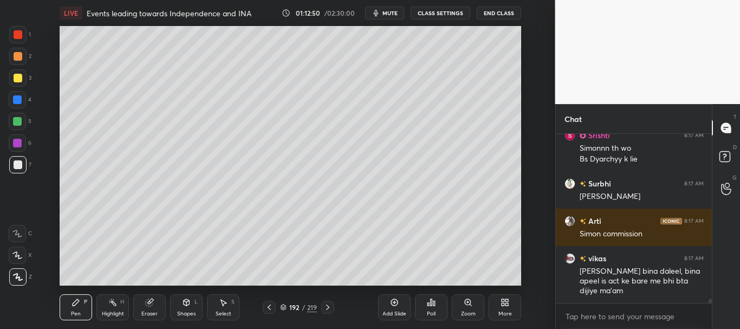
scroll to position [6661, 0]
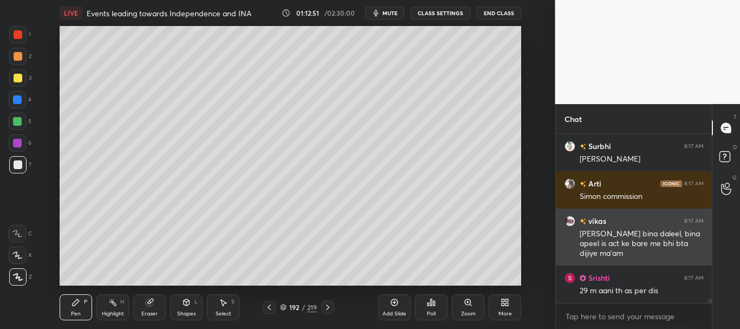
click at [600, 223] on h6 "vikas" at bounding box center [596, 220] width 20 height 11
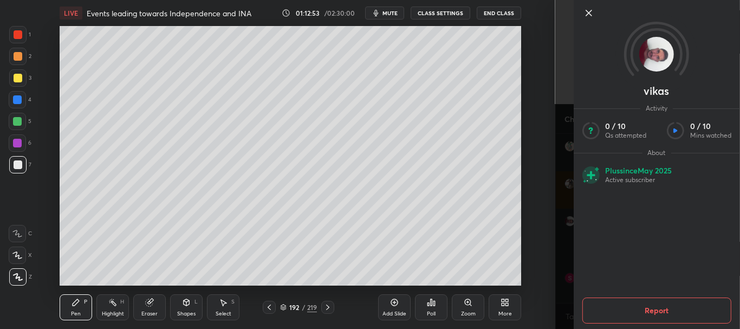
click at [655, 305] on button "Report" at bounding box center [655, 310] width 149 height 26
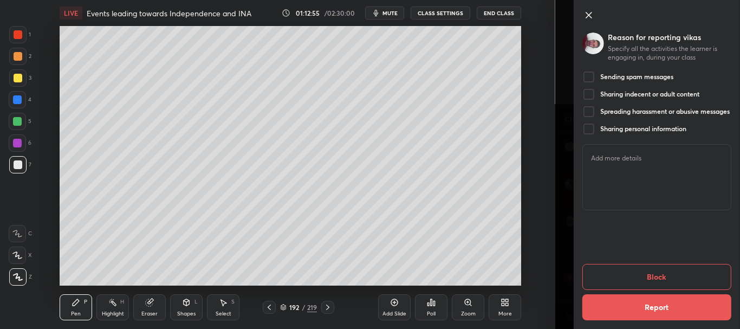
click at [590, 76] on div at bounding box center [587, 76] width 13 height 13
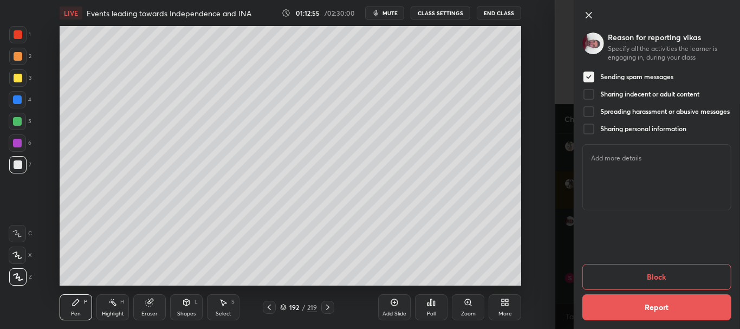
scroll to position [6687, 0]
click at [657, 276] on button "Block" at bounding box center [655, 277] width 149 height 26
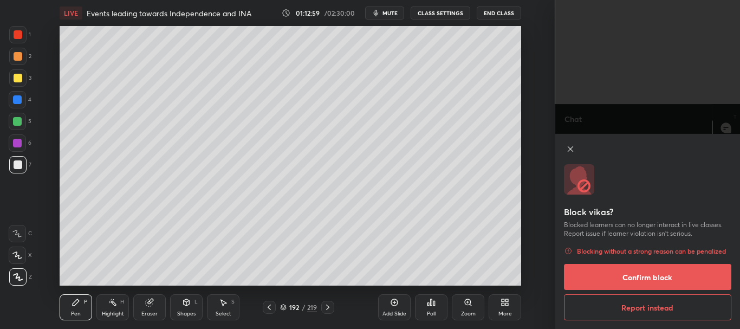
click at [643, 277] on button "Confirm block" at bounding box center [648, 277] width 168 height 26
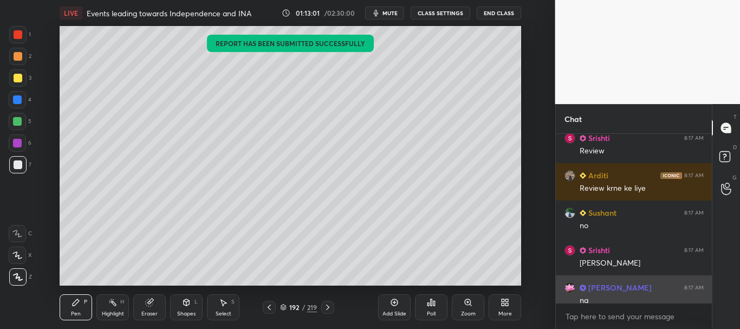
scroll to position [5650, 0]
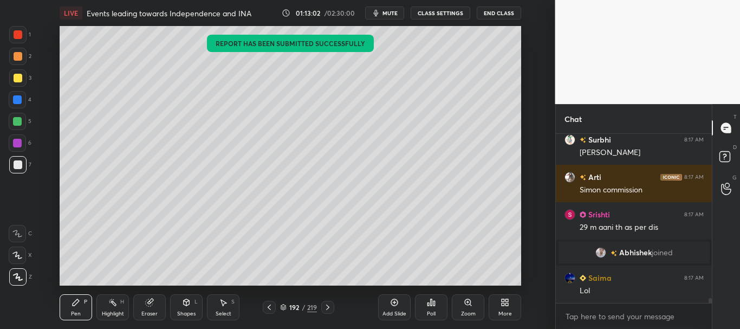
drag, startPoint x: 709, startPoint y: 299, endPoint x: 709, endPoint y: 308, distance: 8.7
click at [709, 308] on div "[PERSON_NAME] 8:17 AM [PERSON_NAME] th wo Bs Dyarchyy k lie [PERSON_NAME] 8:17 …" at bounding box center [633, 231] width 156 height 195
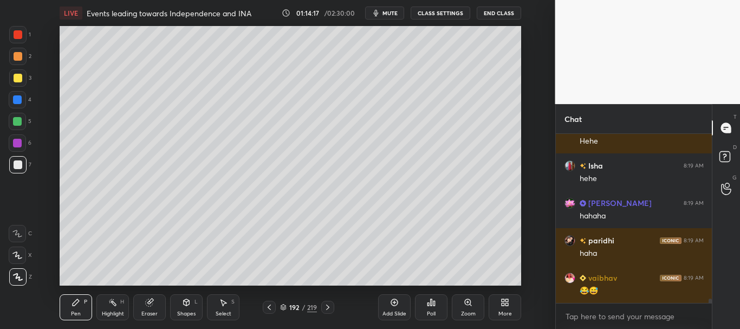
scroll to position [6801, 0]
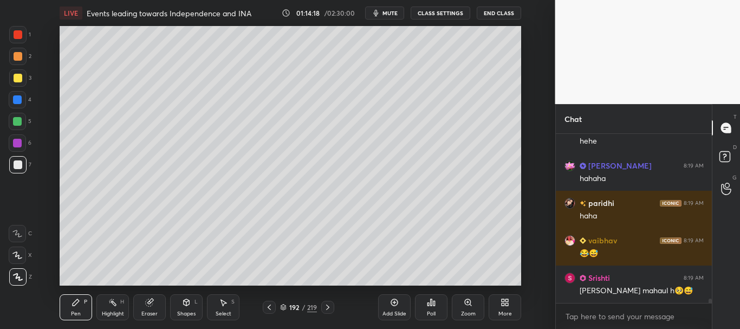
click at [21, 122] on div at bounding box center [17, 121] width 9 height 9
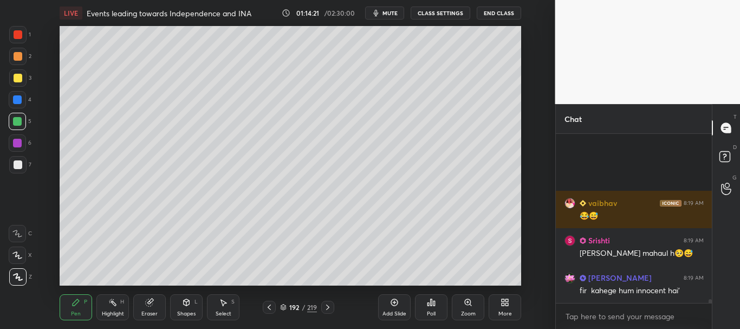
scroll to position [6933, 0]
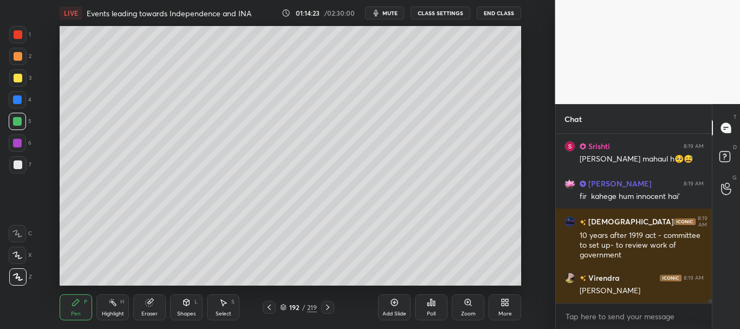
click at [18, 250] on div at bounding box center [17, 254] width 17 height 17
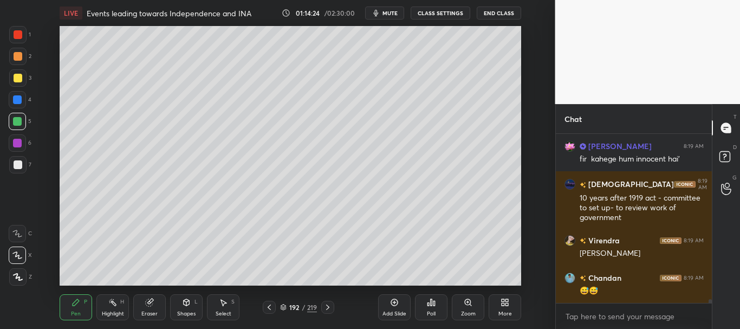
click at [18, 254] on icon at bounding box center [17, 255] width 10 height 8
click at [152, 306] on div "Eraser" at bounding box center [149, 307] width 32 height 26
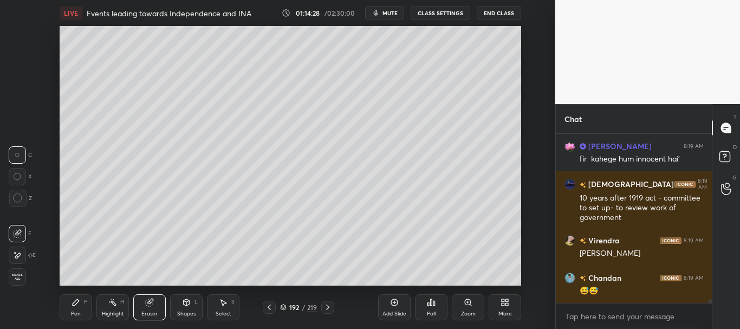
click at [65, 305] on div "Pen P" at bounding box center [76, 307] width 32 height 26
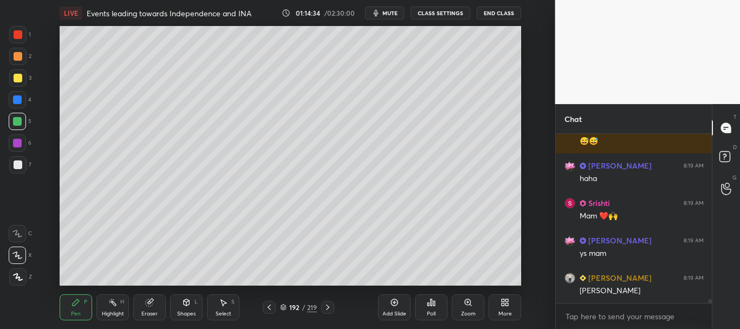
scroll to position [7157, 0]
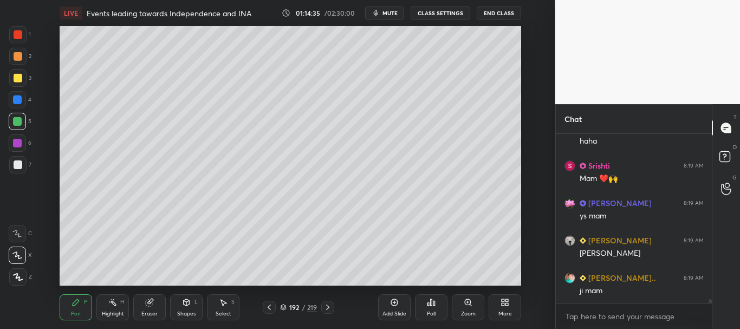
click at [19, 161] on div at bounding box center [18, 164] width 9 height 9
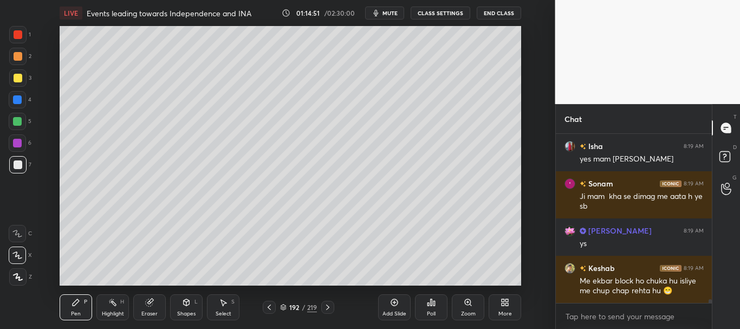
scroll to position [7438, 0]
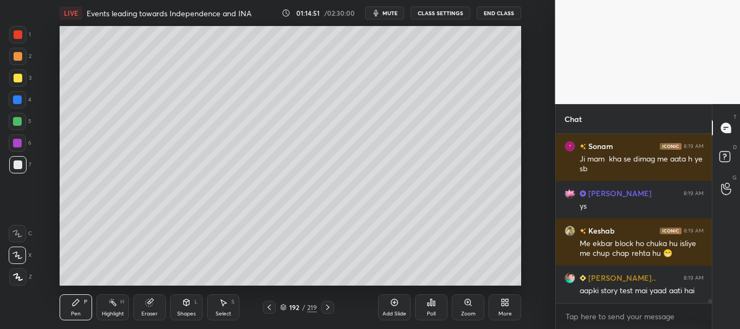
click at [150, 306] on div "Eraser" at bounding box center [149, 307] width 32 height 26
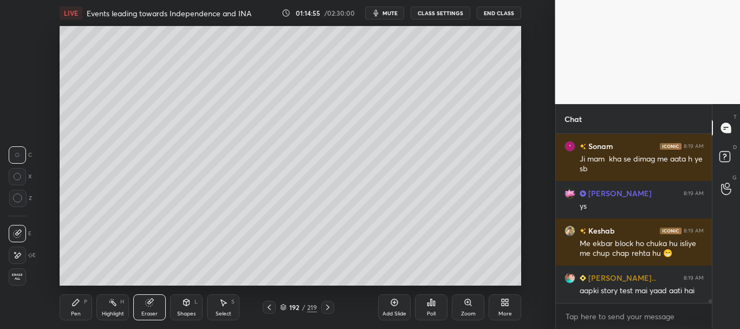
click at [71, 306] on div "Pen P" at bounding box center [76, 307] width 32 height 26
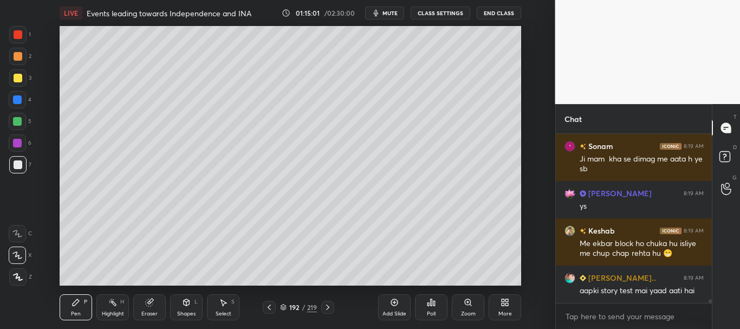
scroll to position [7495, 0]
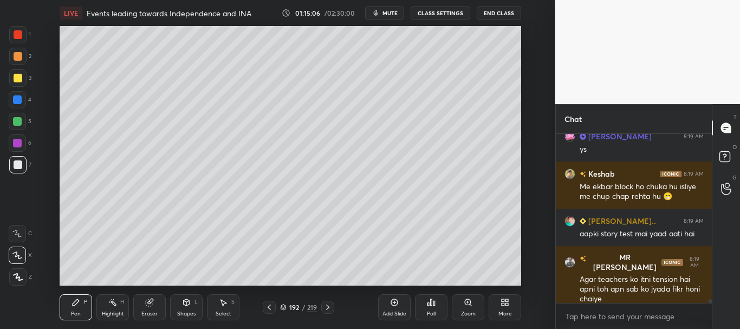
click at [17, 38] on div at bounding box center [18, 34] width 9 height 9
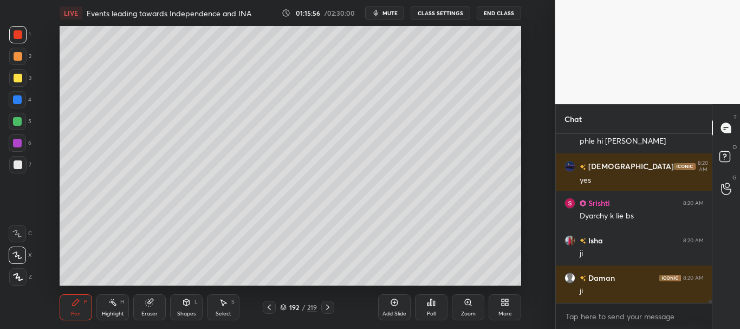
scroll to position [8412, 0]
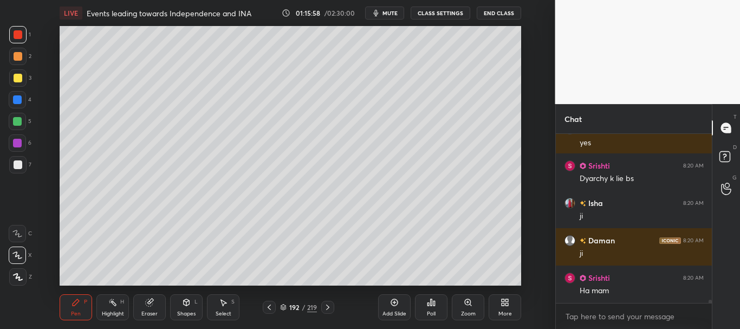
click at [18, 164] on div at bounding box center [18, 164] width 9 height 9
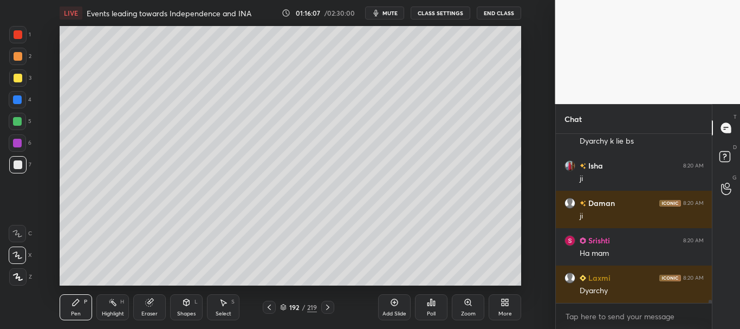
click at [17, 76] on div at bounding box center [18, 78] width 9 height 9
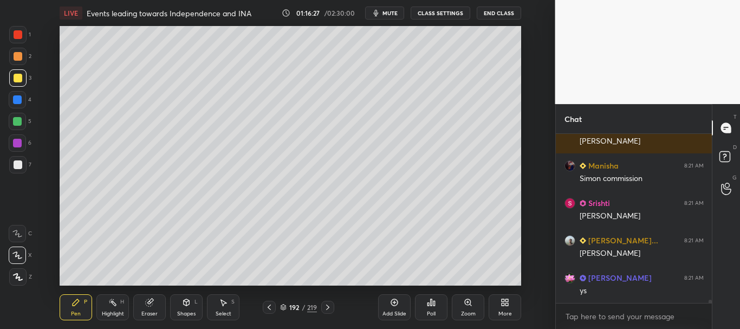
scroll to position [9131, 0]
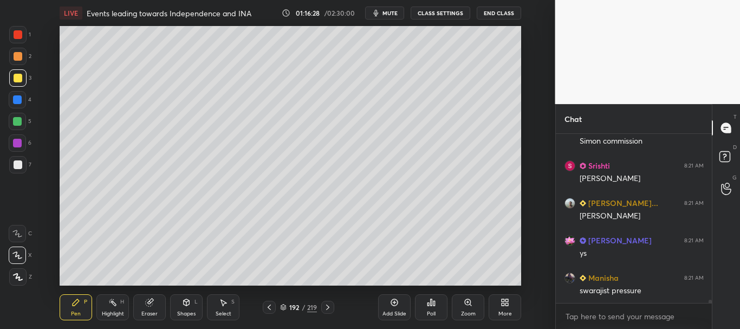
click at [16, 102] on div at bounding box center [17, 99] width 9 height 9
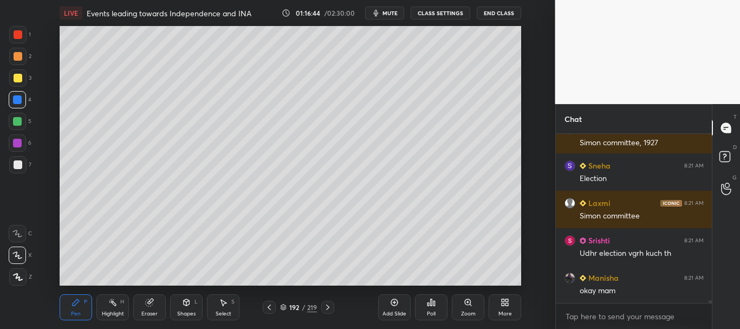
scroll to position [9467, 0]
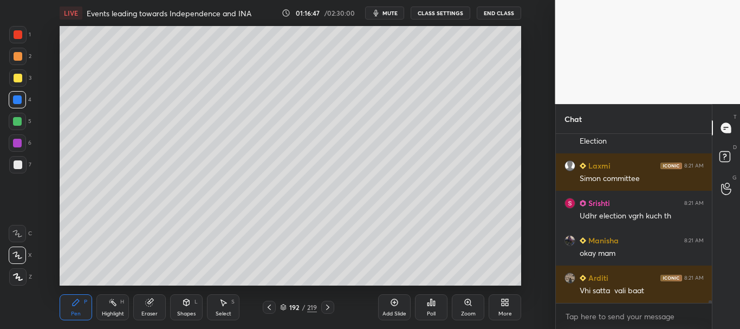
click at [14, 76] on div at bounding box center [18, 78] width 9 height 9
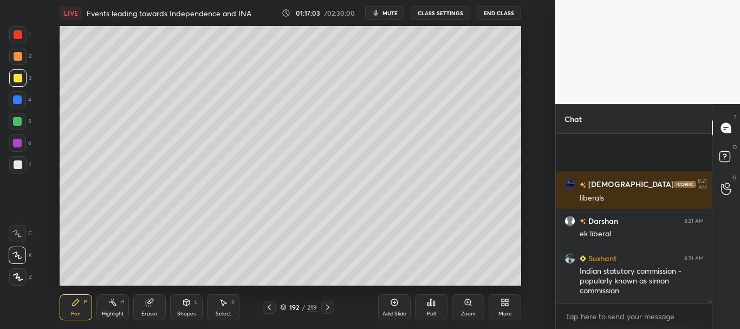
scroll to position [9748, 0]
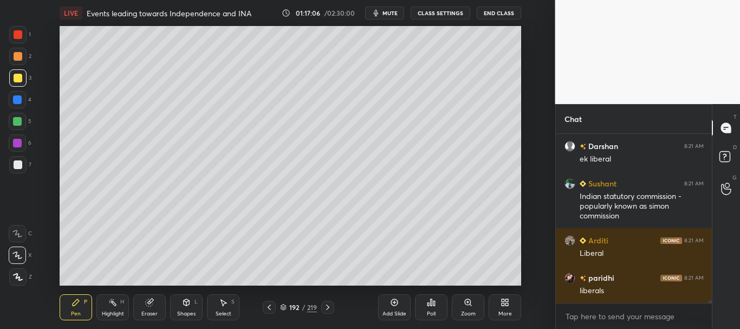
click at [16, 94] on div at bounding box center [17, 99] width 17 height 17
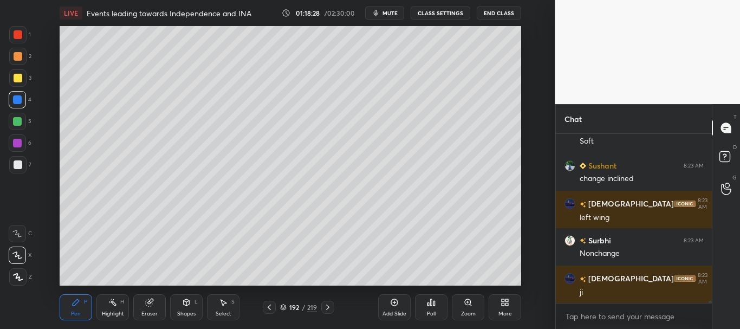
scroll to position [11655, 0]
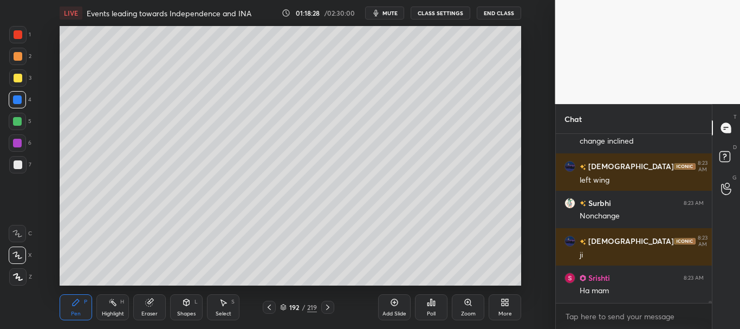
click at [17, 36] on div at bounding box center [18, 34] width 9 height 9
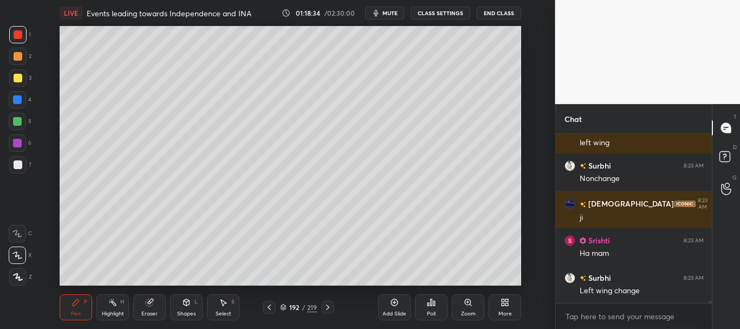
scroll to position [11740, 0]
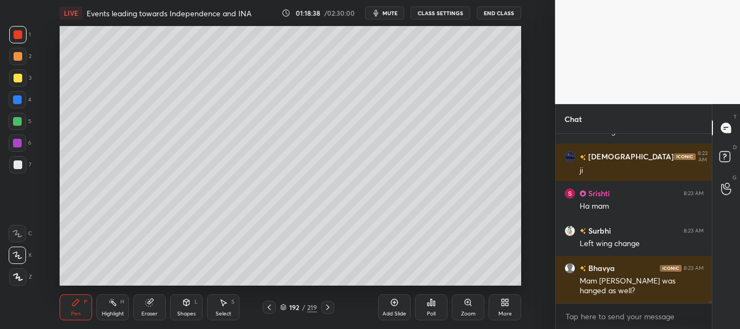
click at [17, 37] on div at bounding box center [18, 34] width 9 height 9
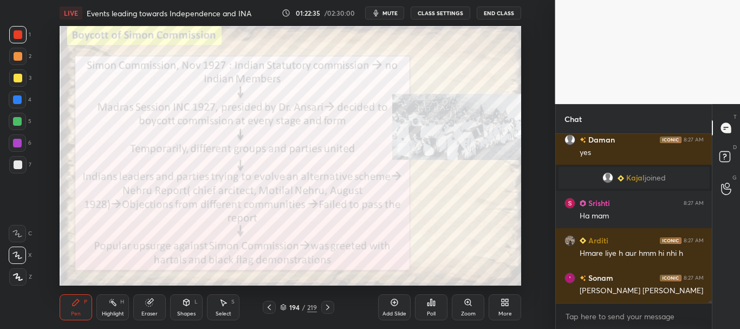
scroll to position [11661, 0]
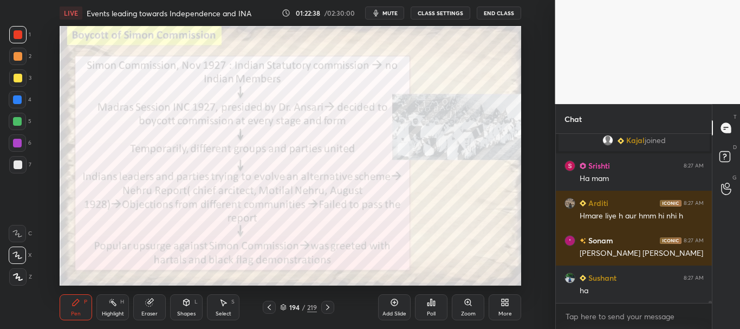
drag, startPoint x: 17, startPoint y: 32, endPoint x: 77, endPoint y: 21, distance: 61.7
click at [16, 35] on div at bounding box center [18, 34] width 9 height 9
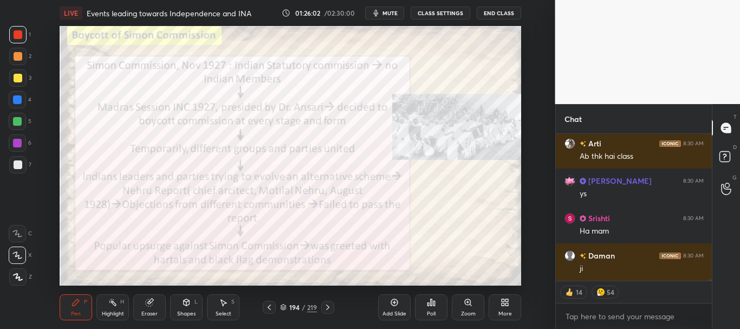
scroll to position [14136, 0]
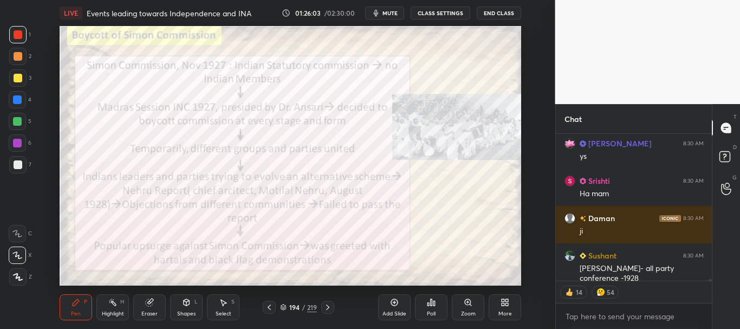
click at [11, 100] on div at bounding box center [17, 99] width 17 height 17
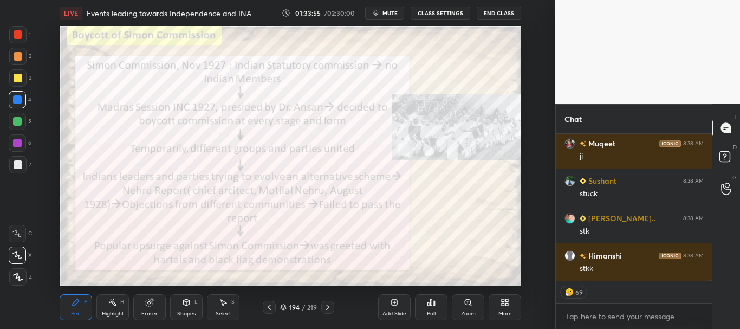
scroll to position [22247, 0]
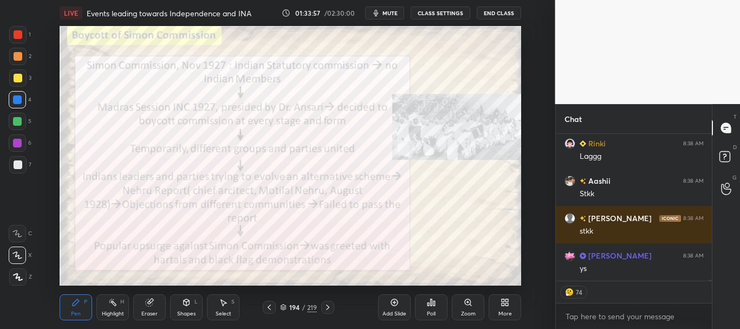
click at [388, 311] on div "Add Slide" at bounding box center [394, 313] width 24 height 5
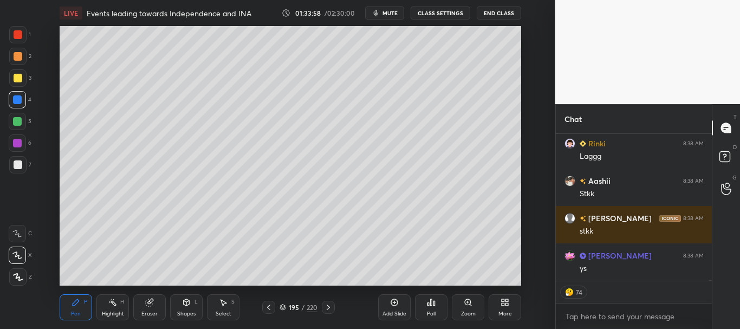
scroll to position [22471, 0]
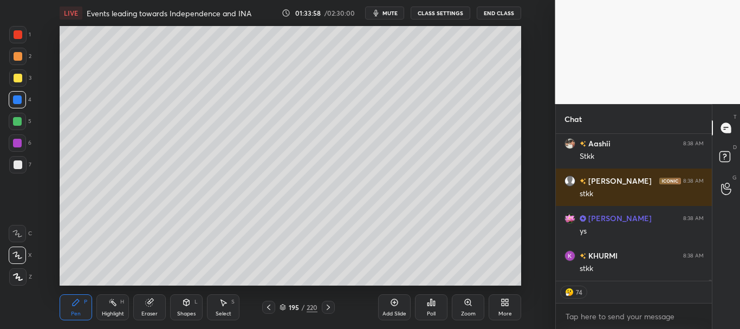
click at [18, 165] on div at bounding box center [18, 164] width 9 height 9
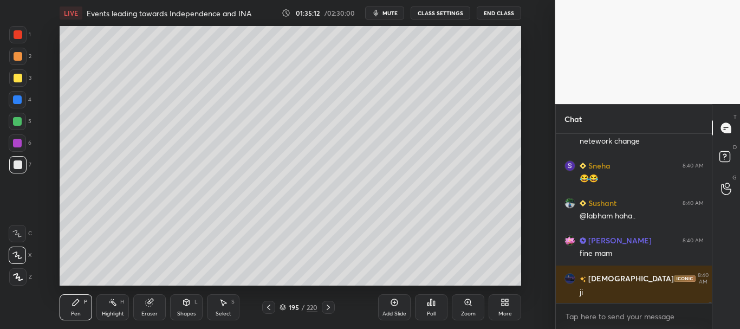
scroll to position [23346, 0]
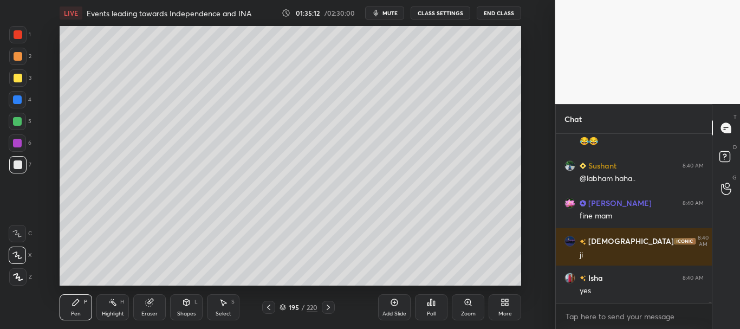
click at [18, 161] on div at bounding box center [18, 164] width 9 height 9
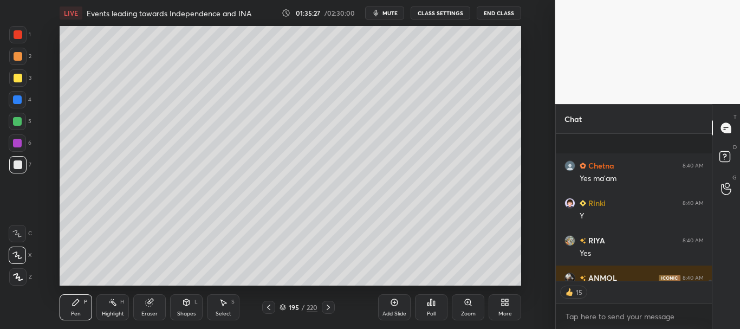
scroll to position [23853, 0]
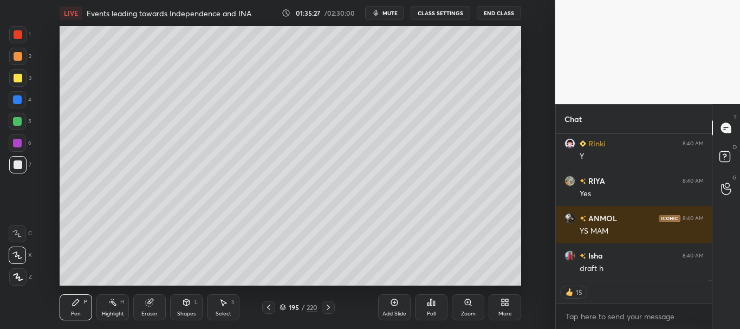
drag, startPoint x: 709, startPoint y: 279, endPoint x: 709, endPoint y: 286, distance: 6.5
click at [709, 286] on div "[PERSON_NAME] 8:40 AM Yes ma'am [PERSON_NAME] 8:40 AM Y [PERSON_NAME] 8:40 AM Y…" at bounding box center [633, 231] width 156 height 195
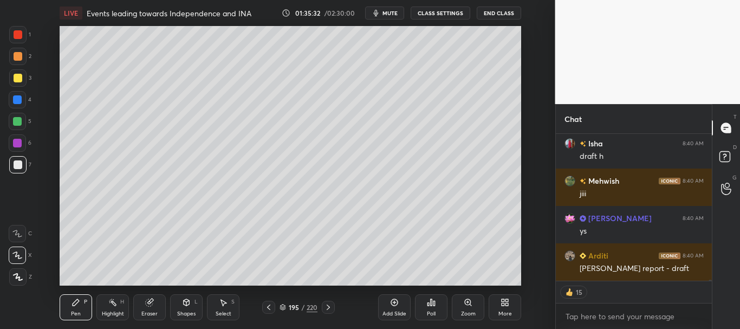
scroll to position [24003, 0]
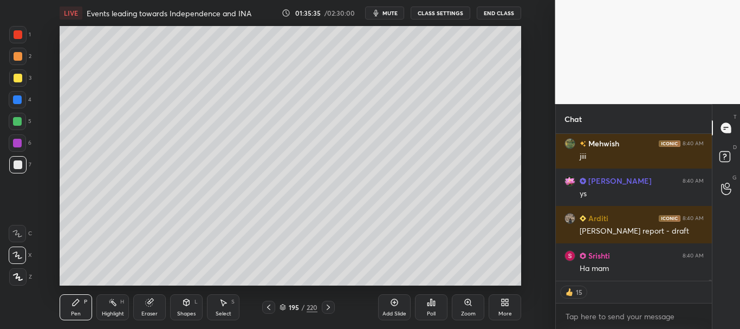
click at [12, 72] on div at bounding box center [17, 77] width 17 height 17
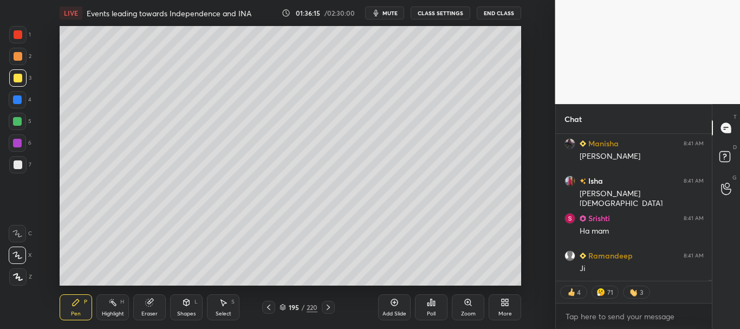
scroll to position [22025, 0]
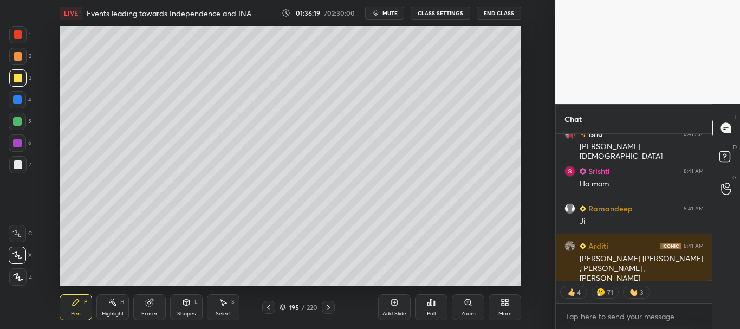
click at [14, 99] on div at bounding box center [17, 99] width 9 height 9
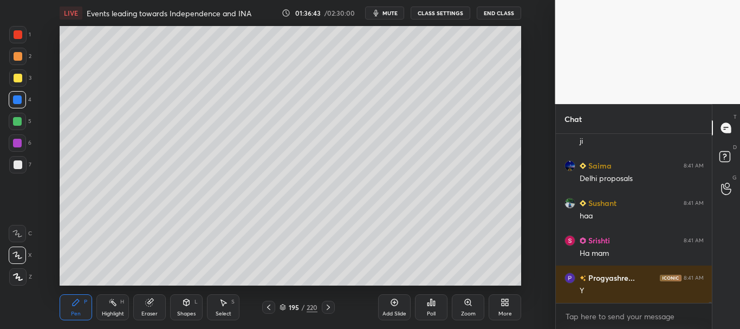
scroll to position [22227, 0]
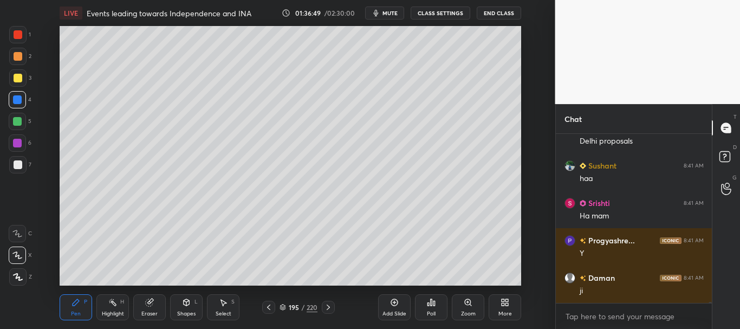
click at [17, 162] on div at bounding box center [18, 164] width 9 height 9
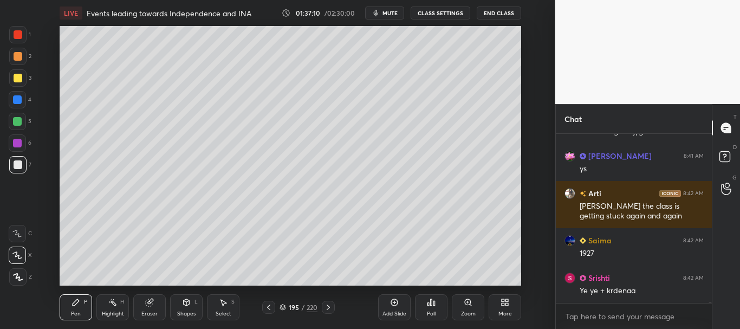
scroll to position [22343, 0]
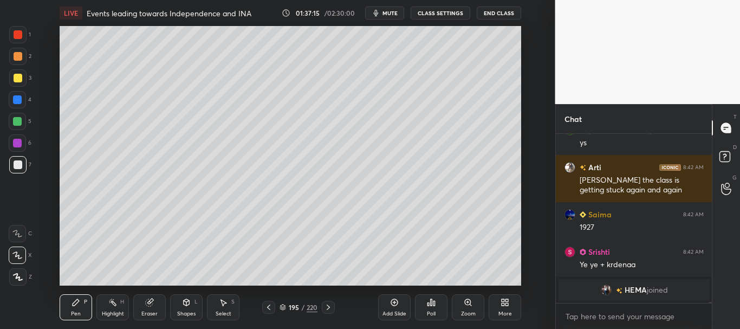
click at [392, 306] on icon at bounding box center [394, 302] width 9 height 9
click at [14, 162] on div at bounding box center [18, 164] width 9 height 9
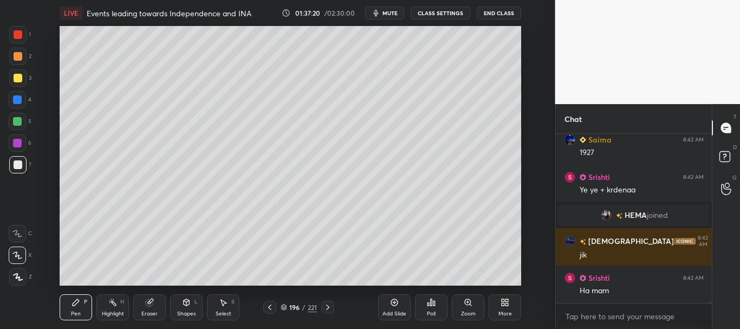
scroll to position [22393, 0]
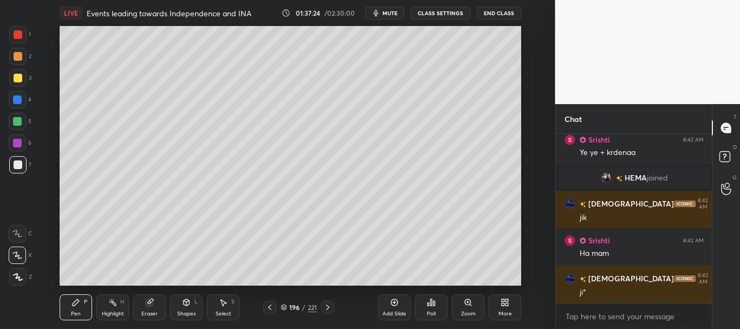
click at [15, 75] on div at bounding box center [18, 78] width 9 height 9
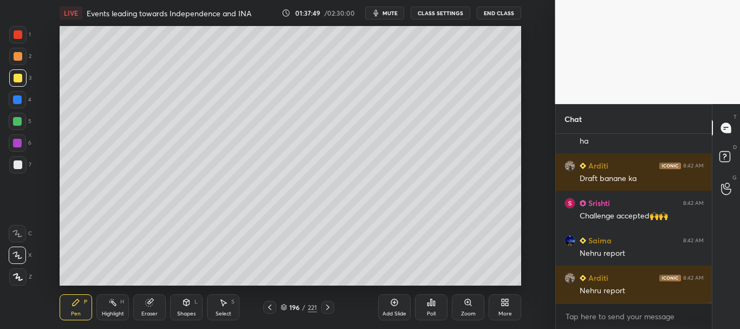
scroll to position [22692, 0]
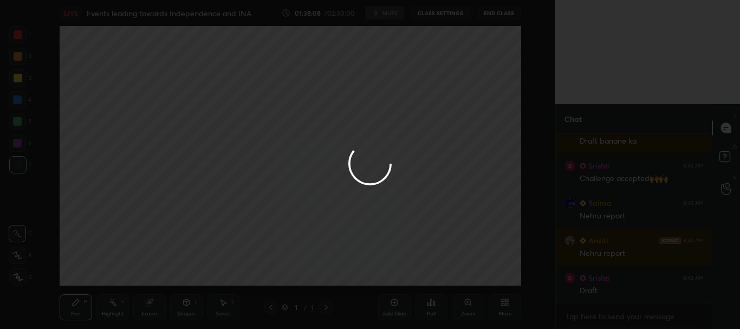
click at [134, 224] on div at bounding box center [370, 164] width 740 height 329
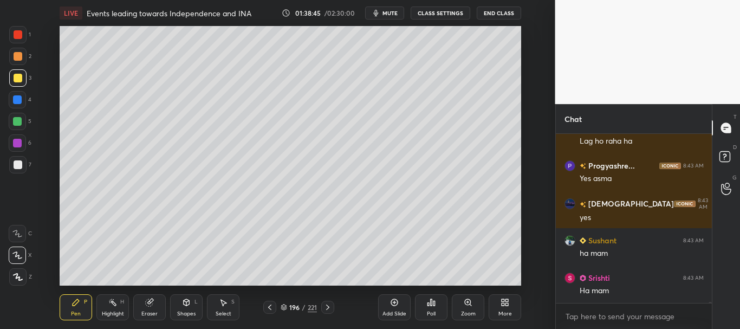
scroll to position [23028, 0]
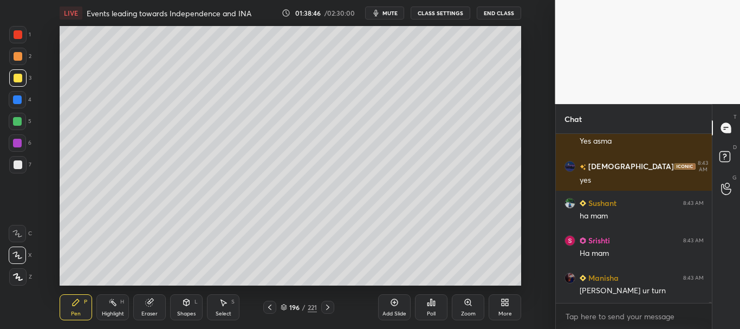
click at [23, 100] on div at bounding box center [17, 99] width 17 height 17
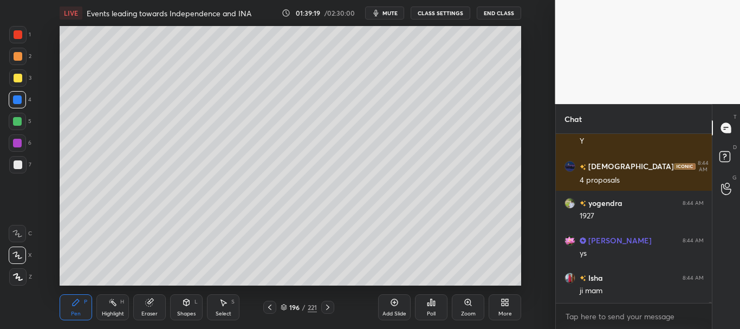
scroll to position [23402, 0]
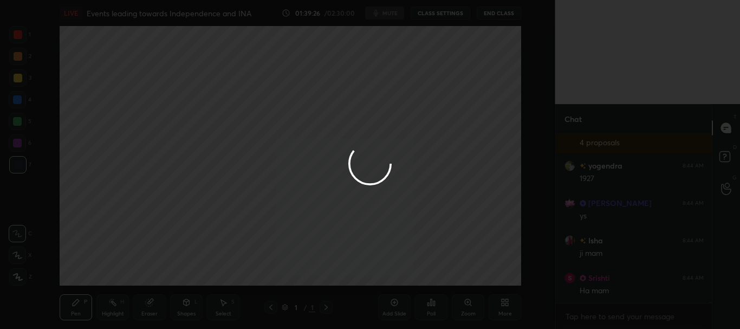
click at [191, 130] on div at bounding box center [370, 164] width 740 height 329
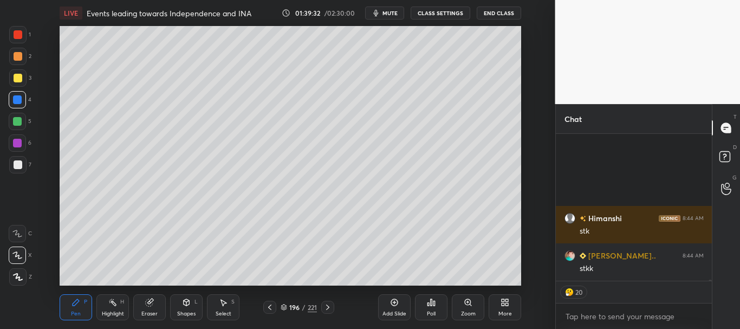
scroll to position [23611, 0]
click at [19, 165] on div at bounding box center [18, 164] width 9 height 9
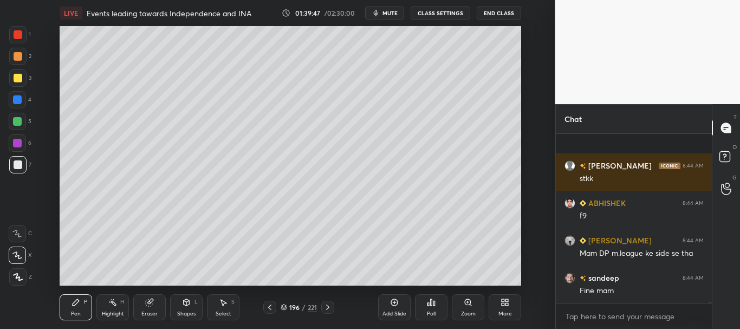
scroll to position [23925, 0]
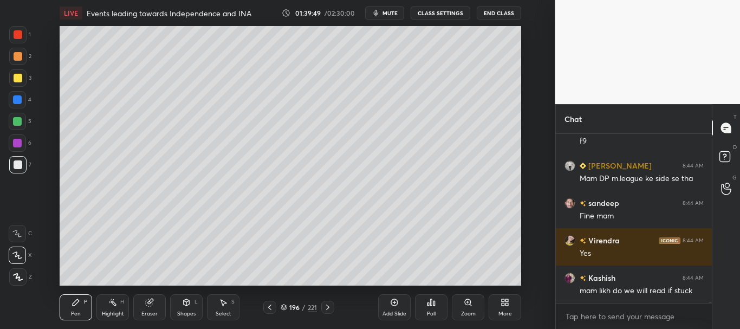
click at [9, 167] on div at bounding box center [17, 164] width 17 height 17
drag, startPoint x: 16, startPoint y: 161, endPoint x: 58, endPoint y: 158, distance: 42.9
click at [16, 162] on div at bounding box center [18, 164] width 9 height 9
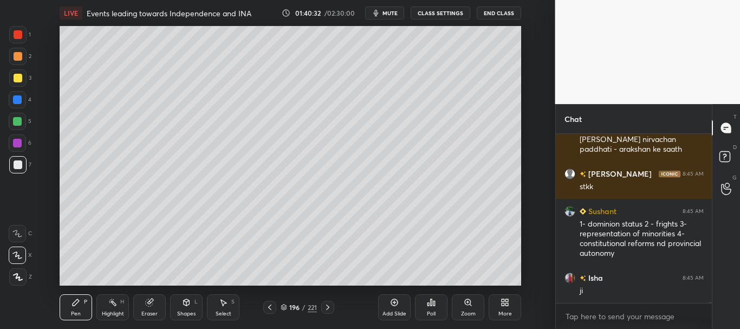
scroll to position [24562, 0]
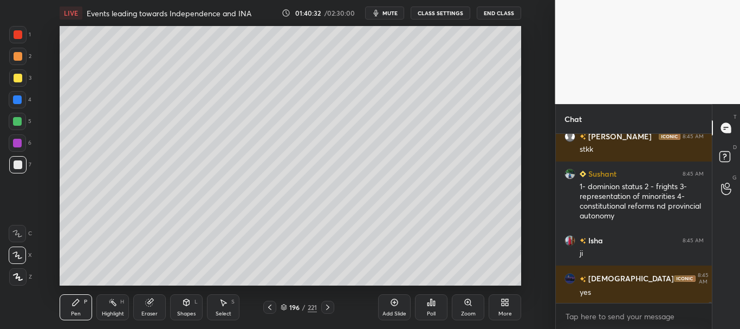
click at [18, 160] on div at bounding box center [18, 164] width 9 height 9
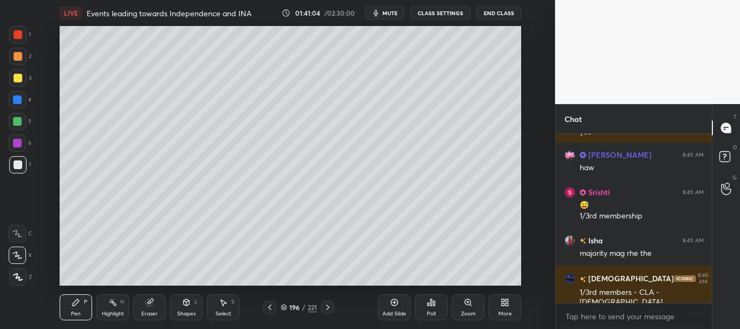
scroll to position [24759, 0]
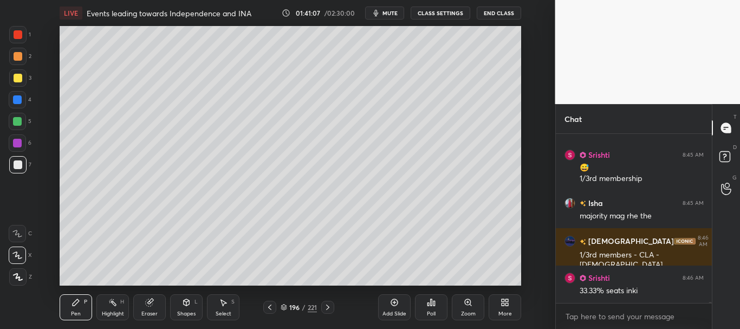
click at [16, 165] on div at bounding box center [18, 164] width 9 height 9
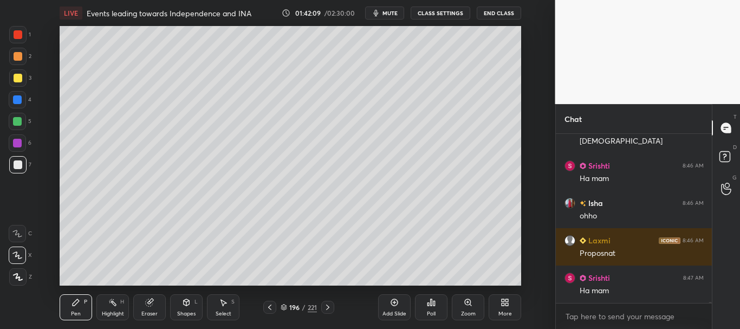
scroll to position [25058, 0]
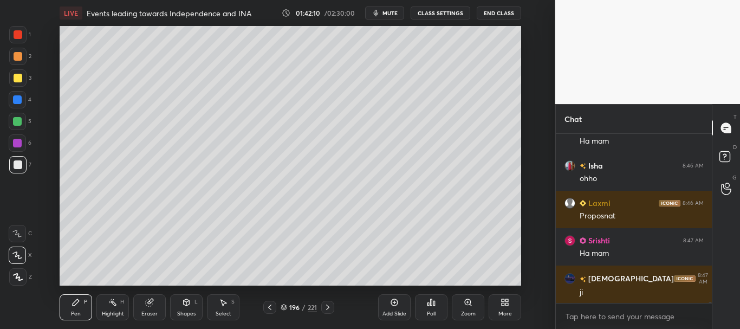
click at [16, 77] on div at bounding box center [18, 78] width 9 height 9
click at [18, 38] on div at bounding box center [18, 34] width 9 height 9
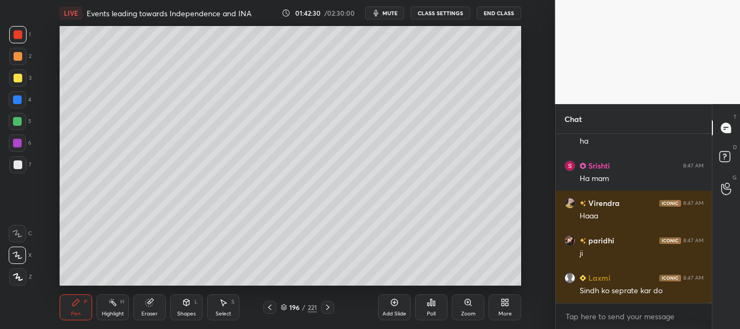
scroll to position [25469, 0]
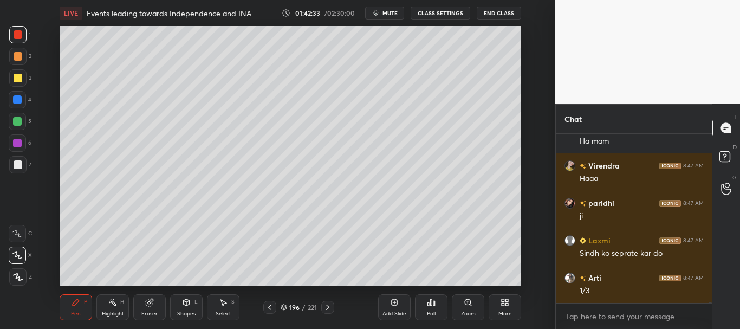
click at [16, 121] on div at bounding box center [17, 121] width 9 height 9
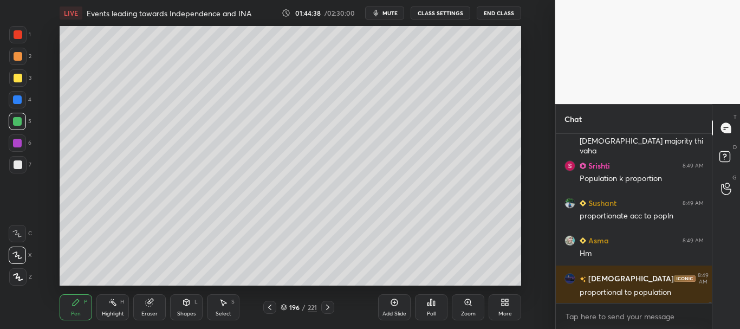
scroll to position [26899, 0]
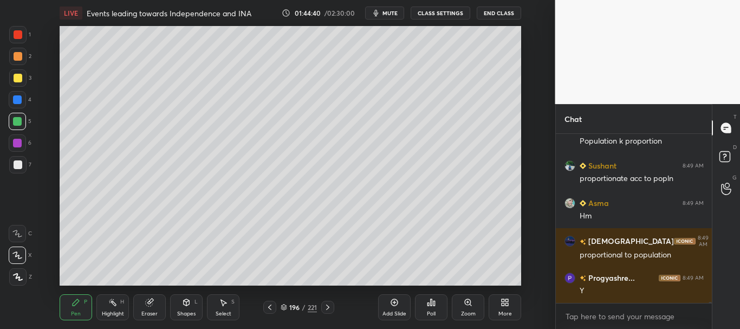
click at [16, 76] on div at bounding box center [18, 78] width 9 height 9
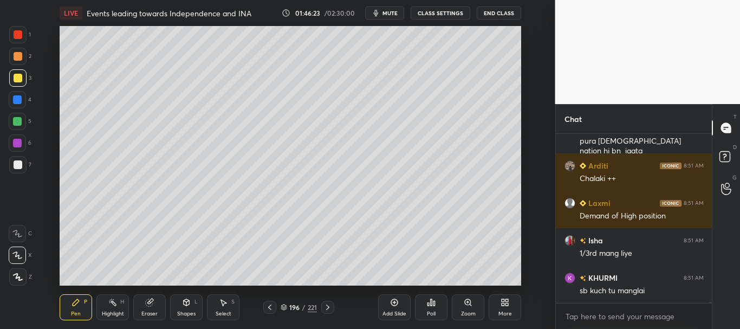
scroll to position [26900, 0]
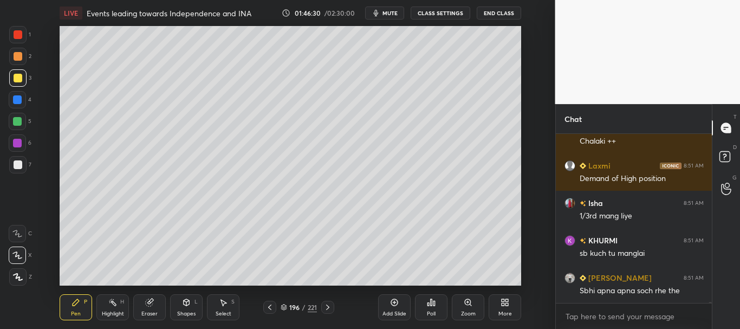
click at [18, 118] on div at bounding box center [17, 121] width 9 height 9
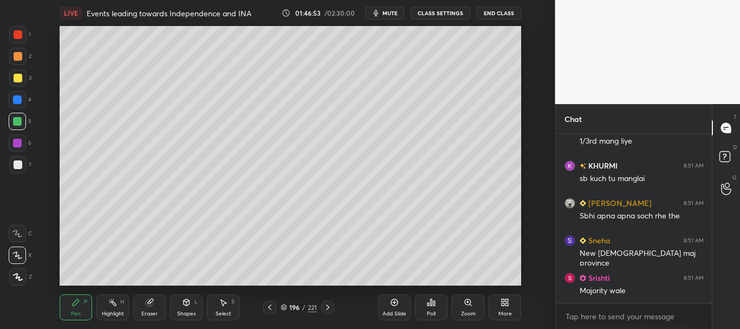
scroll to position [27013, 0]
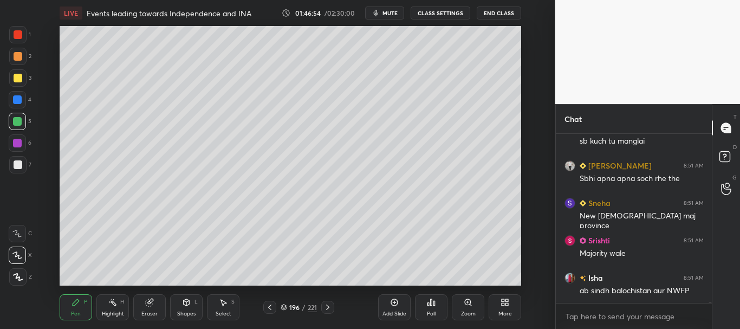
click at [400, 304] on div "Add Slide" at bounding box center [394, 307] width 32 height 26
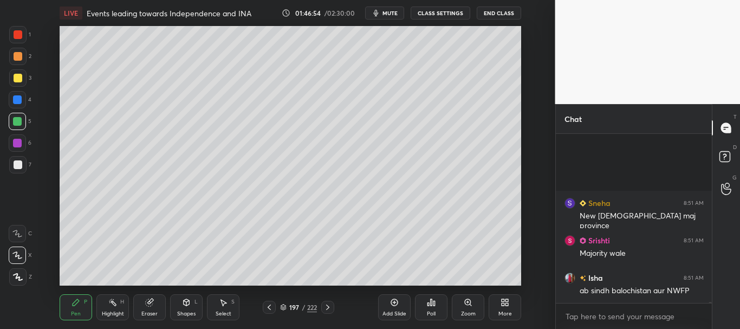
scroll to position [27125, 0]
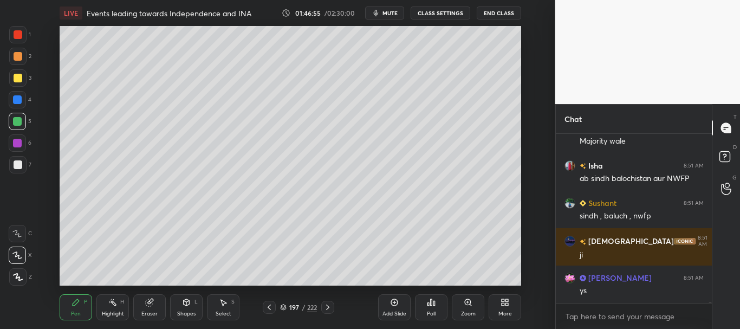
click at [187, 303] on icon at bounding box center [187, 302] width 6 height 6
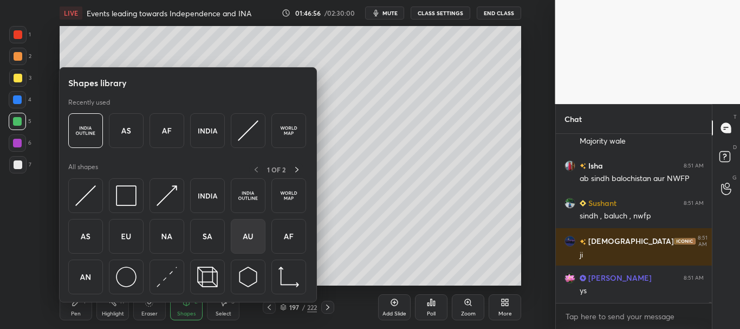
scroll to position [27162, 0]
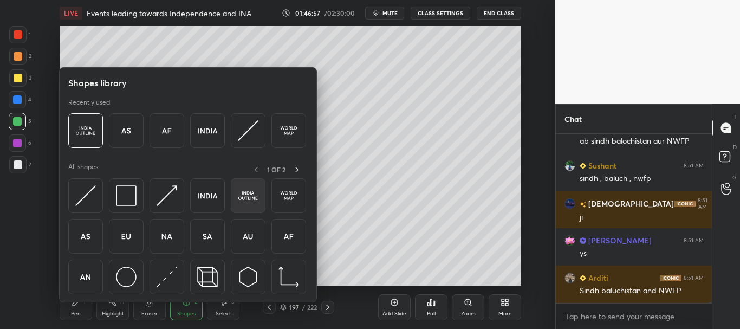
click at [251, 194] on img at bounding box center [248, 195] width 21 height 21
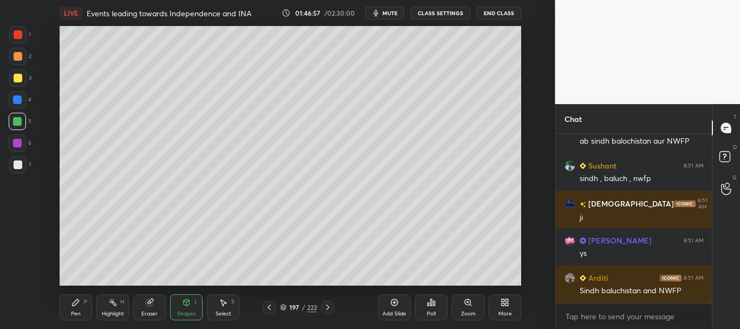
drag, startPoint x: 19, startPoint y: 165, endPoint x: 47, endPoint y: 153, distance: 30.6
click at [19, 165] on div at bounding box center [18, 164] width 9 height 9
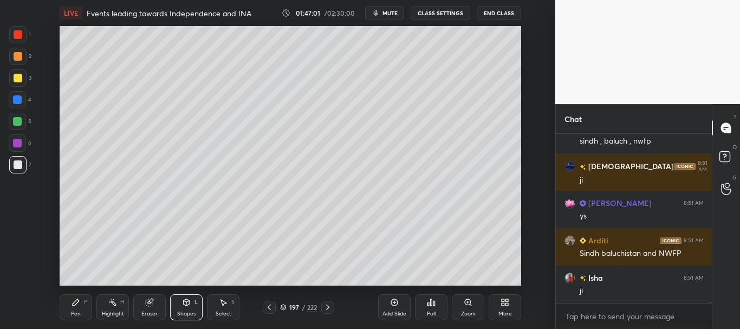
click at [18, 33] on div at bounding box center [18, 34] width 9 height 9
click at [21, 164] on div at bounding box center [18, 164] width 9 height 9
click at [77, 303] on icon at bounding box center [75, 302] width 9 height 9
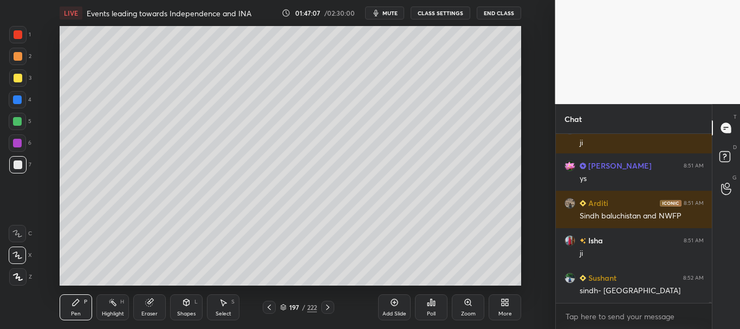
drag, startPoint x: 15, startPoint y: 75, endPoint x: 51, endPoint y: 68, distance: 37.5
click at [15, 76] on div at bounding box center [18, 78] width 9 height 9
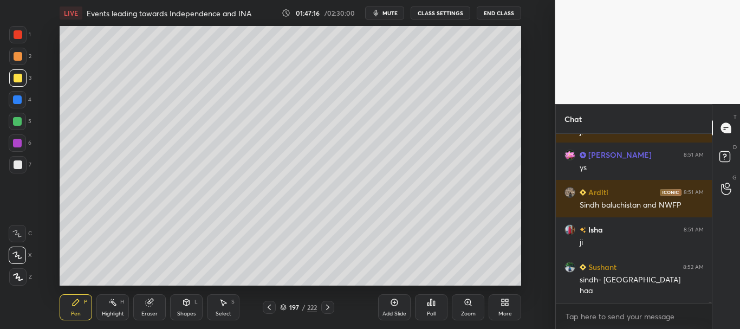
click at [16, 98] on div at bounding box center [17, 99] width 9 height 9
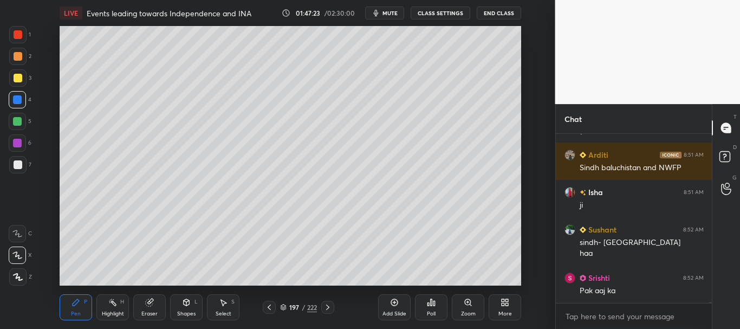
scroll to position [27322, 0]
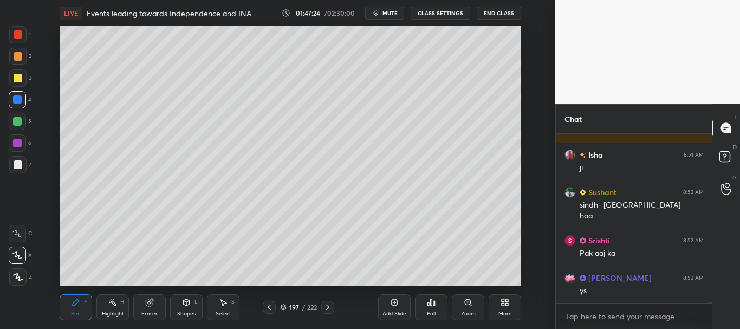
click at [16, 35] on div at bounding box center [18, 34] width 9 height 9
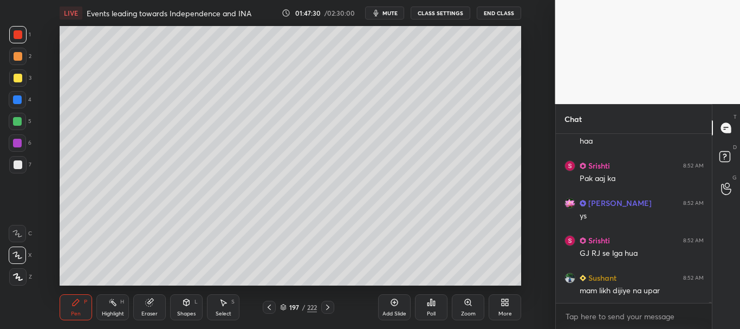
scroll to position [27434, 0]
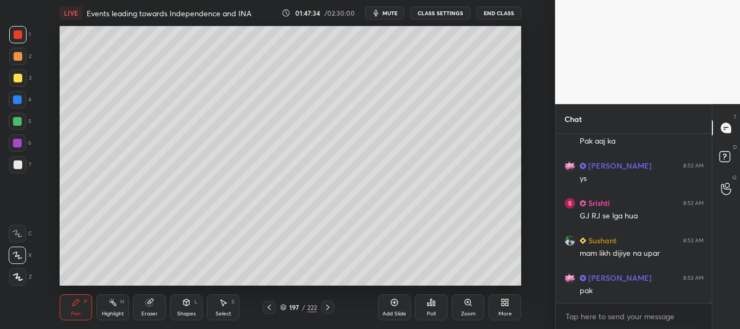
click at [18, 137] on div at bounding box center [17, 142] width 17 height 17
click at [17, 82] on div at bounding box center [18, 78] width 9 height 9
click at [16, 160] on div at bounding box center [17, 164] width 17 height 17
drag, startPoint x: 20, startPoint y: 120, endPoint x: 30, endPoint y: 120, distance: 10.3
click at [20, 121] on div at bounding box center [17, 121] width 9 height 9
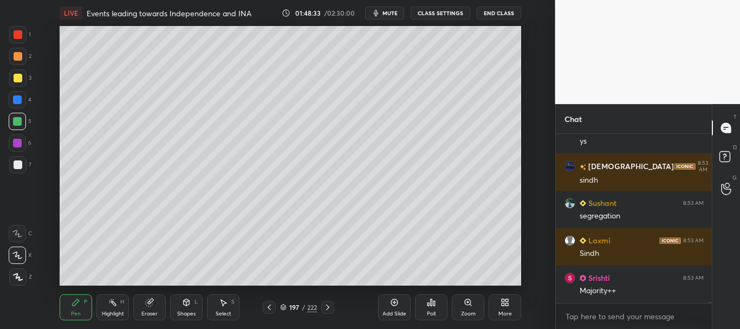
scroll to position [27514, 0]
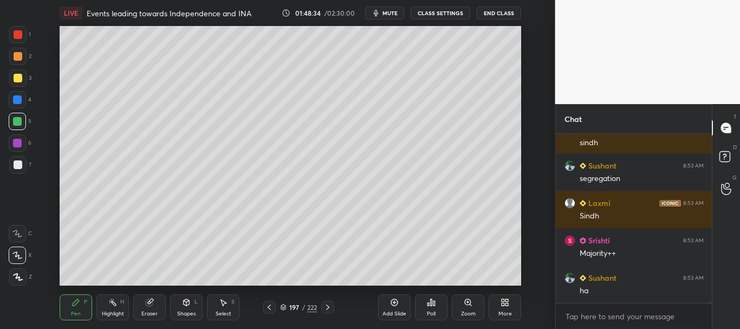
drag, startPoint x: 17, startPoint y: 118, endPoint x: 28, endPoint y: 114, distance: 11.0
click at [18, 118] on div at bounding box center [17, 121] width 9 height 9
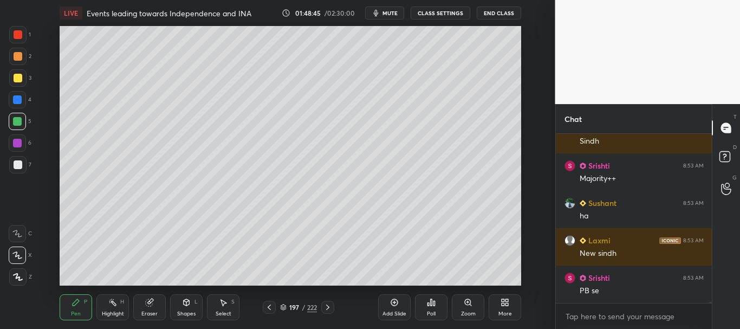
scroll to position [27626, 0]
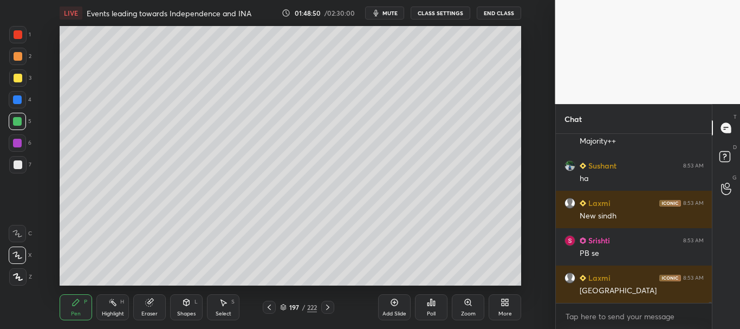
click at [17, 96] on div at bounding box center [17, 99] width 9 height 9
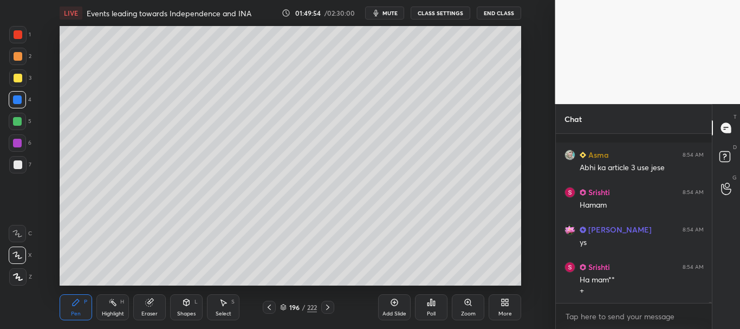
scroll to position [28180, 0]
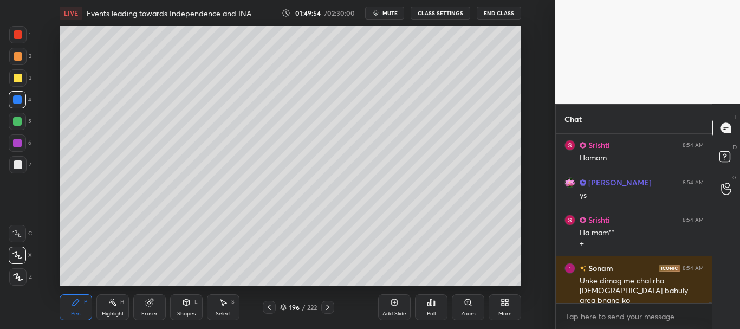
drag, startPoint x: 14, startPoint y: 78, endPoint x: 49, endPoint y: 89, distance: 36.8
click at [14, 78] on div at bounding box center [18, 78] width 9 height 9
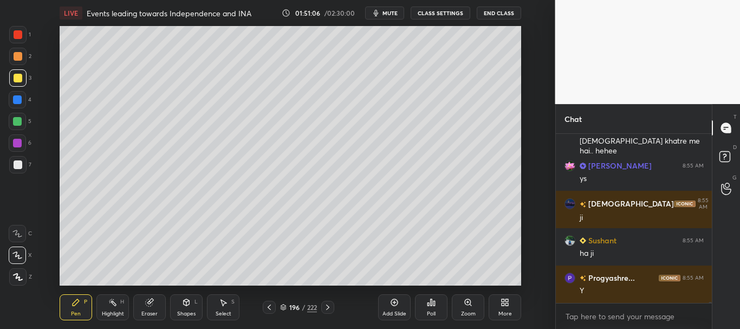
scroll to position [28938, 0]
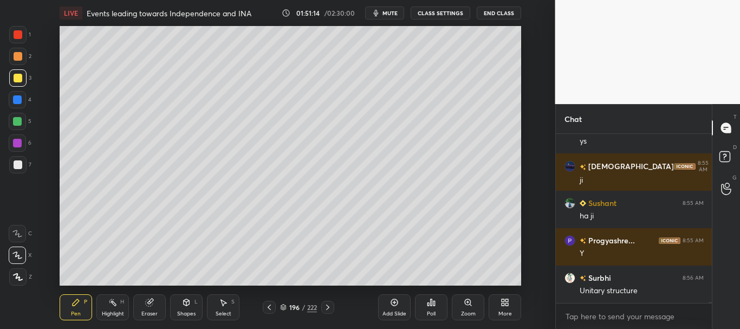
click at [15, 167] on div at bounding box center [18, 164] width 9 height 9
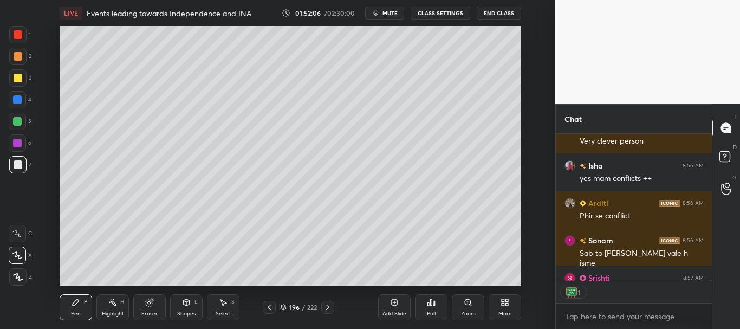
scroll to position [143, 153]
click at [396, 304] on icon at bounding box center [394, 302] width 9 height 9
click at [19, 164] on div at bounding box center [18, 164] width 9 height 9
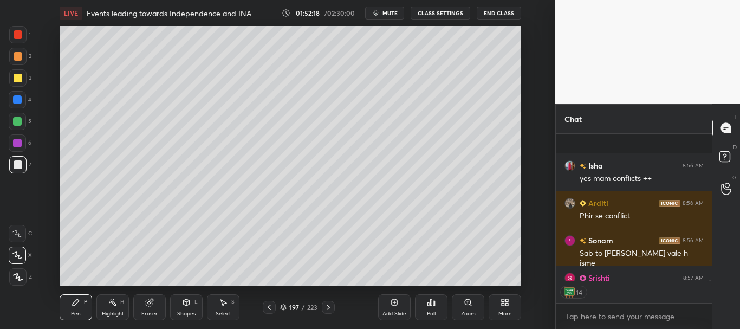
scroll to position [29663, 0]
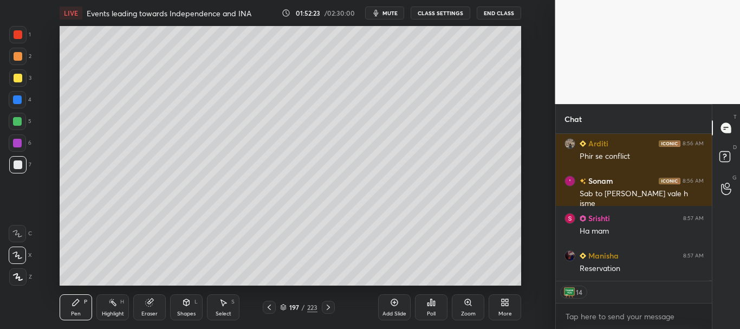
click at [12, 79] on div at bounding box center [17, 77] width 17 height 17
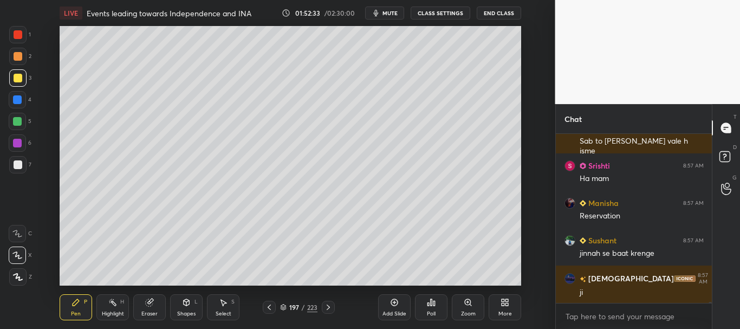
scroll to position [29753, 0]
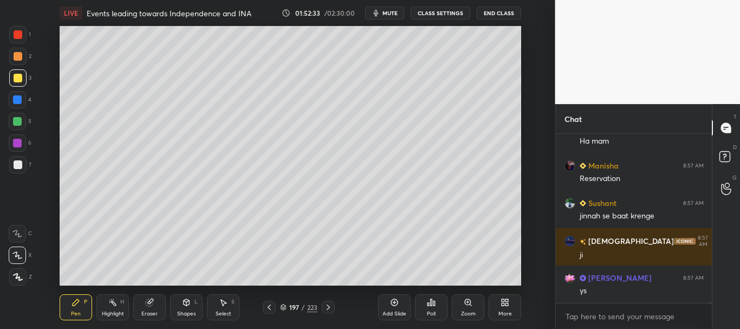
click at [16, 167] on div at bounding box center [18, 164] width 9 height 9
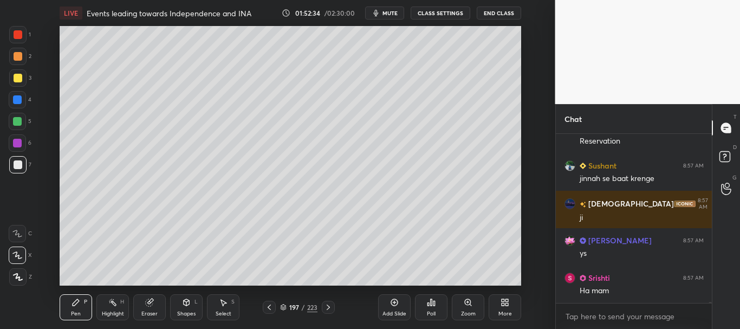
click at [18, 76] on div at bounding box center [18, 78] width 9 height 9
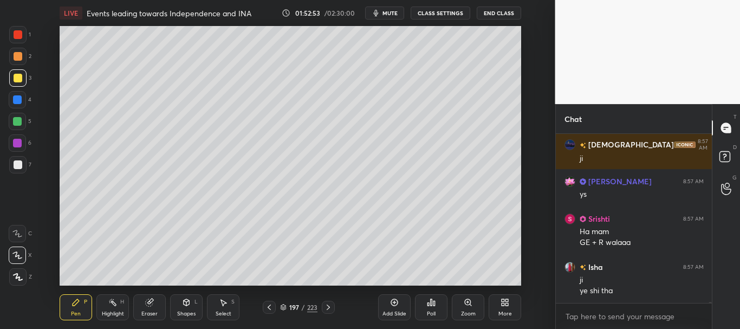
scroll to position [29887, 0]
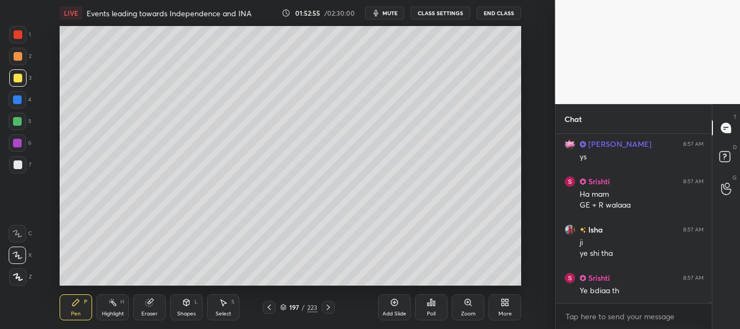
click at [18, 161] on div at bounding box center [18, 164] width 9 height 9
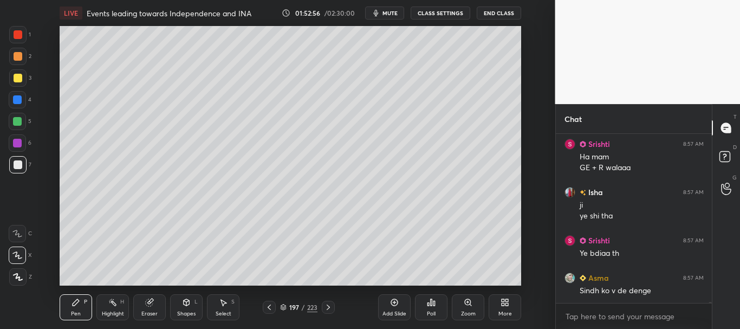
scroll to position [29962, 0]
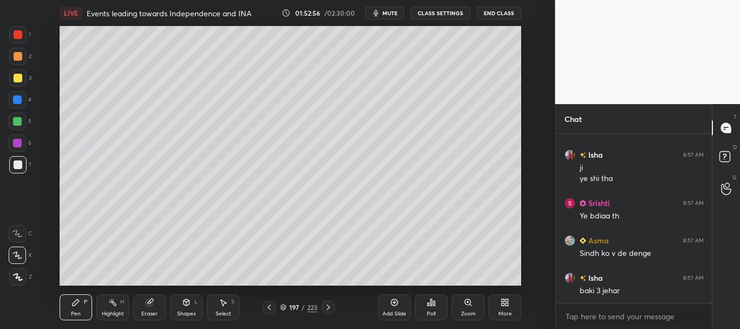
click at [8, 75] on div "1 2 3 4 5 6 7 C X Z C X Z E E Erase all H H" at bounding box center [17, 155] width 35 height 259
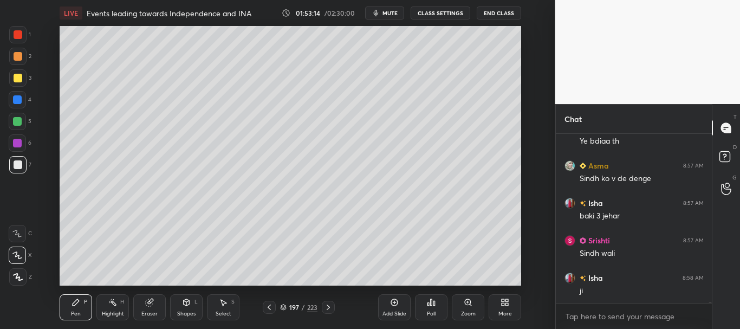
scroll to position [30074, 0]
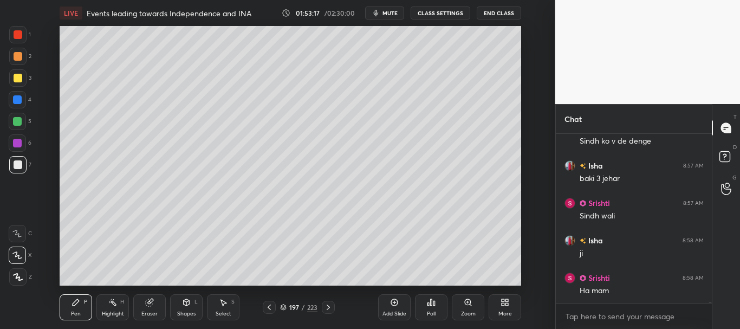
click at [19, 76] on div at bounding box center [18, 78] width 9 height 9
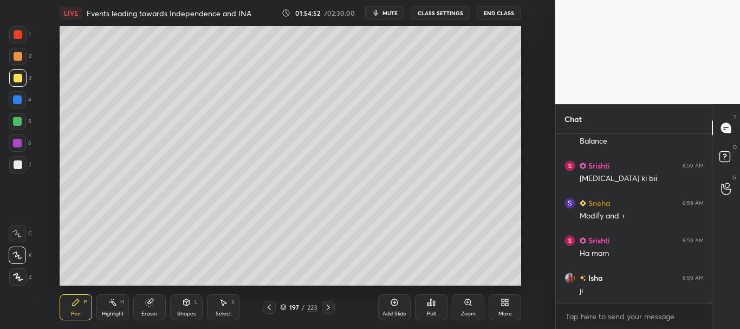
scroll to position [30841, 0]
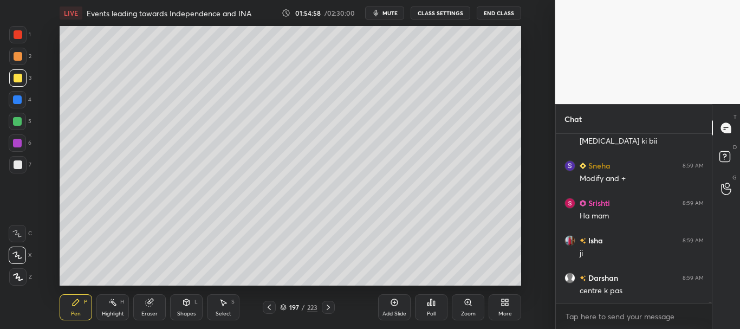
click at [18, 164] on div at bounding box center [18, 164] width 9 height 9
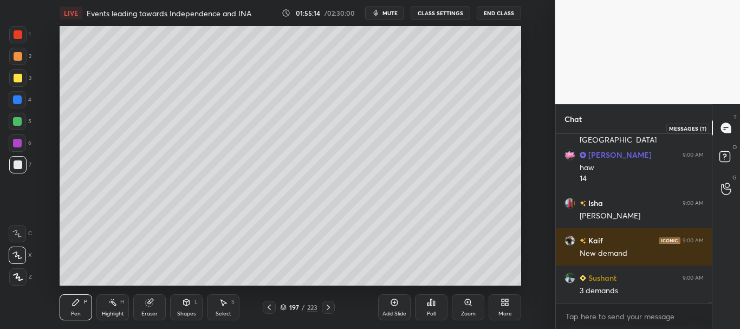
scroll to position [31123, 0]
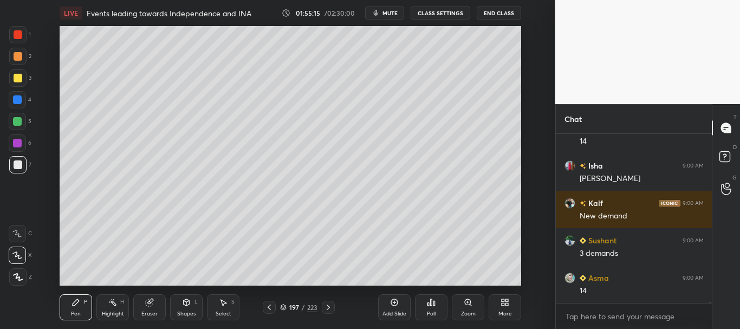
drag, startPoint x: 16, startPoint y: 163, endPoint x: 32, endPoint y: 155, distance: 18.6
click at [15, 163] on div at bounding box center [18, 164] width 9 height 9
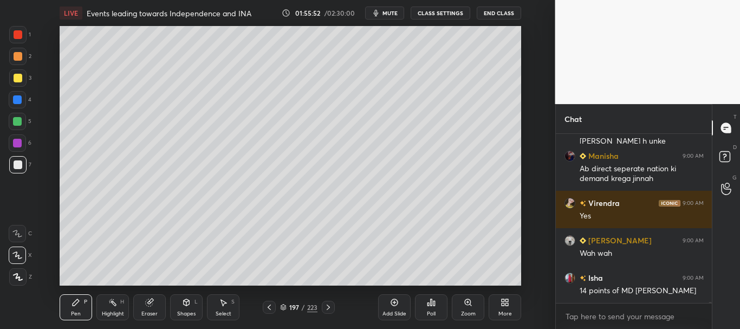
scroll to position [30471, 0]
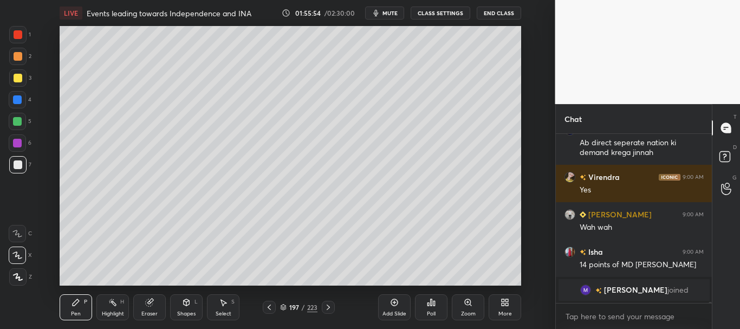
click at [397, 14] on span "mute" at bounding box center [389, 13] width 15 height 8
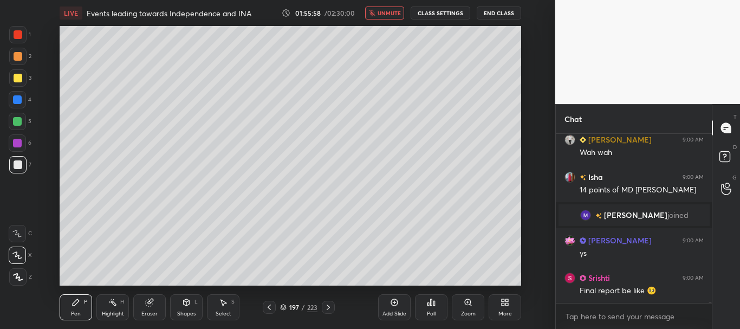
scroll to position [30470, 0]
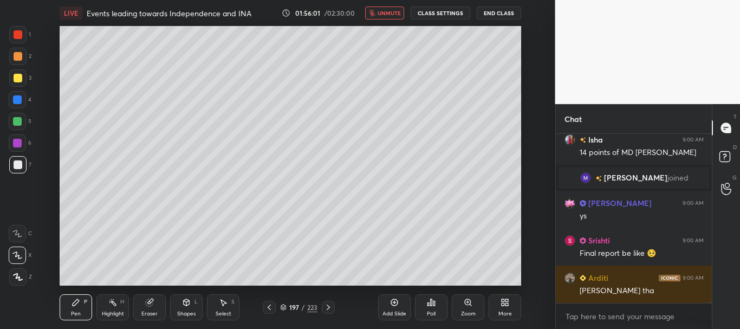
click at [381, 15] on span "unmute" at bounding box center [388, 13] width 23 height 8
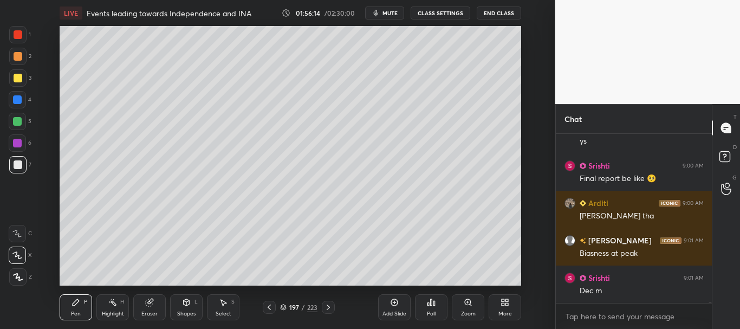
scroll to position [30582, 0]
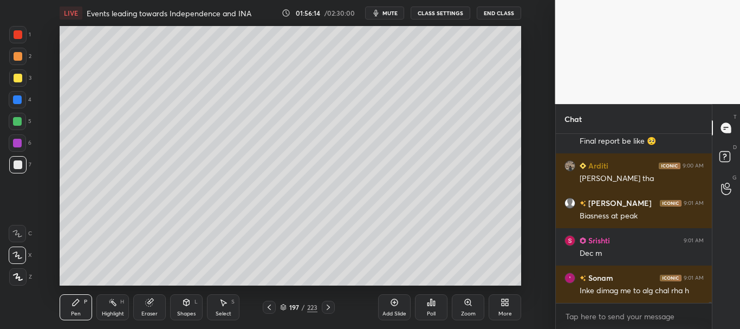
click at [270, 305] on icon at bounding box center [269, 307] width 9 height 9
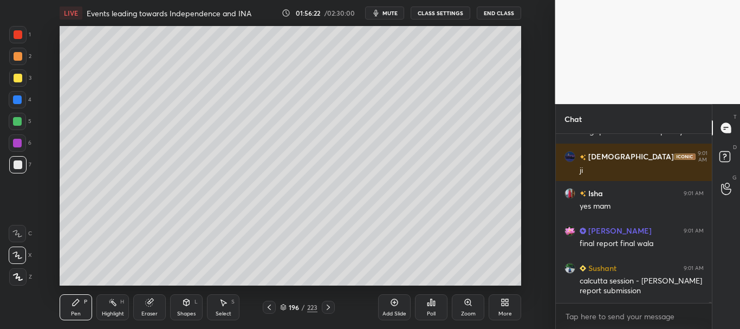
scroll to position [30816, 0]
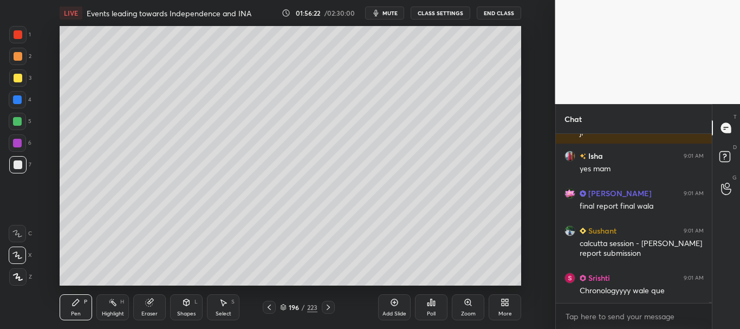
click at [13, 33] on div at bounding box center [17, 34] width 17 height 17
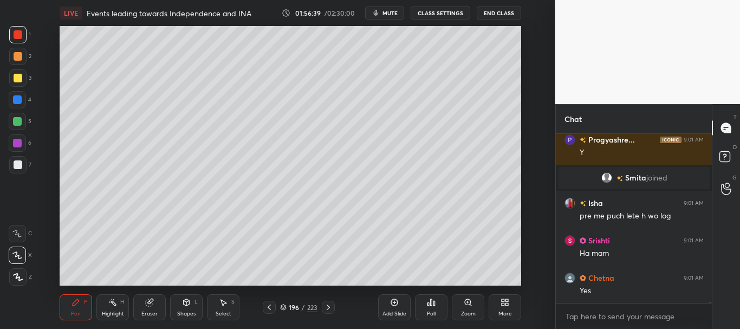
scroll to position [30884, 0]
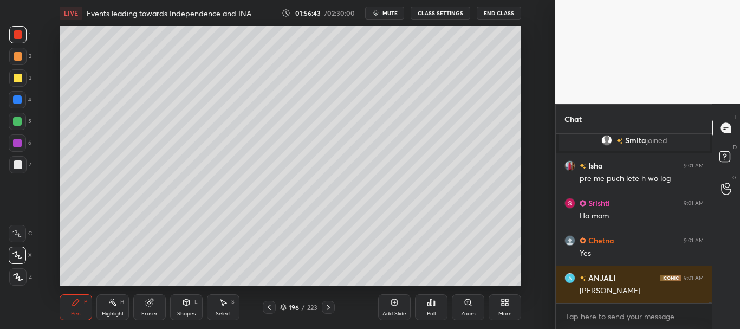
click at [16, 119] on div at bounding box center [17, 121] width 9 height 9
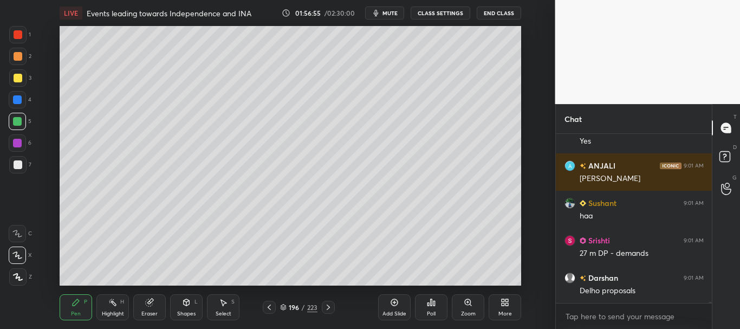
scroll to position [31033, 0]
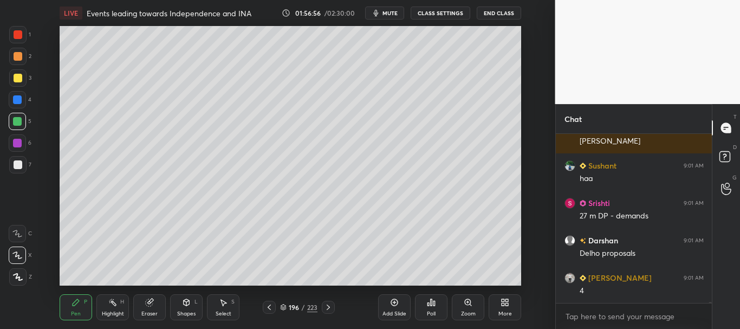
click at [328, 305] on icon at bounding box center [327, 306] width 3 height 5
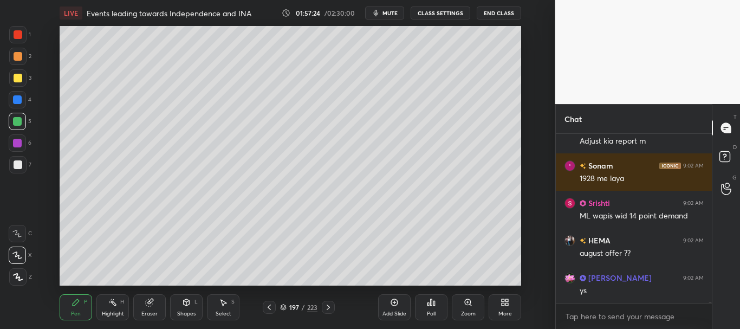
scroll to position [31332, 0]
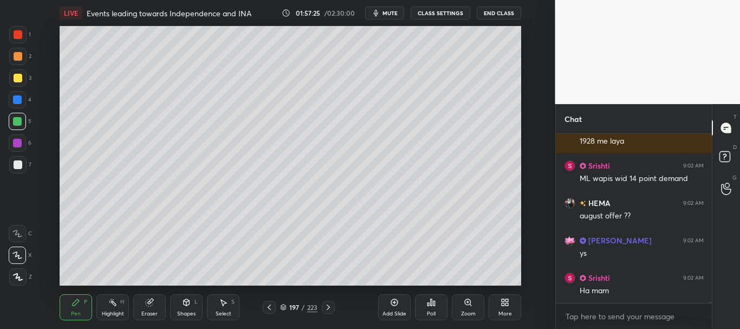
click at [18, 33] on div at bounding box center [18, 34] width 9 height 9
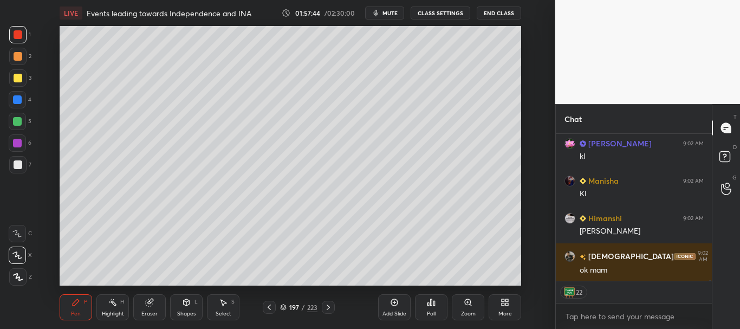
scroll to position [31887, 0]
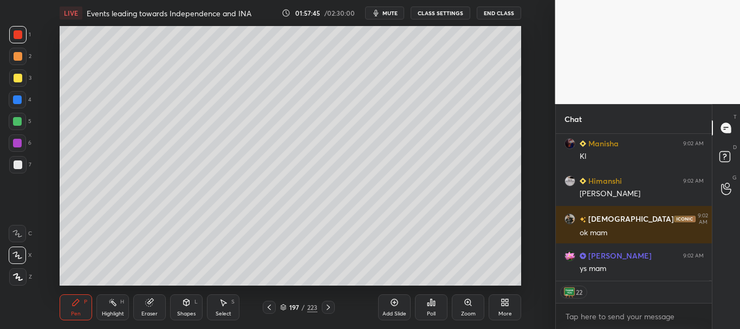
click at [14, 80] on div at bounding box center [18, 78] width 9 height 9
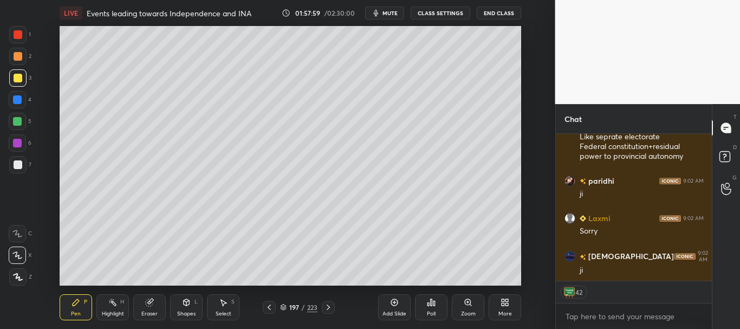
scroll to position [32168, 0]
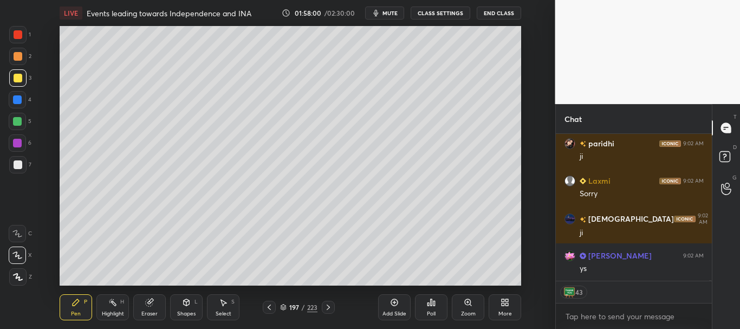
click at [396, 302] on icon at bounding box center [394, 301] width 3 height 3
click at [15, 162] on div at bounding box center [18, 164] width 9 height 9
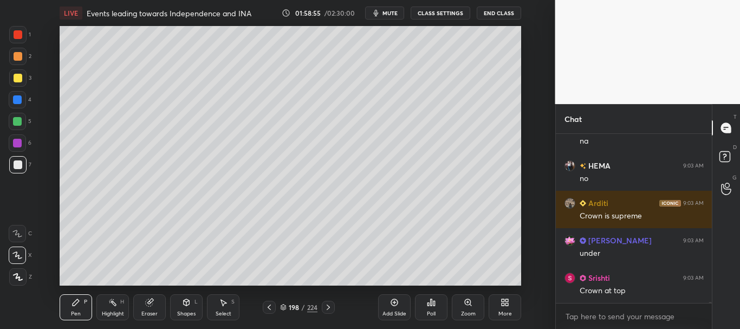
scroll to position [32707, 0]
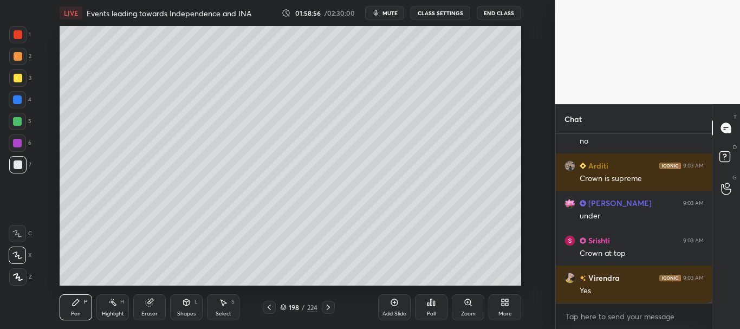
click at [15, 162] on div at bounding box center [18, 164] width 9 height 9
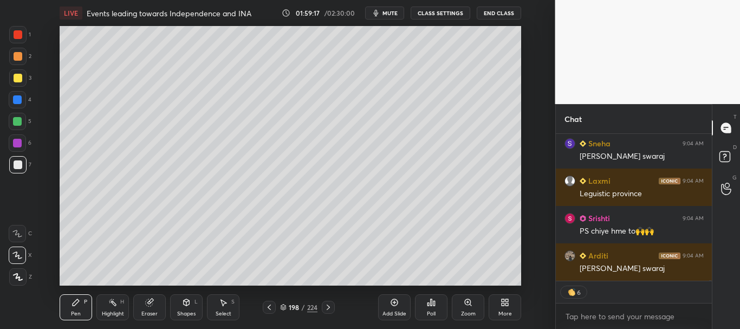
scroll to position [33187, 0]
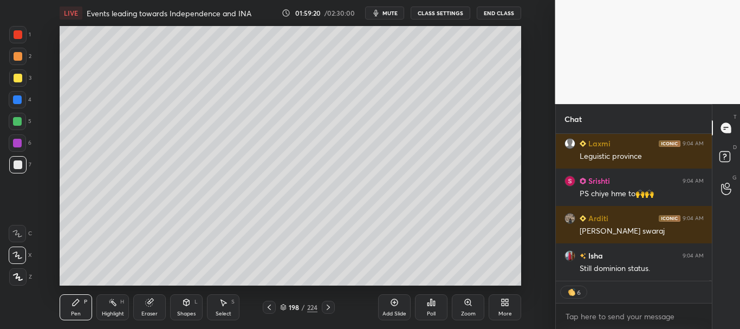
click at [8, 168] on div "1 2 3 4 5 6 7 C X Z C X Z E E Erase all H H" at bounding box center [17, 155] width 35 height 259
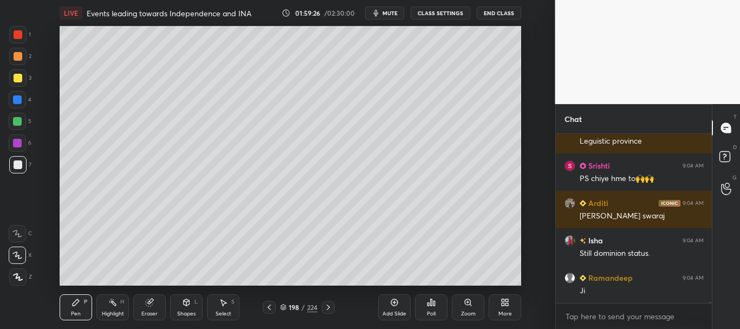
scroll to position [33202, 0]
click at [21, 163] on div at bounding box center [18, 164] width 9 height 9
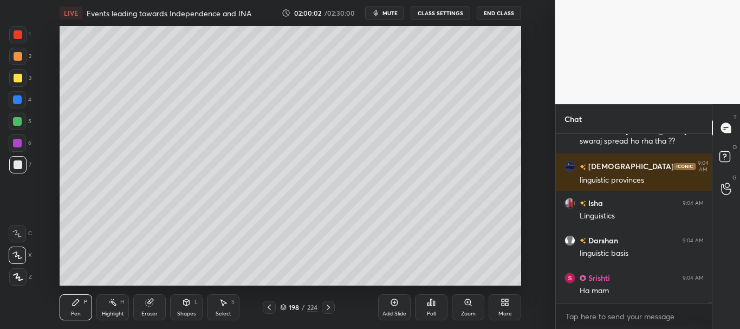
scroll to position [33633, 0]
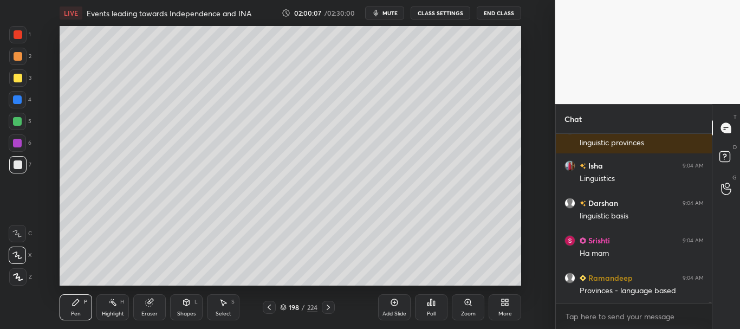
drag, startPoint x: 21, startPoint y: 162, endPoint x: 37, endPoint y: 161, distance: 16.3
click at [20, 162] on div at bounding box center [18, 164] width 9 height 9
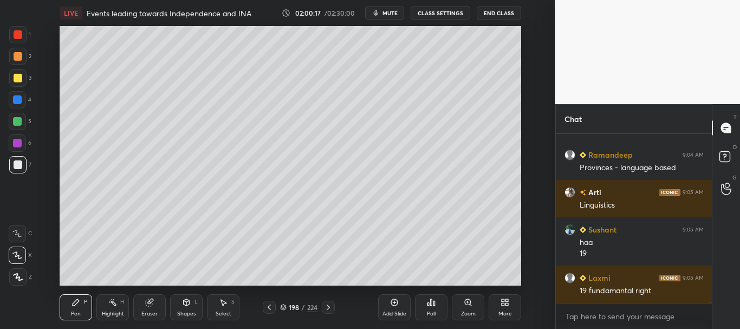
scroll to position [33793, 0]
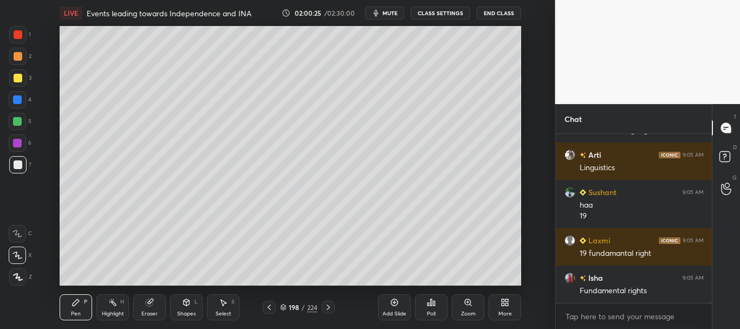
click at [14, 162] on div at bounding box center [18, 164] width 9 height 9
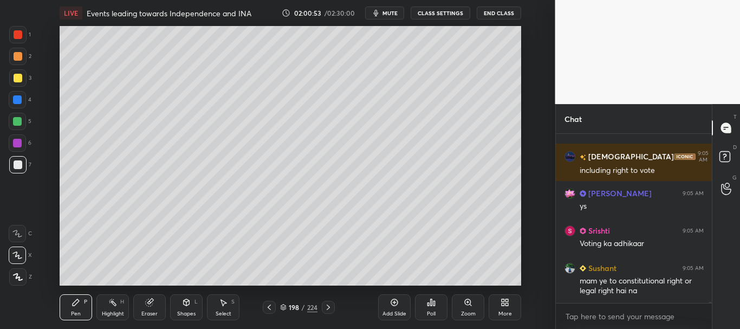
scroll to position [34251, 0]
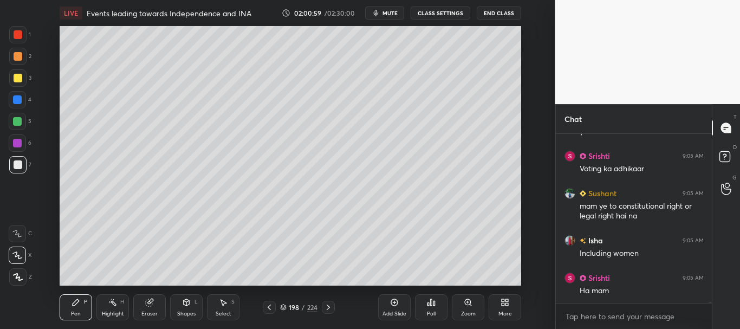
click at [14, 165] on div at bounding box center [18, 164] width 9 height 9
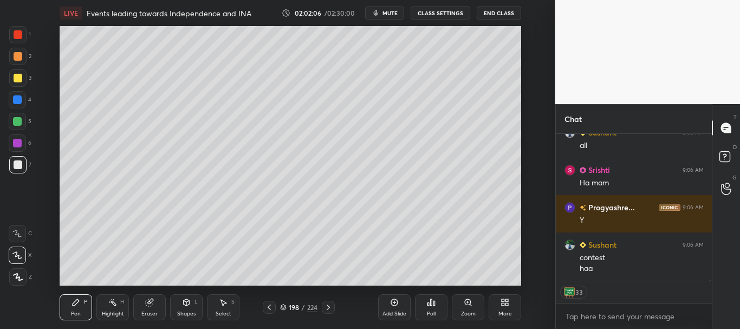
scroll to position [34191, 0]
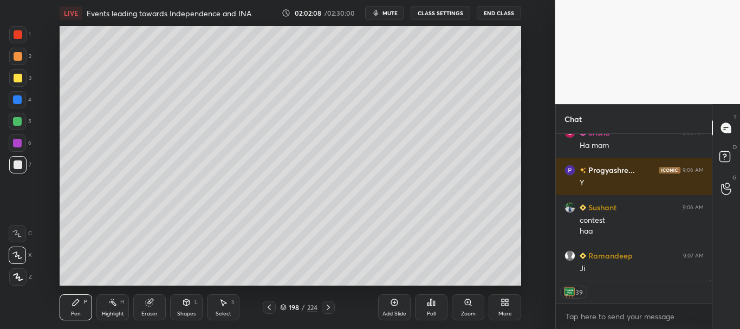
click at [19, 164] on div at bounding box center [18, 164] width 9 height 9
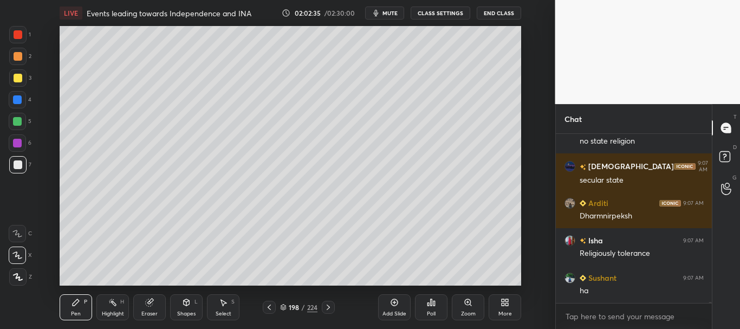
scroll to position [34507, 0]
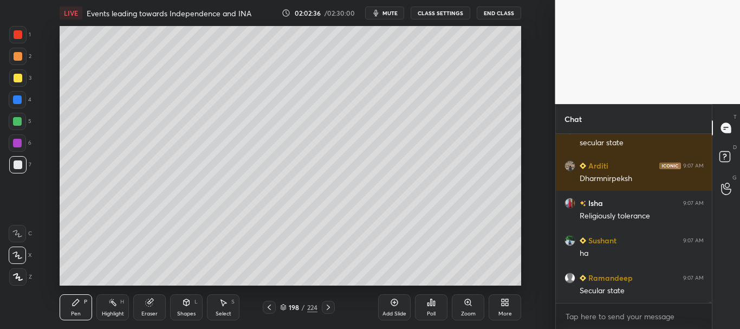
click at [17, 164] on div at bounding box center [18, 164] width 9 height 9
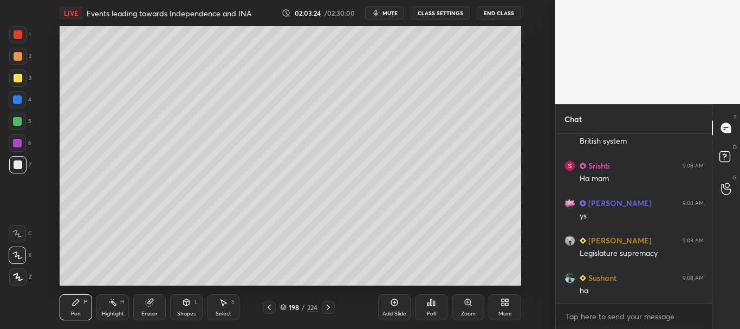
scroll to position [35114, 0]
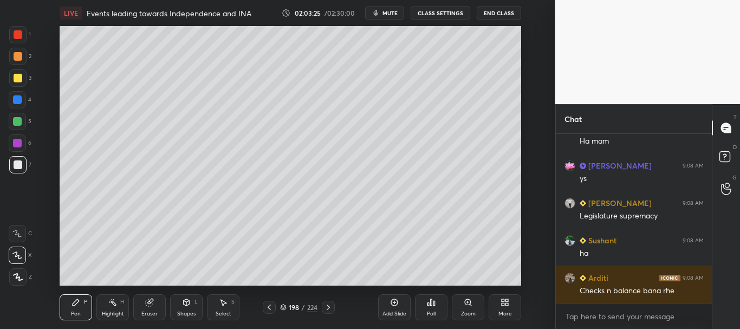
click at [19, 86] on div at bounding box center [17, 77] width 17 height 17
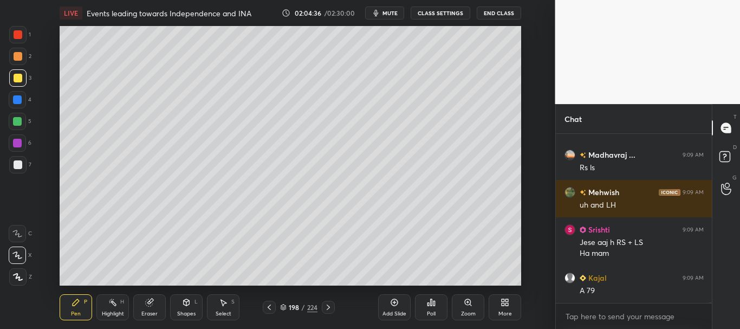
scroll to position [35696, 0]
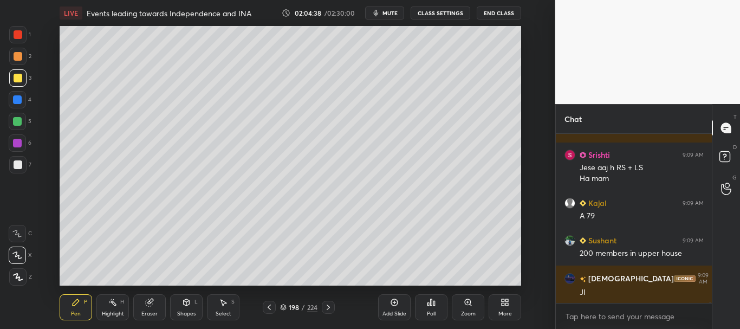
click at [16, 99] on div at bounding box center [17, 99] width 9 height 9
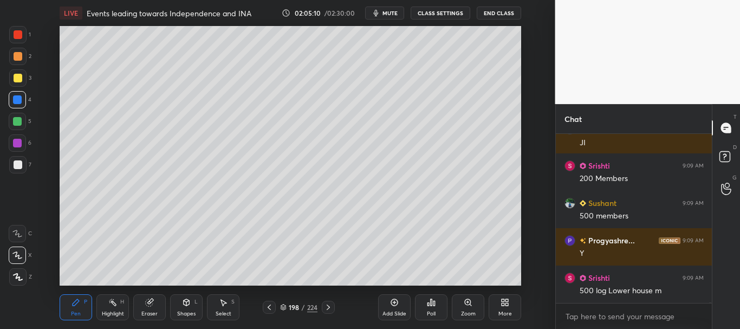
scroll to position [35883, 0]
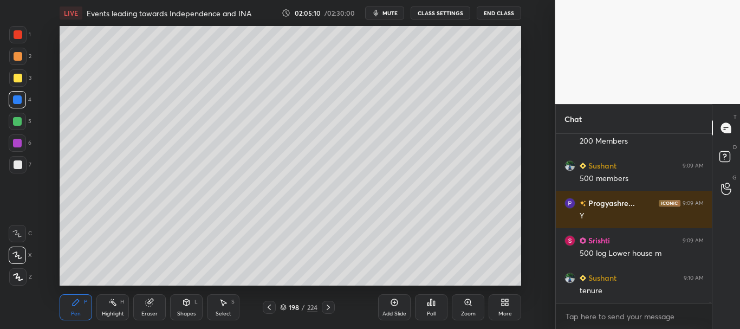
click at [18, 31] on div at bounding box center [18, 34] width 9 height 9
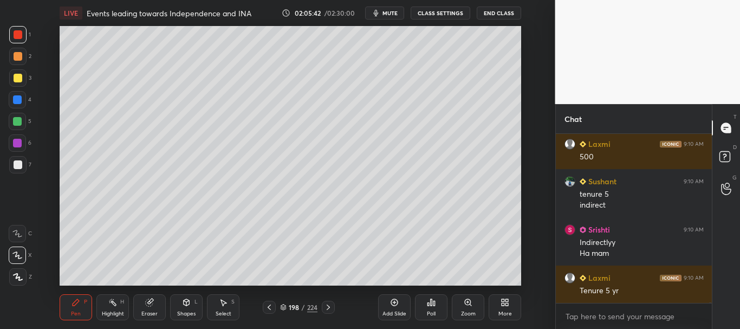
scroll to position [36091, 0]
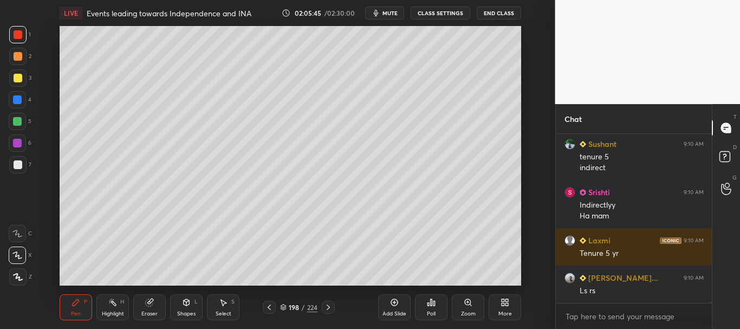
drag, startPoint x: 16, startPoint y: 122, endPoint x: 28, endPoint y: 122, distance: 11.9
click at [16, 123] on div at bounding box center [17, 121] width 9 height 9
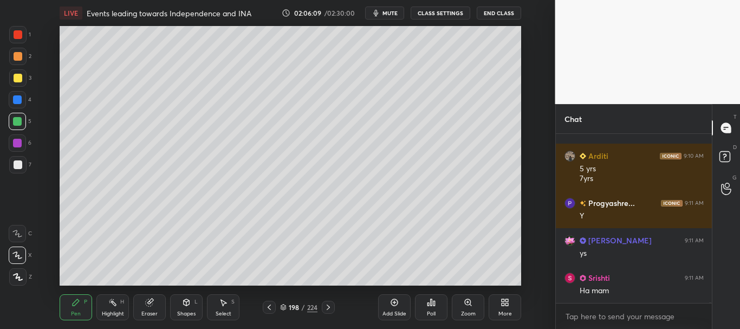
scroll to position [36549, 0]
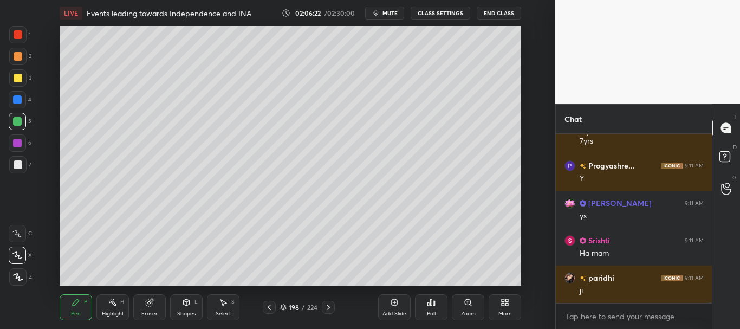
click at [20, 30] on div at bounding box center [17, 34] width 17 height 17
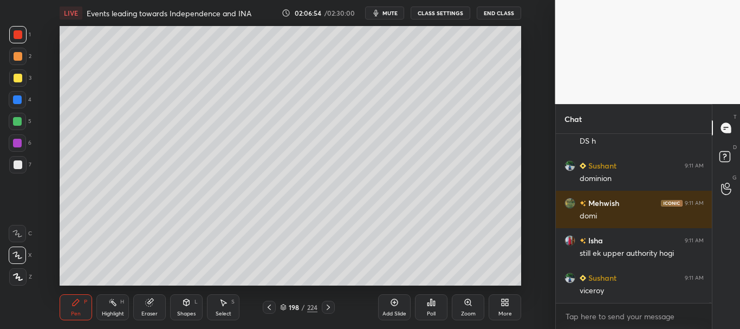
scroll to position [36773, 0]
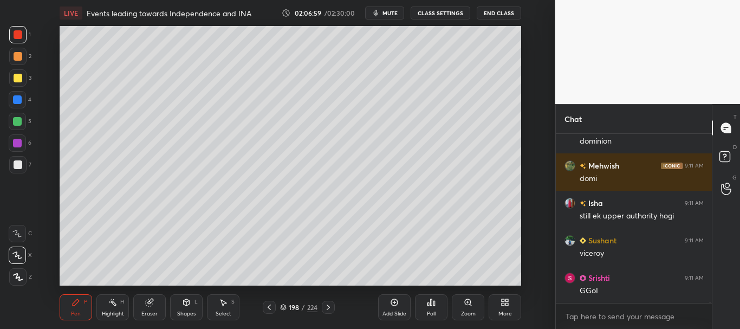
click at [18, 72] on div at bounding box center [17, 77] width 17 height 17
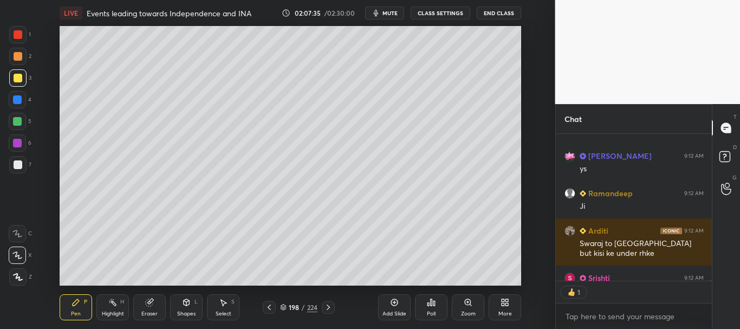
scroll to position [37263, 0]
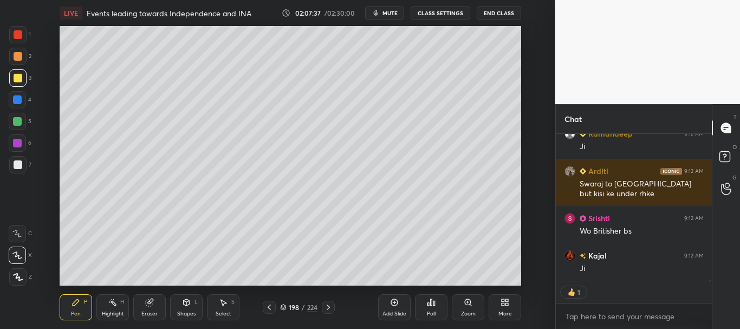
drag, startPoint x: 16, startPoint y: 96, endPoint x: 36, endPoint y: 88, distance: 21.1
click at [16, 96] on div at bounding box center [17, 99] width 9 height 9
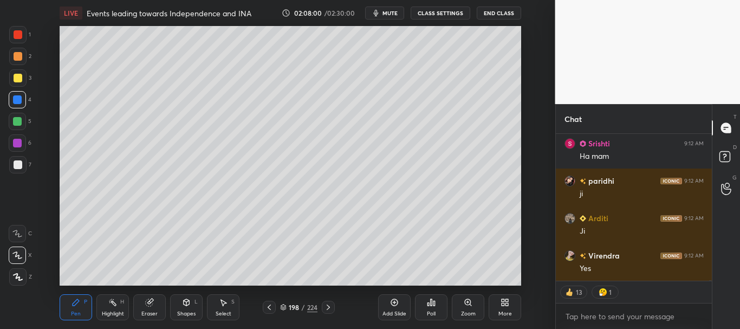
scroll to position [37712, 0]
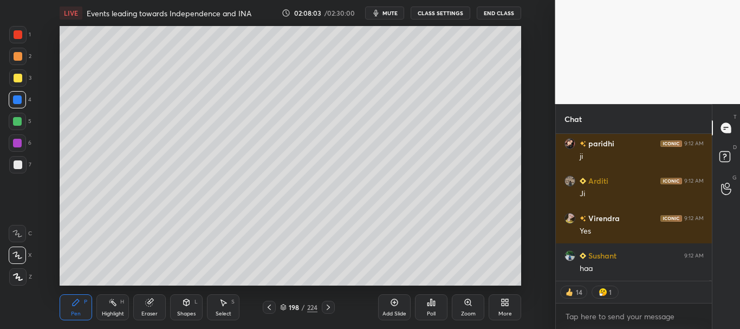
click at [399, 300] on div "Add Slide" at bounding box center [394, 307] width 32 height 26
click at [14, 166] on div at bounding box center [18, 164] width 9 height 9
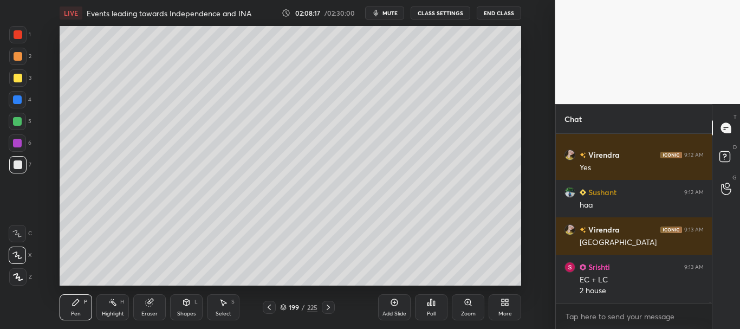
scroll to position [4, 4]
click at [14, 35] on div at bounding box center [18, 34] width 9 height 9
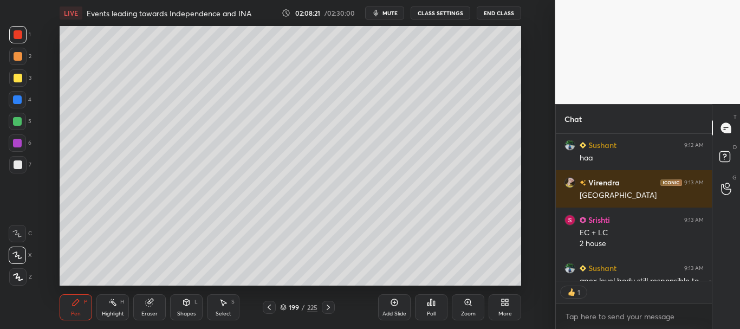
scroll to position [37882, 0]
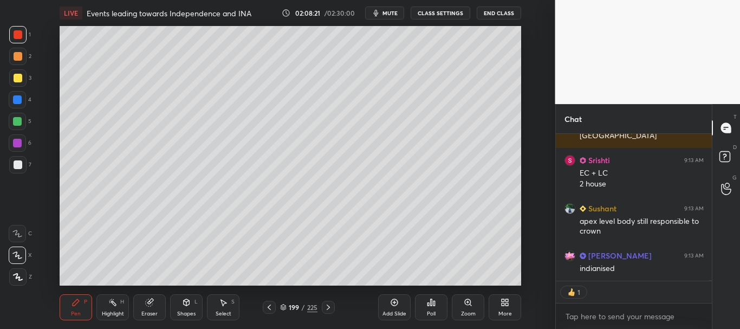
click at [25, 80] on div "3" at bounding box center [20, 77] width 22 height 17
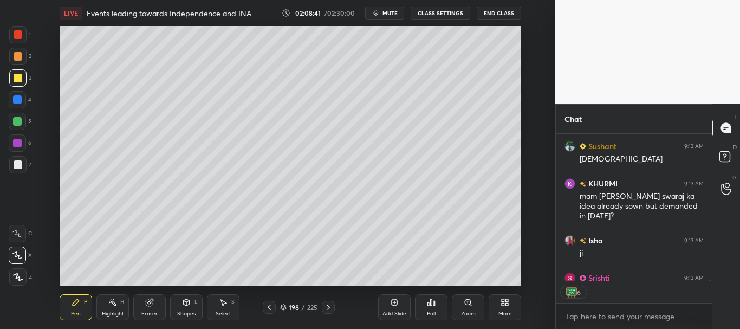
scroll to position [38163, 0]
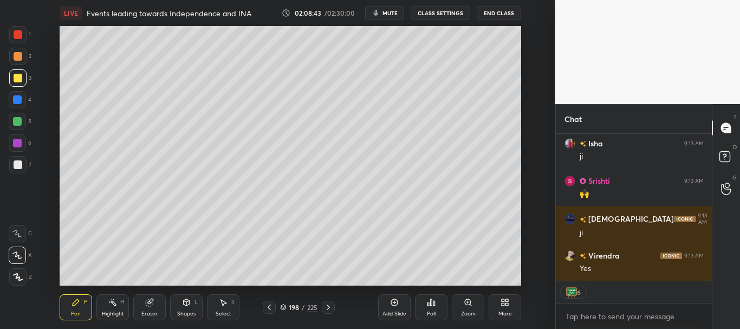
drag, startPoint x: 16, startPoint y: 96, endPoint x: 17, endPoint y: 90, distance: 6.2
click at [16, 96] on div at bounding box center [17, 99] width 9 height 9
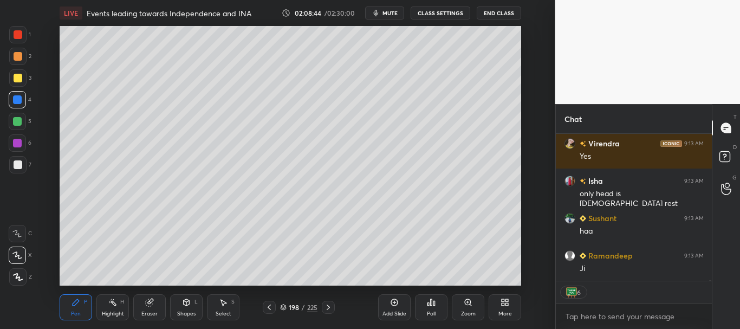
click at [12, 164] on div at bounding box center [17, 164] width 17 height 17
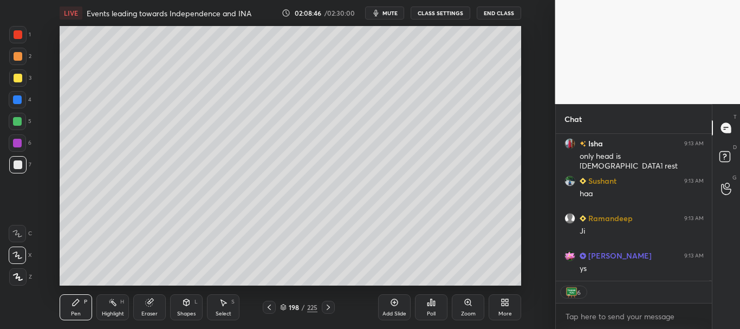
click at [267, 304] on icon at bounding box center [269, 307] width 9 height 9
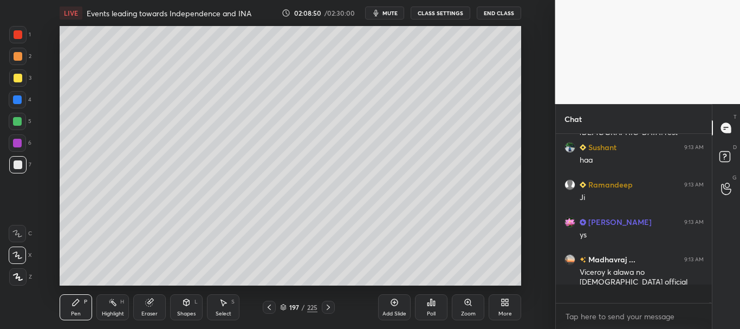
scroll to position [4, 4]
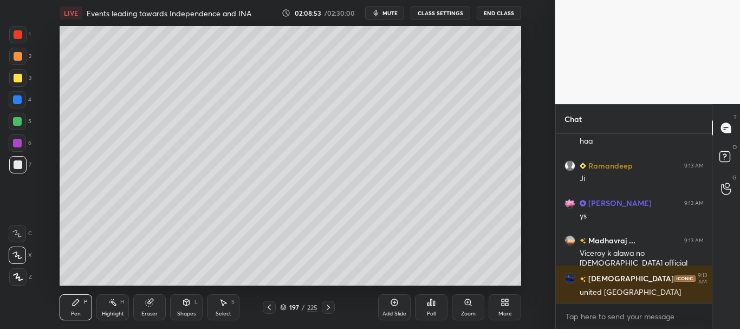
click at [335, 307] on div "197 / 225" at bounding box center [298, 306] width 159 height 13
click at [333, 308] on div at bounding box center [328, 306] width 13 height 13
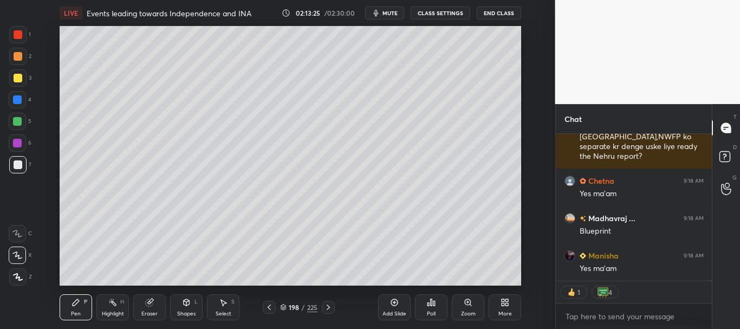
scroll to position [42109, 0]
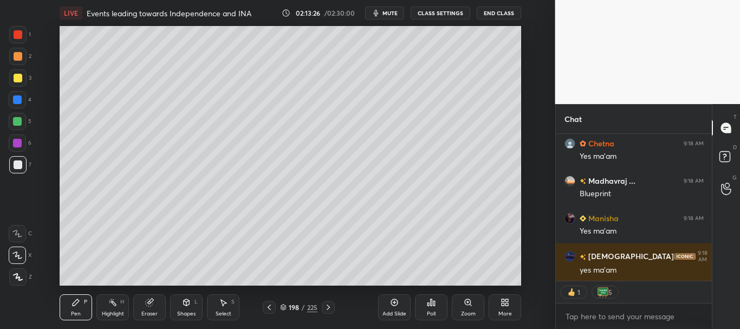
click at [708, 279] on div at bounding box center [708, 207] width 6 height 147
click at [710, 282] on div "[PERSON_NAME] 9:18 AM Ma'am un tino yani Sindh, [GEOGRAPHIC_DATA],NWFP ko separ…" at bounding box center [633, 231] width 156 height 195
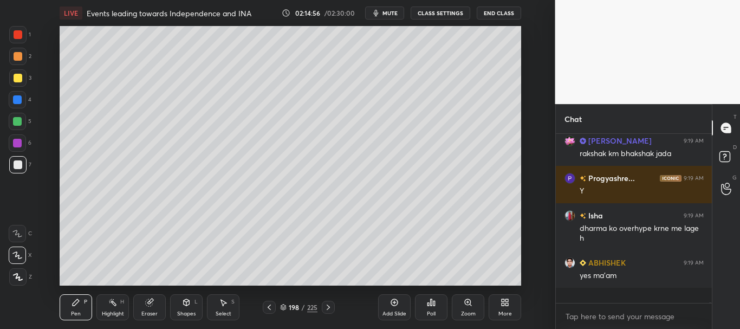
scroll to position [43099, 0]
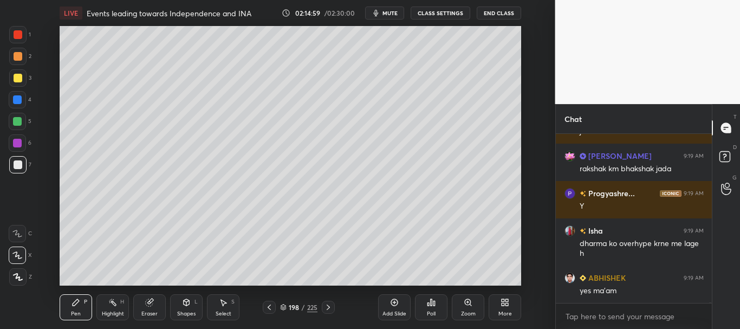
click at [17, 97] on div at bounding box center [17, 99] width 9 height 9
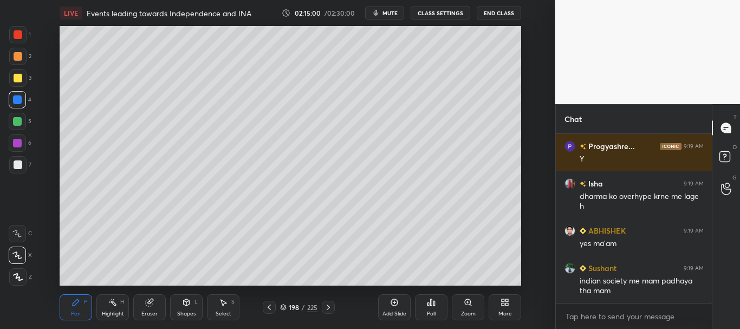
scroll to position [43220, 0]
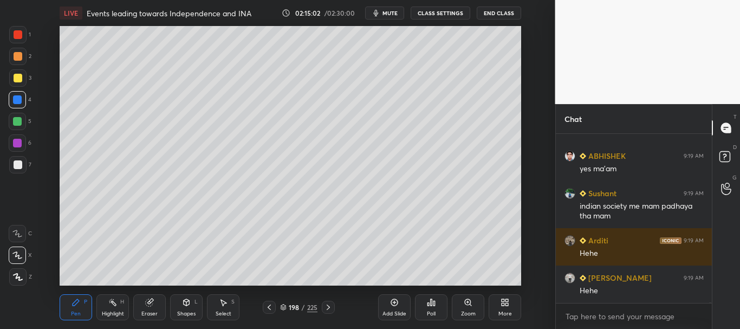
click at [282, 305] on icon at bounding box center [283, 307] width 6 height 6
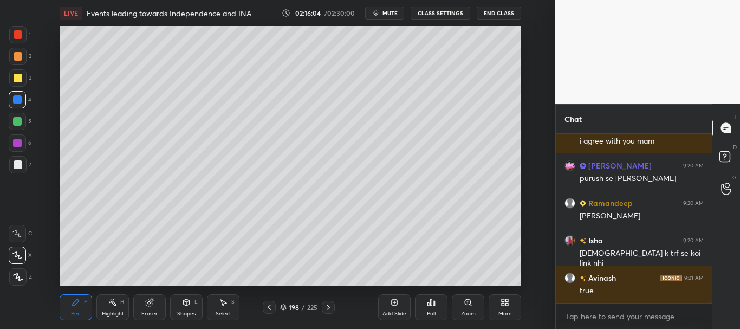
scroll to position [44510, 0]
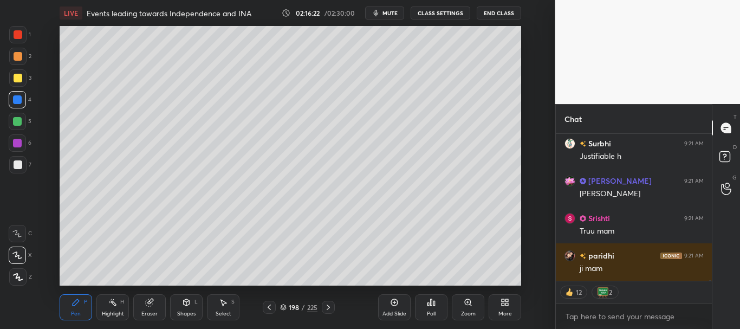
click at [284, 306] on icon at bounding box center [283, 307] width 6 height 6
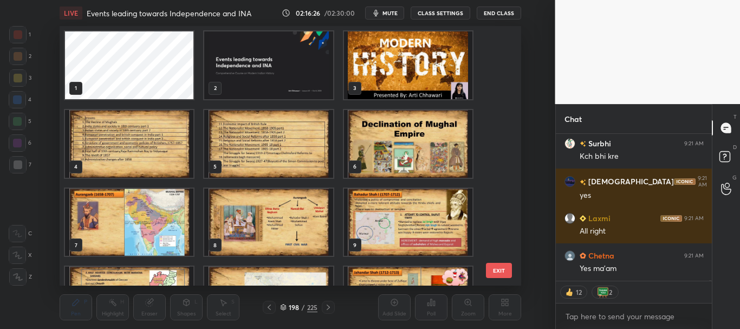
click at [292, 79] on img "grid" at bounding box center [269, 65] width 128 height 68
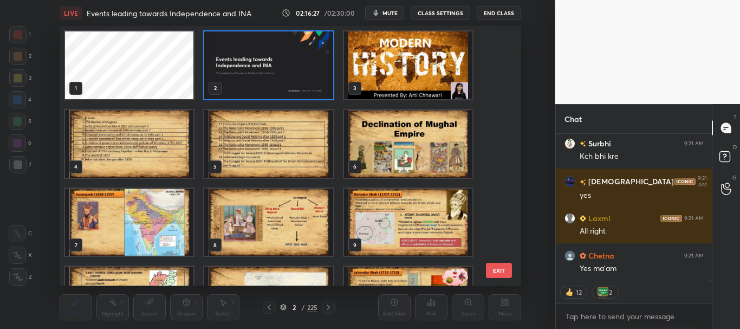
click at [280, 306] on icon at bounding box center [283, 307] width 6 height 6
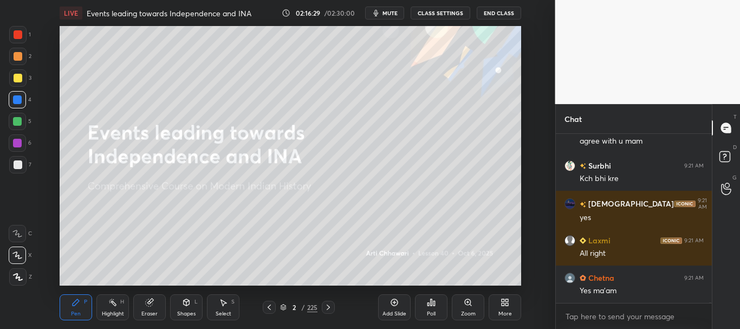
click at [404, 307] on div "Add Slide" at bounding box center [394, 307] width 32 height 26
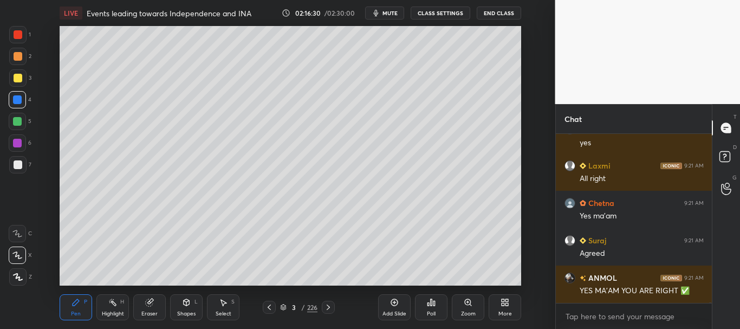
click at [17, 166] on div at bounding box center [18, 164] width 9 height 9
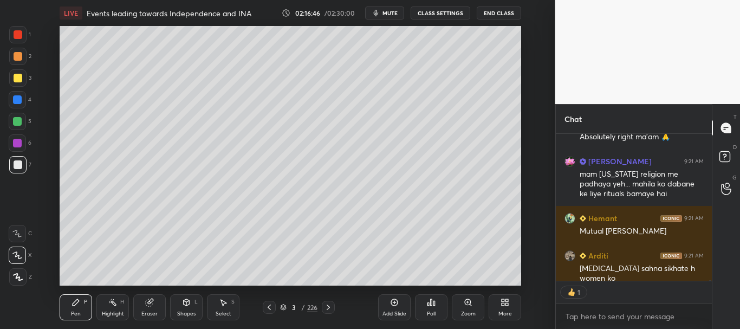
click at [282, 305] on icon at bounding box center [283, 307] width 6 height 6
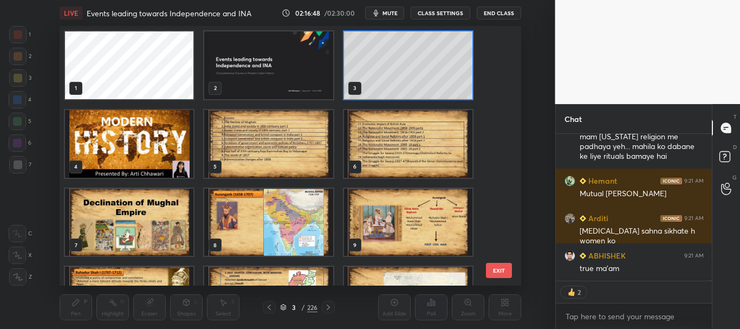
click at [274, 67] on img "grid" at bounding box center [269, 65] width 128 height 68
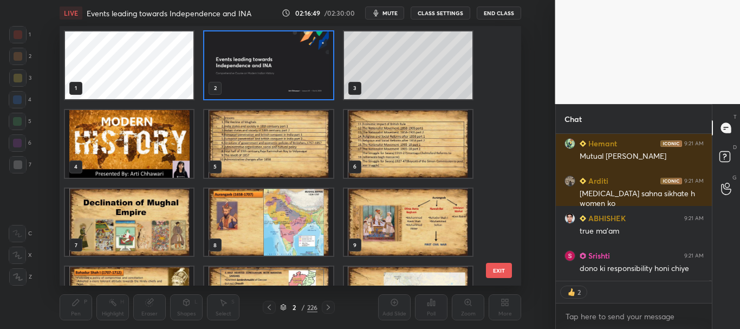
click at [283, 308] on icon at bounding box center [282, 308] width 5 height 2
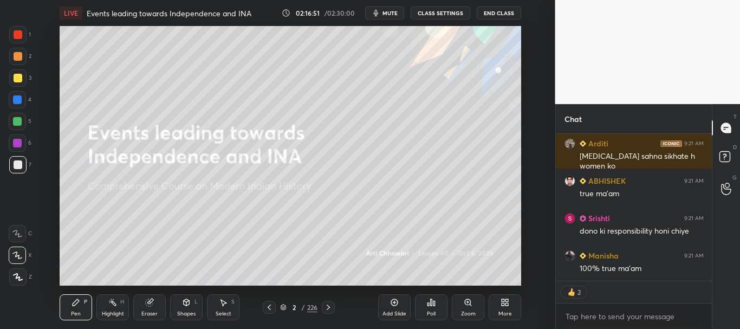
click at [16, 78] on div at bounding box center [18, 78] width 9 height 9
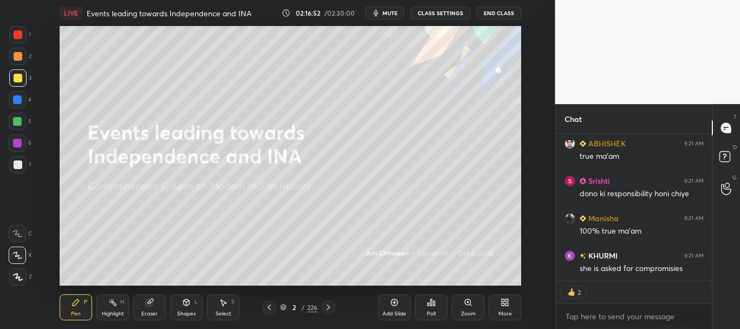
click at [18, 55] on div at bounding box center [18, 56] width 9 height 9
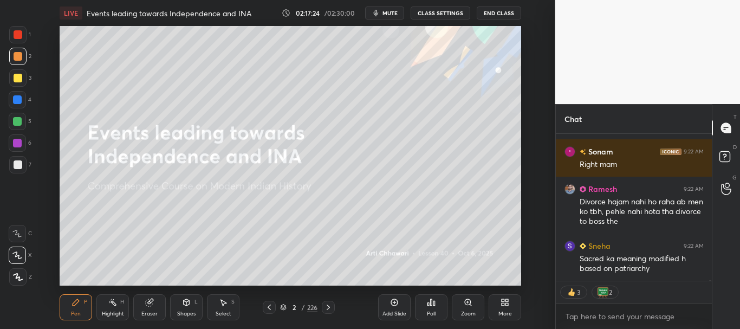
click at [17, 77] on div at bounding box center [18, 78] width 9 height 9
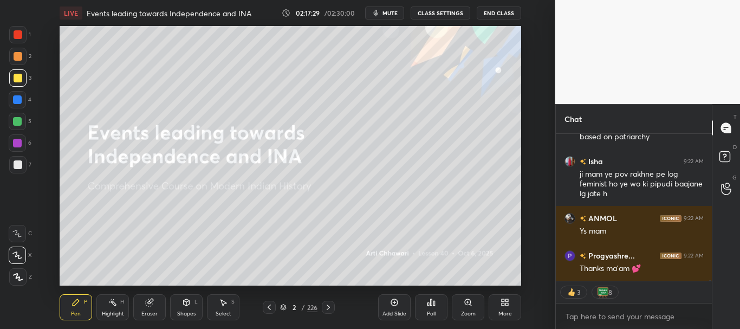
scroll to position [46613, 0]
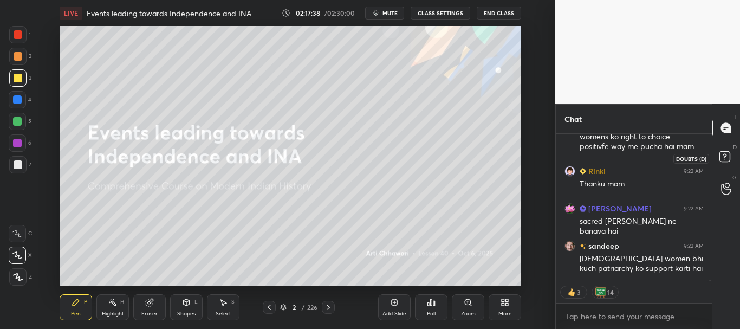
click at [729, 159] on rect at bounding box center [724, 157] width 10 height 10
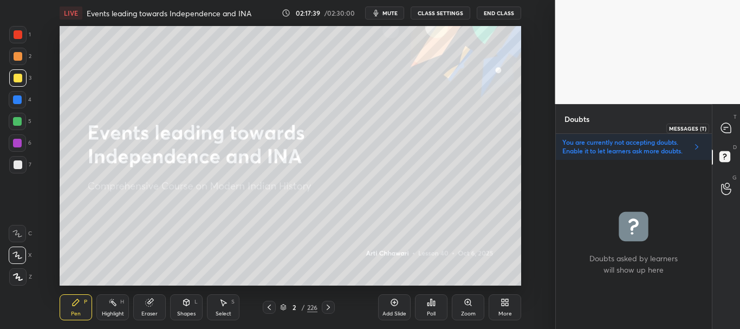
click at [725, 127] on icon at bounding box center [725, 127] width 11 height 11
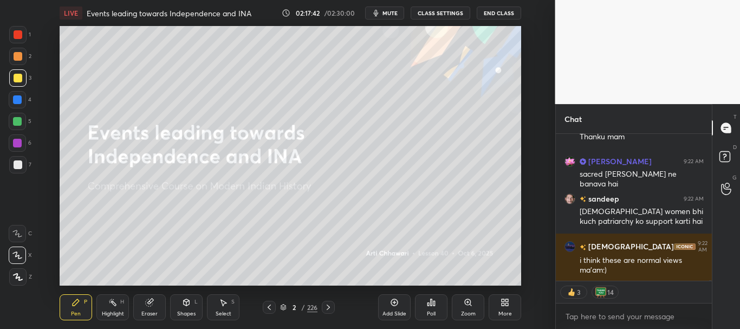
click at [12, 97] on div at bounding box center [17, 99] width 17 height 17
click at [18, 32] on div at bounding box center [18, 34] width 9 height 9
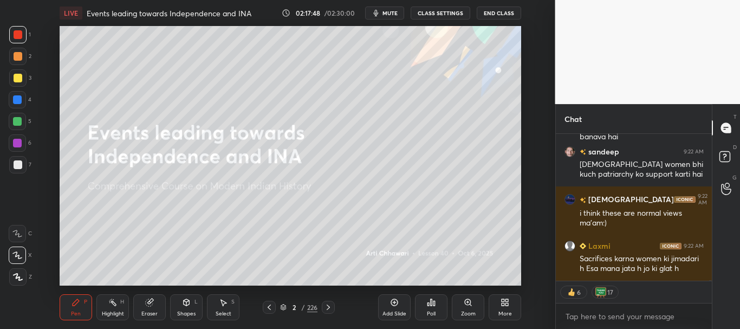
click at [282, 306] on icon at bounding box center [283, 307] width 6 height 6
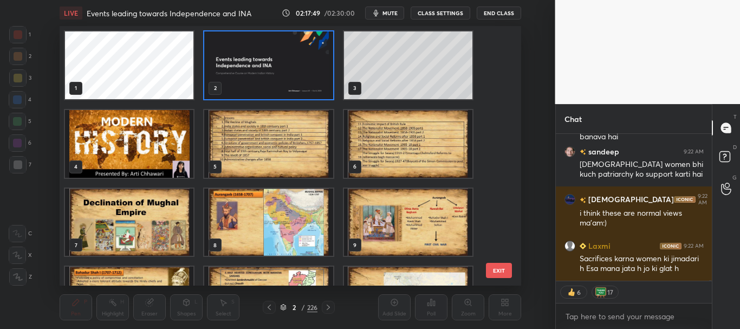
click at [308, 79] on img "grid" at bounding box center [269, 65] width 128 height 68
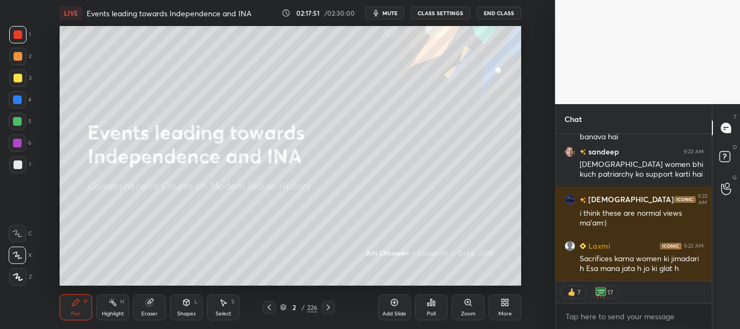
click at [394, 303] on icon at bounding box center [394, 302] width 9 height 9
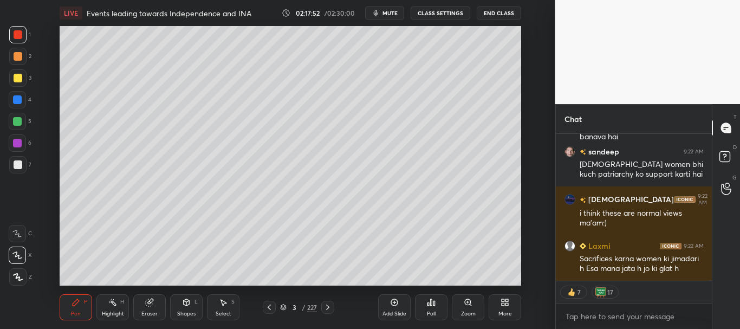
click at [14, 164] on div at bounding box center [18, 164] width 9 height 9
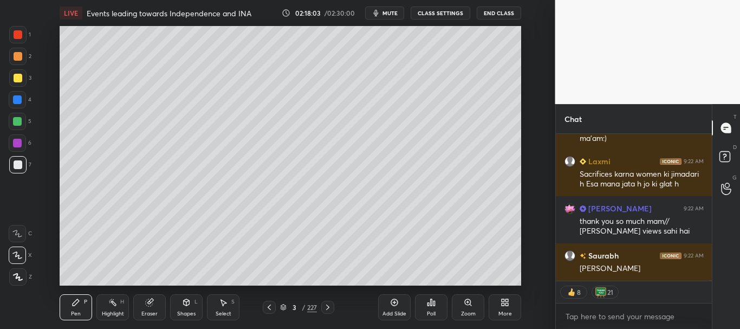
click at [17, 77] on div at bounding box center [18, 78] width 9 height 9
click at [16, 35] on div at bounding box center [18, 34] width 9 height 9
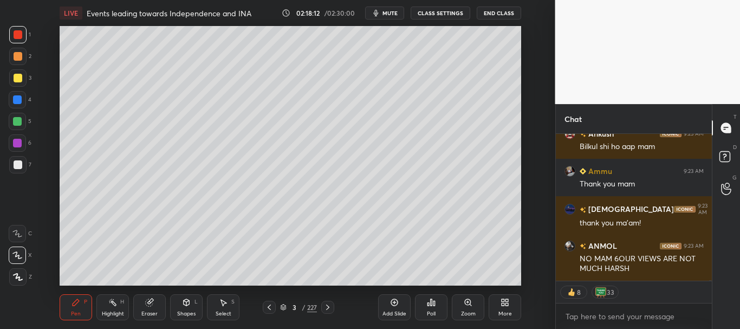
click at [500, 14] on button "End Class" at bounding box center [498, 12] width 44 height 13
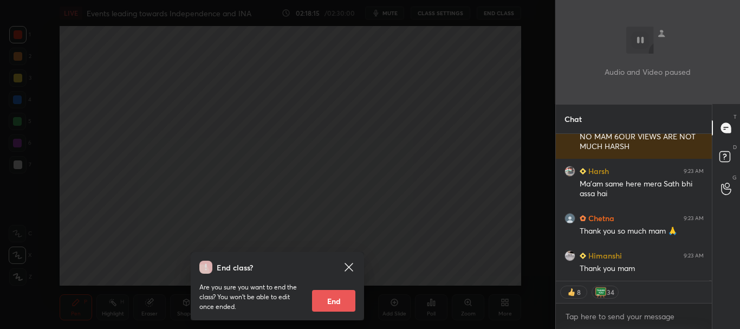
click at [334, 301] on button "End" at bounding box center [333, 301] width 43 height 22
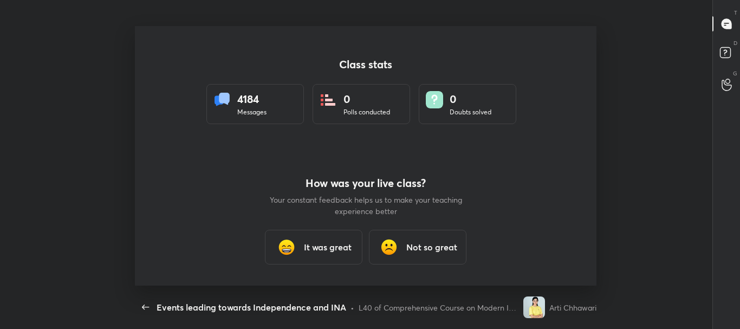
type textarea "x"
